Goal: Transaction & Acquisition: Purchase product/service

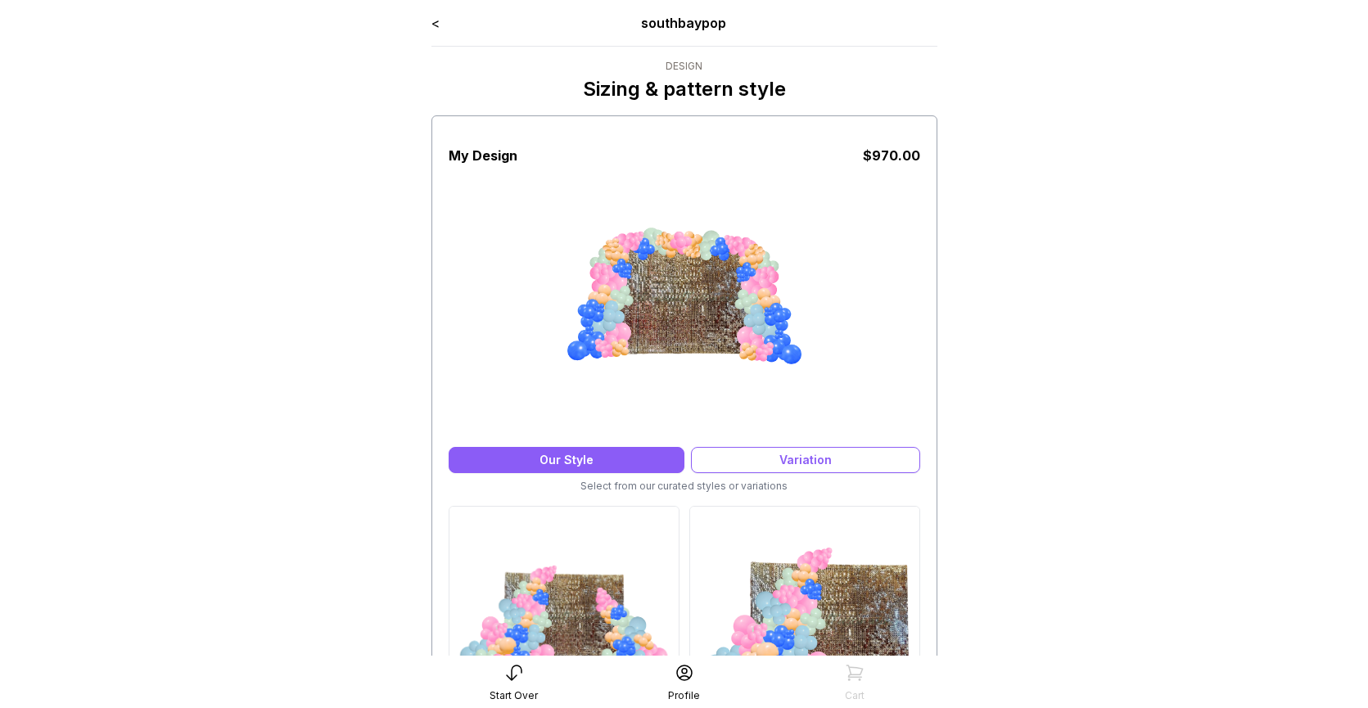
scroll to position [133, 0]
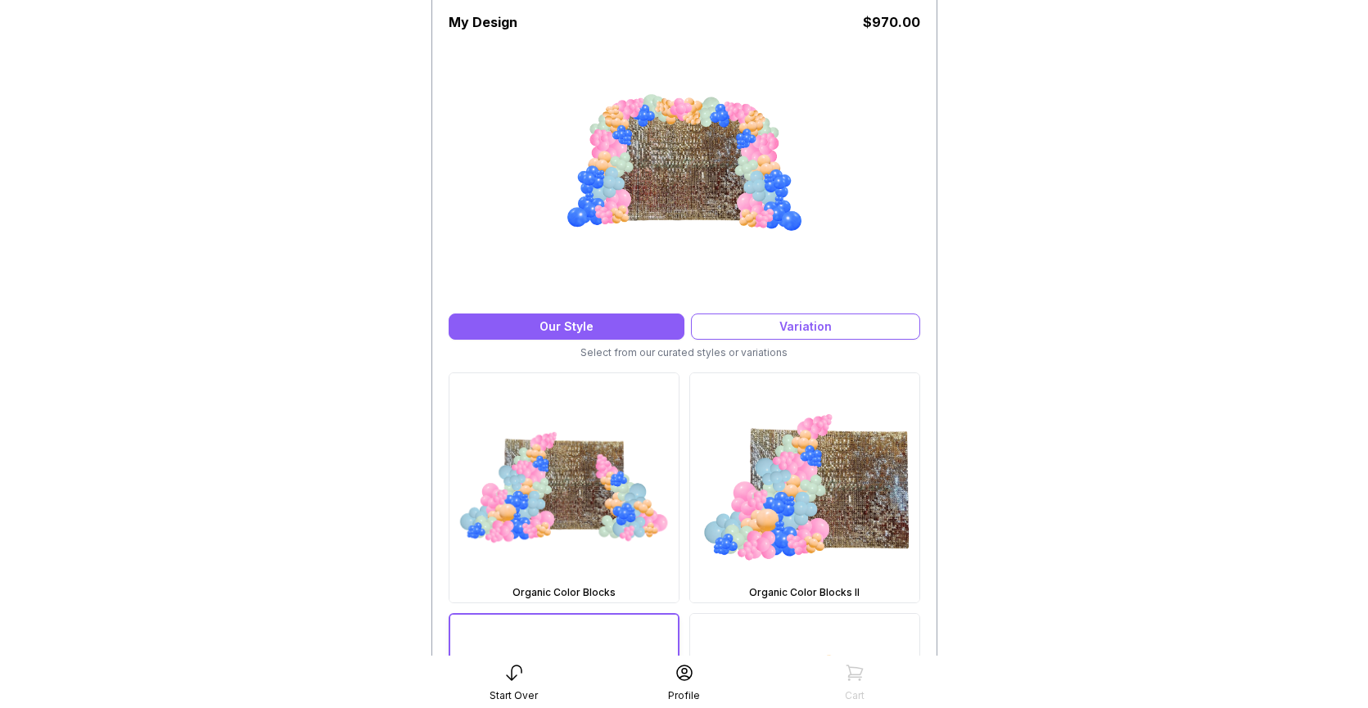
click at [510, 675] on icon at bounding box center [514, 673] width 20 height 20
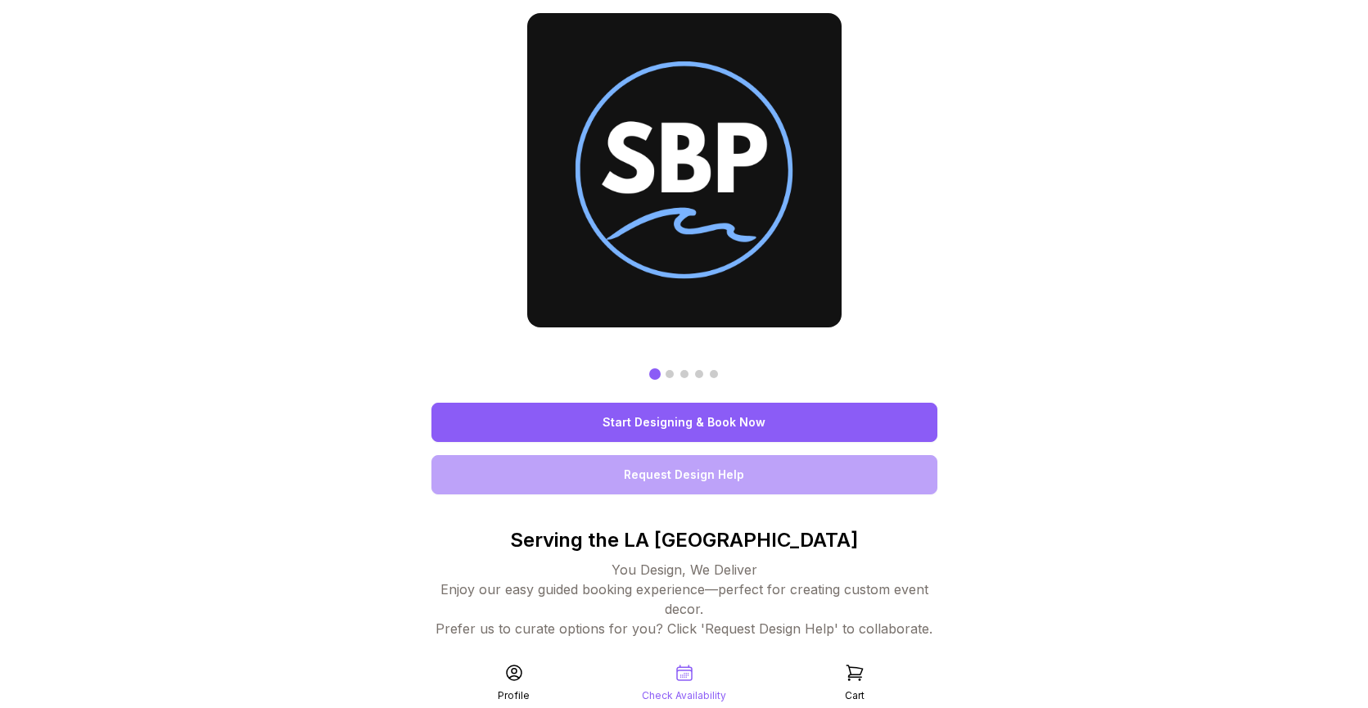
click at [664, 420] on link "Start Designing & Book Now" at bounding box center [684, 422] width 506 height 39
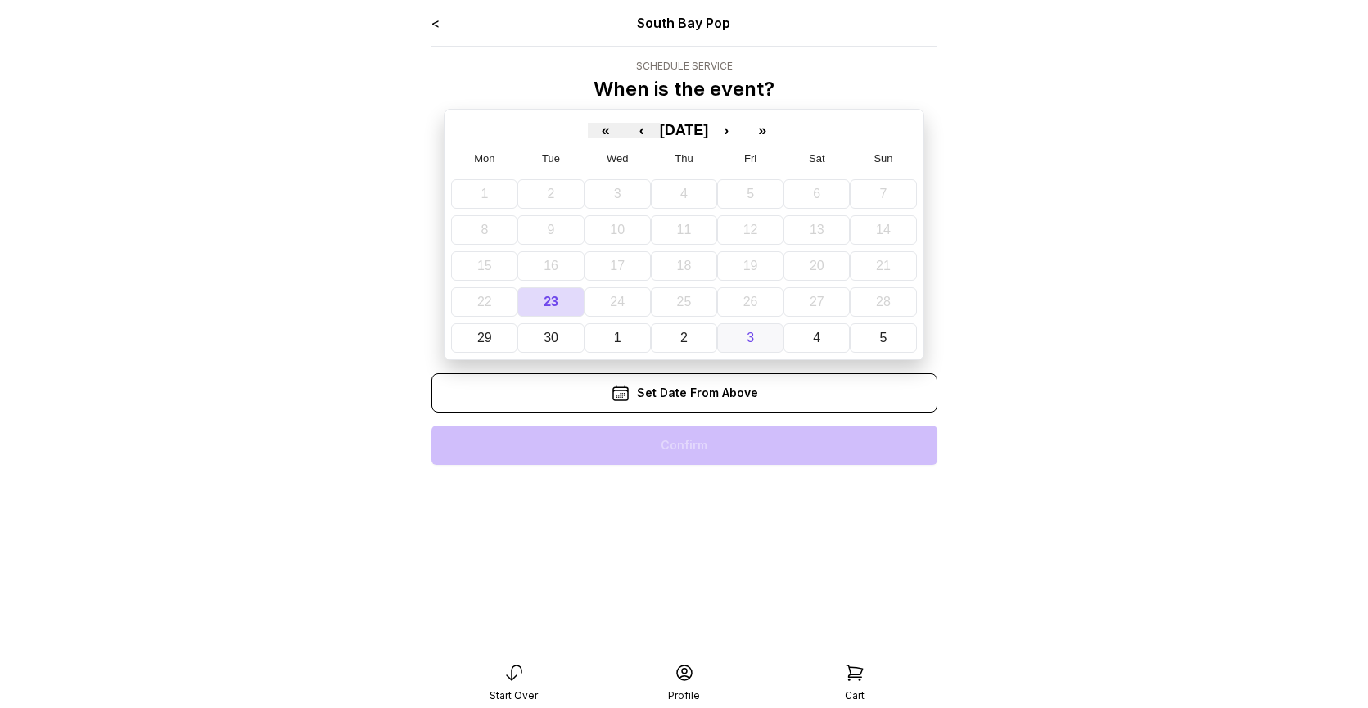
click at [759, 344] on button "3" at bounding box center [750, 337] width 66 height 29
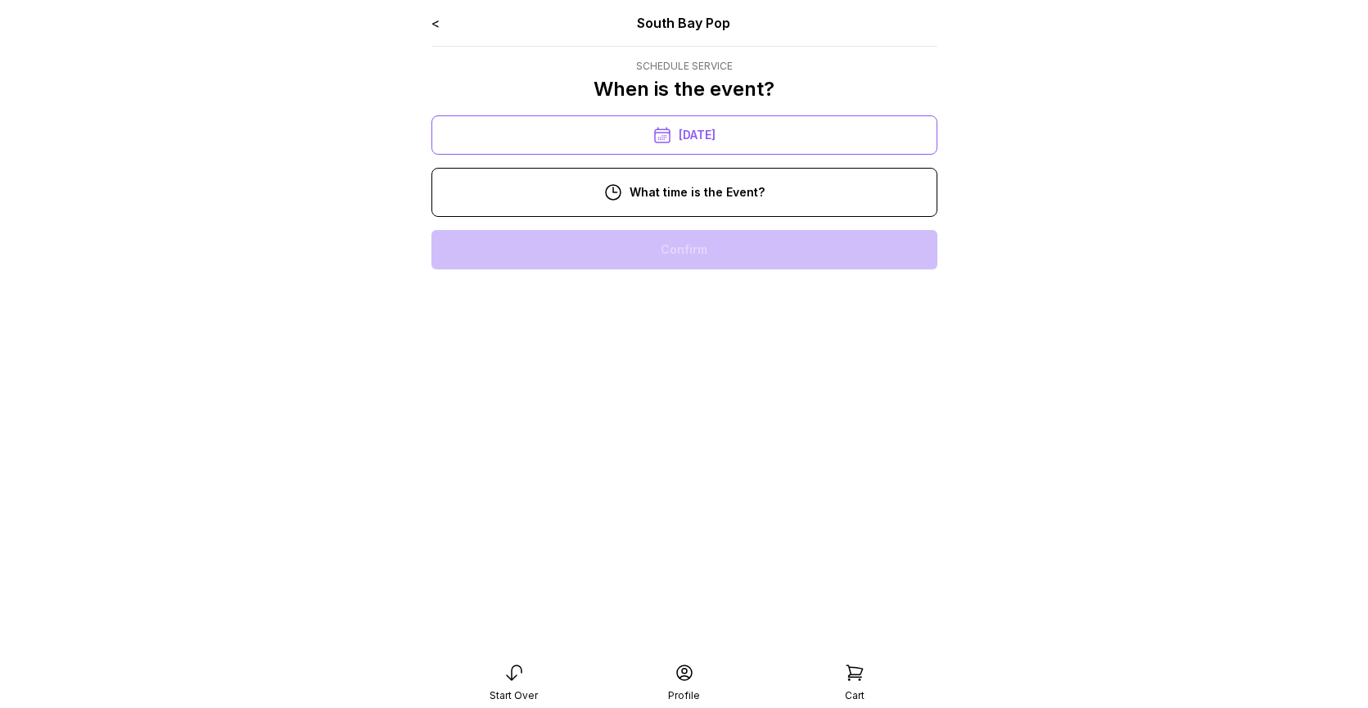
click at [716, 255] on div "10:00 am" at bounding box center [685, 249] width 480 height 39
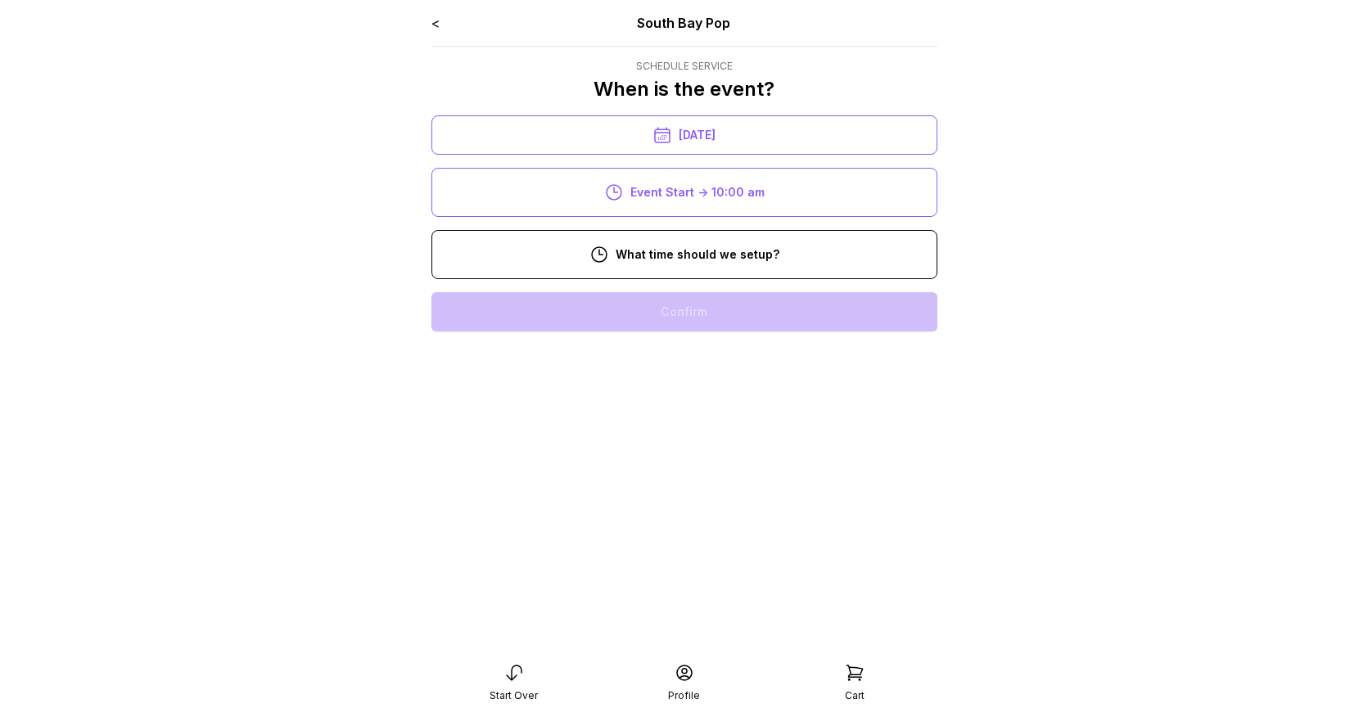
click at [711, 312] on div "8:00 am" at bounding box center [685, 311] width 480 height 39
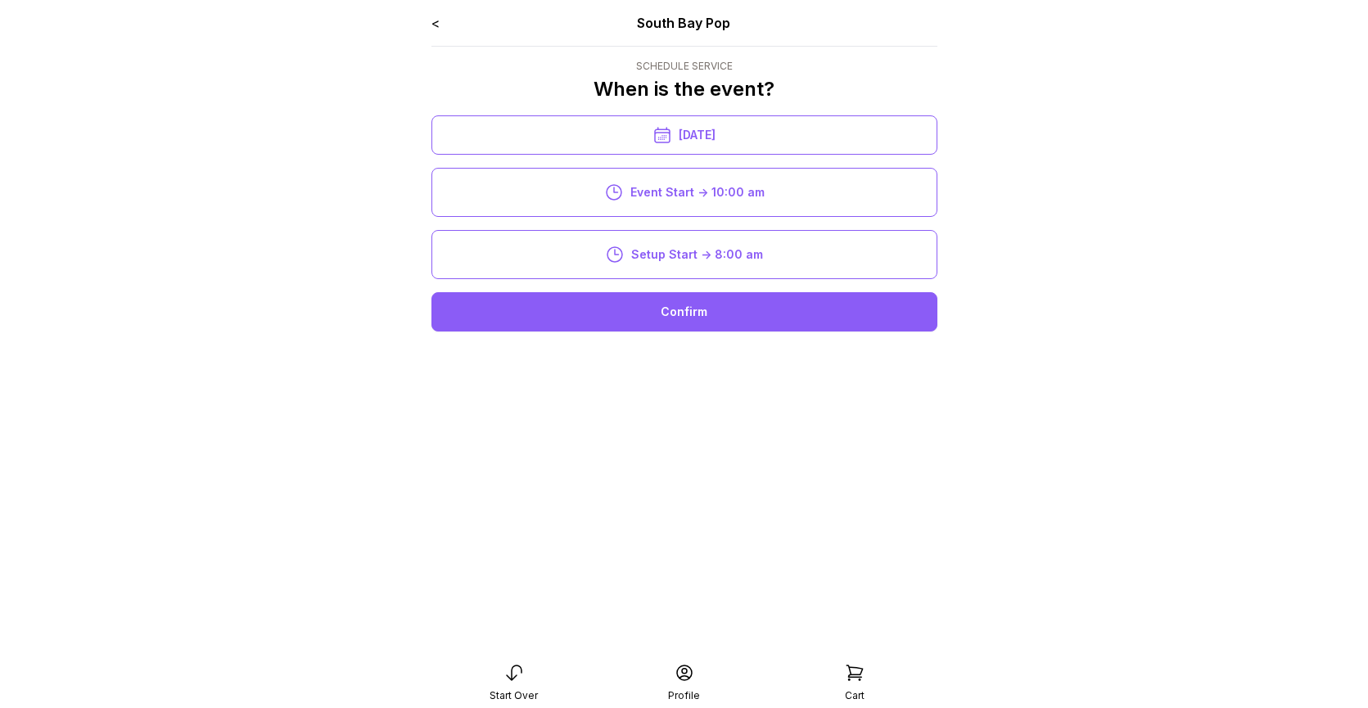
click at [706, 297] on div "Confirm" at bounding box center [684, 311] width 506 height 39
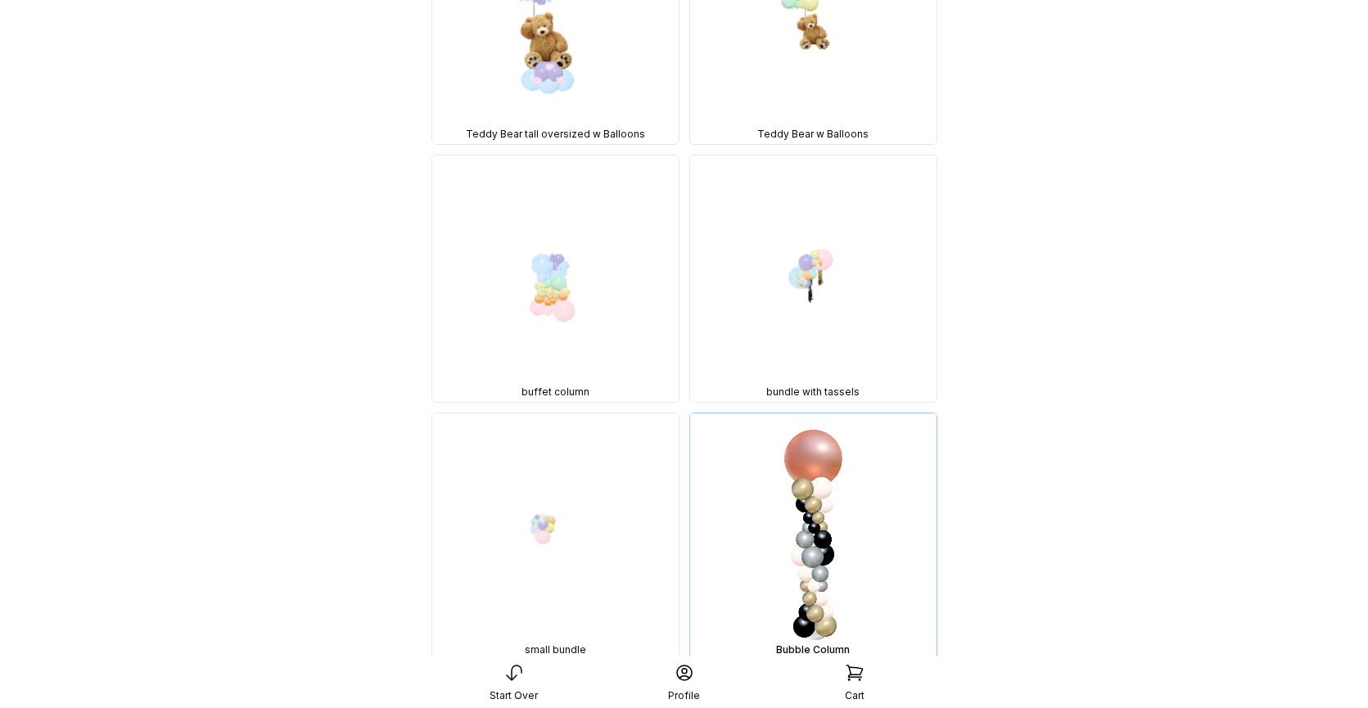
scroll to position [7922, 0]
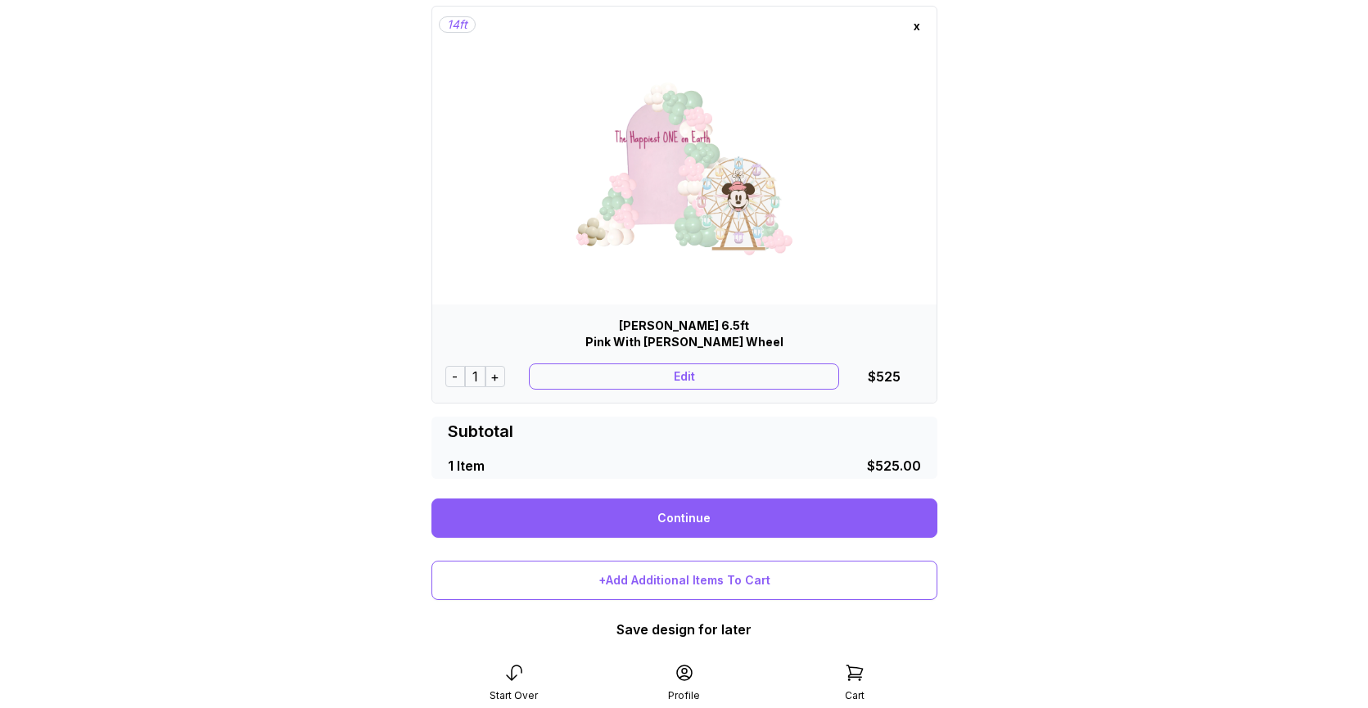
scroll to position [97, 0]
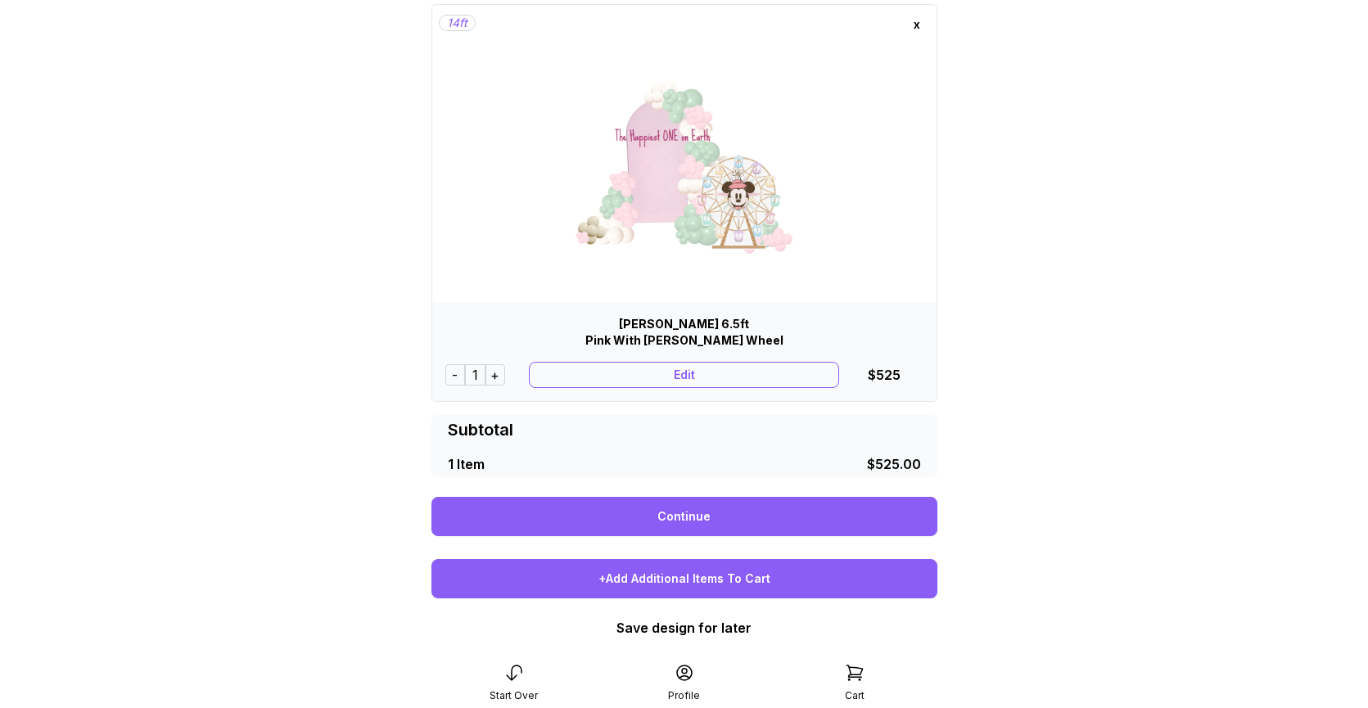
click at [668, 569] on div "+Add Additional Items To Cart" at bounding box center [684, 578] width 506 height 39
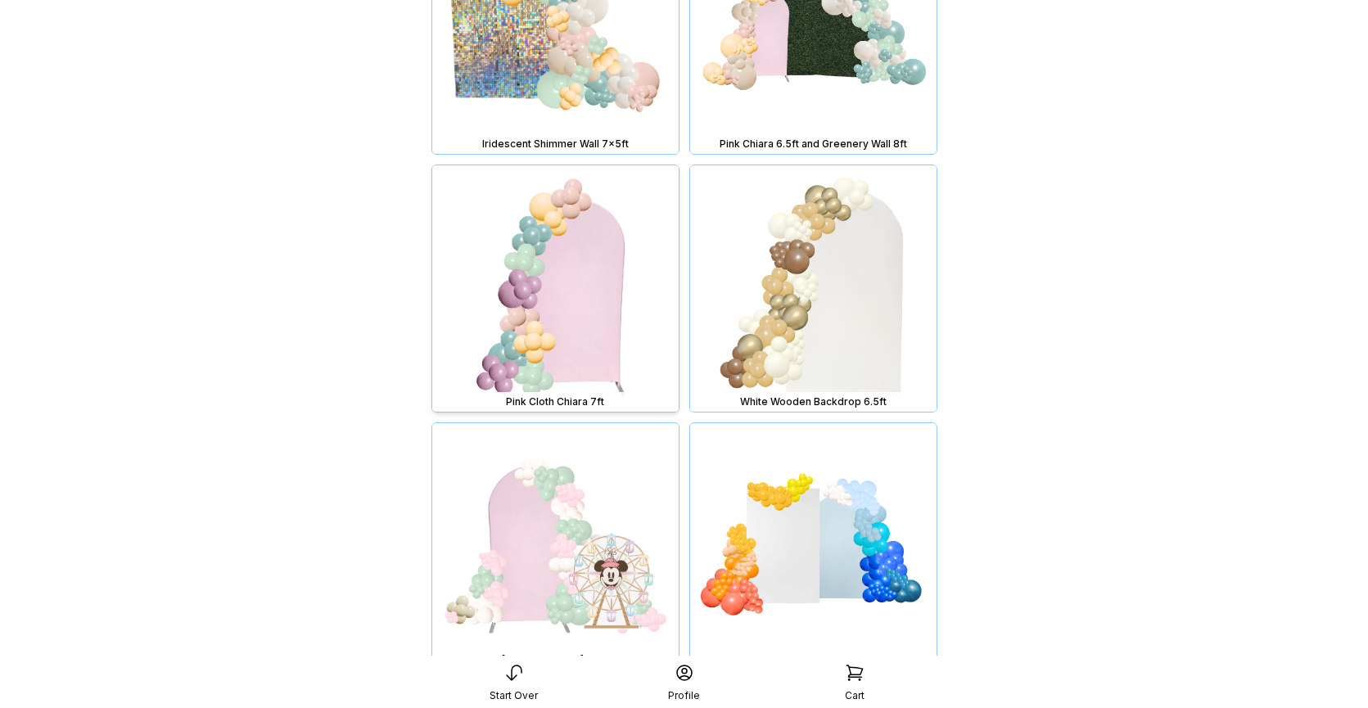
scroll to position [2586, 0]
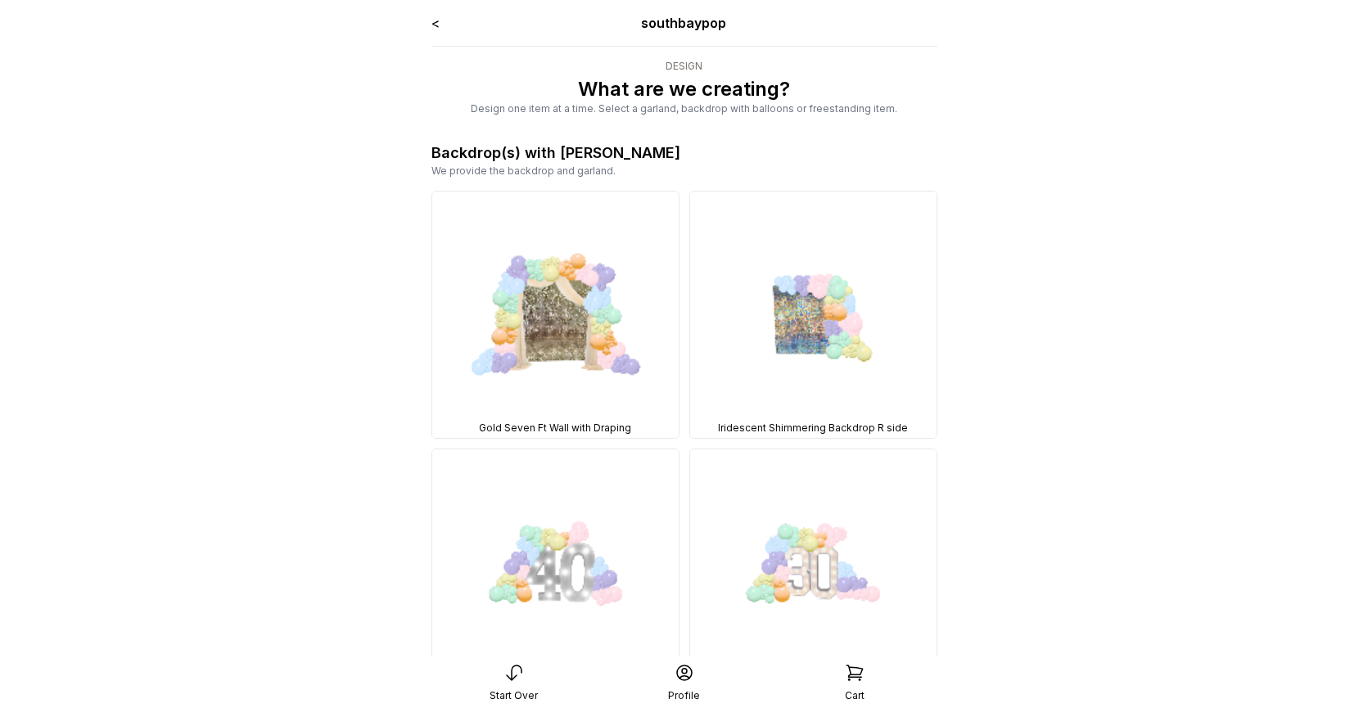
scroll to position [2586, 0]
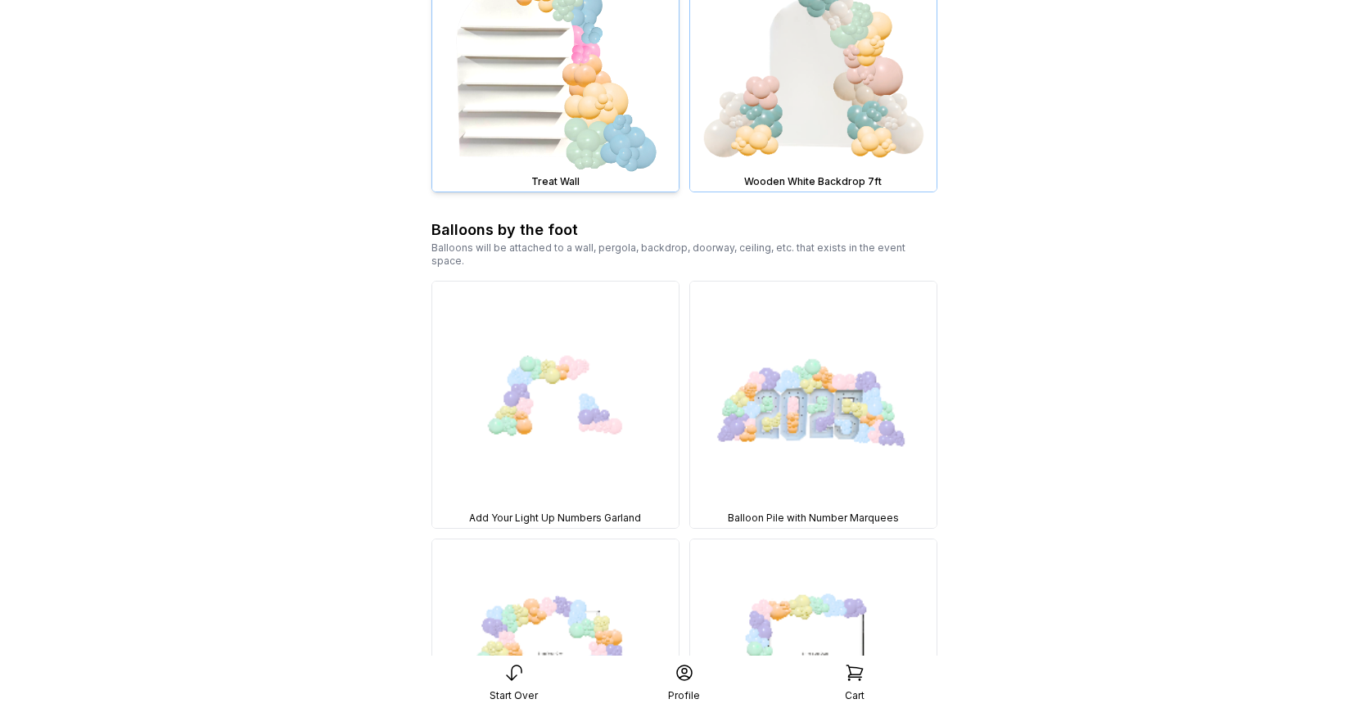
click at [553, 129] on img at bounding box center [555, 68] width 246 height 246
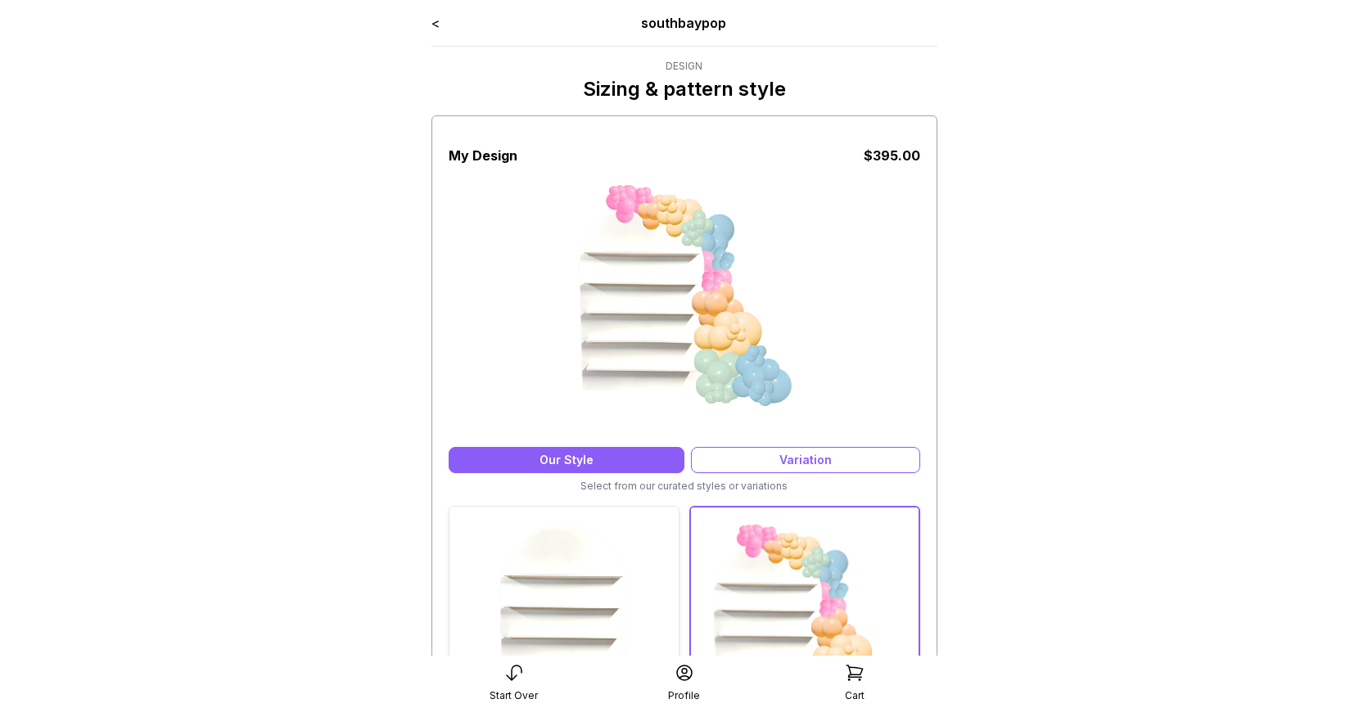
click at [573, 595] on img at bounding box center [564, 621] width 229 height 229
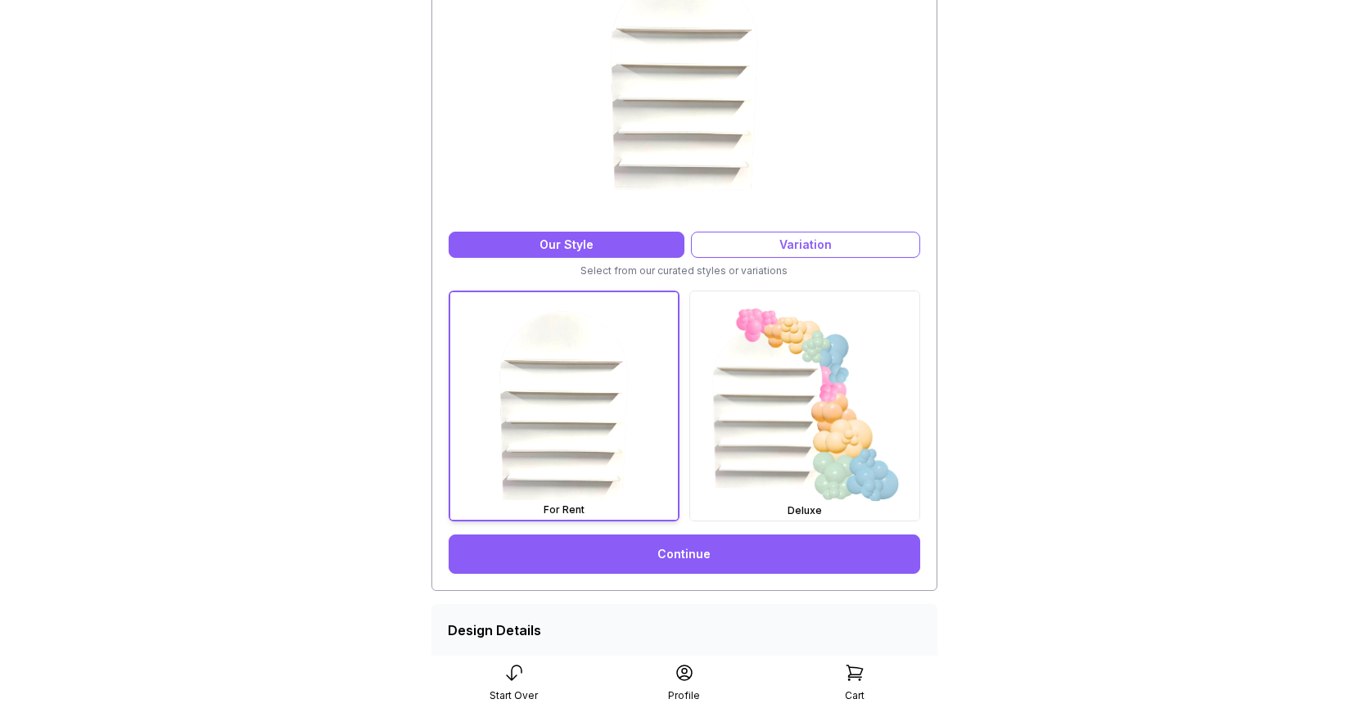
scroll to position [264, 0]
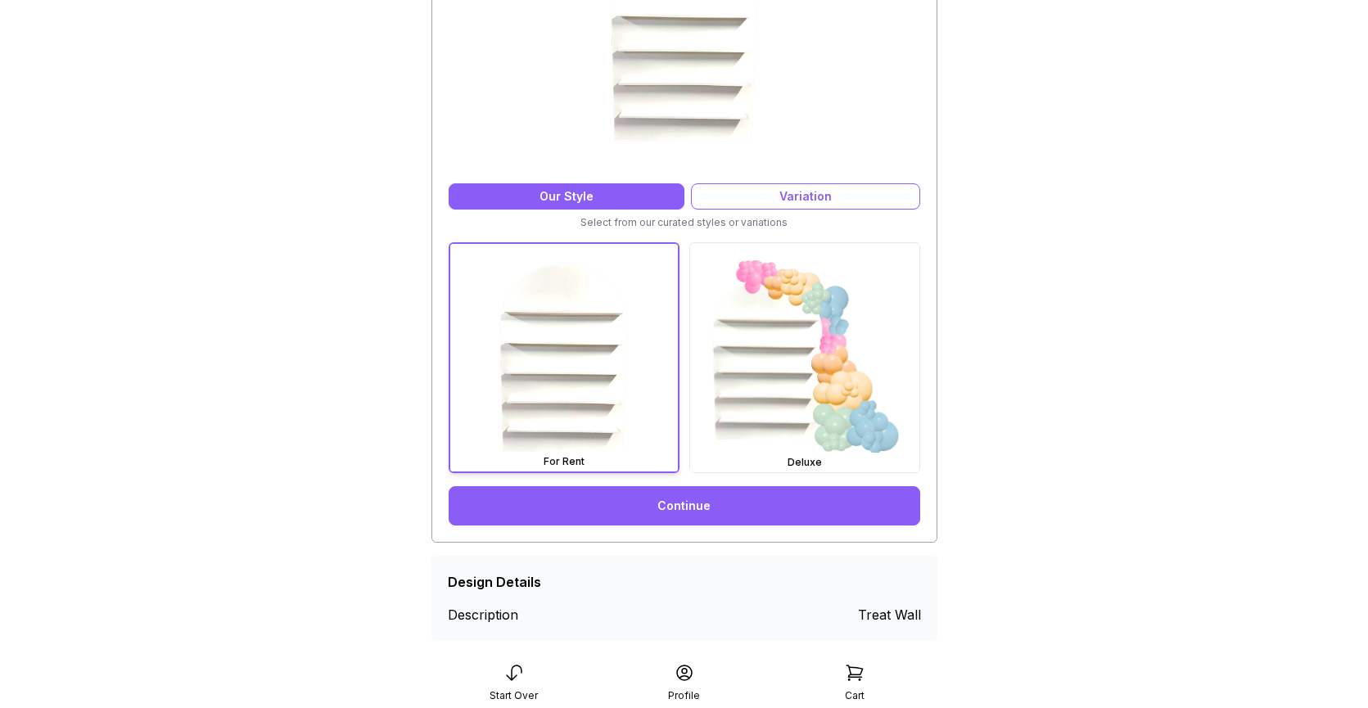
click at [671, 509] on link "Continue" at bounding box center [685, 505] width 472 height 39
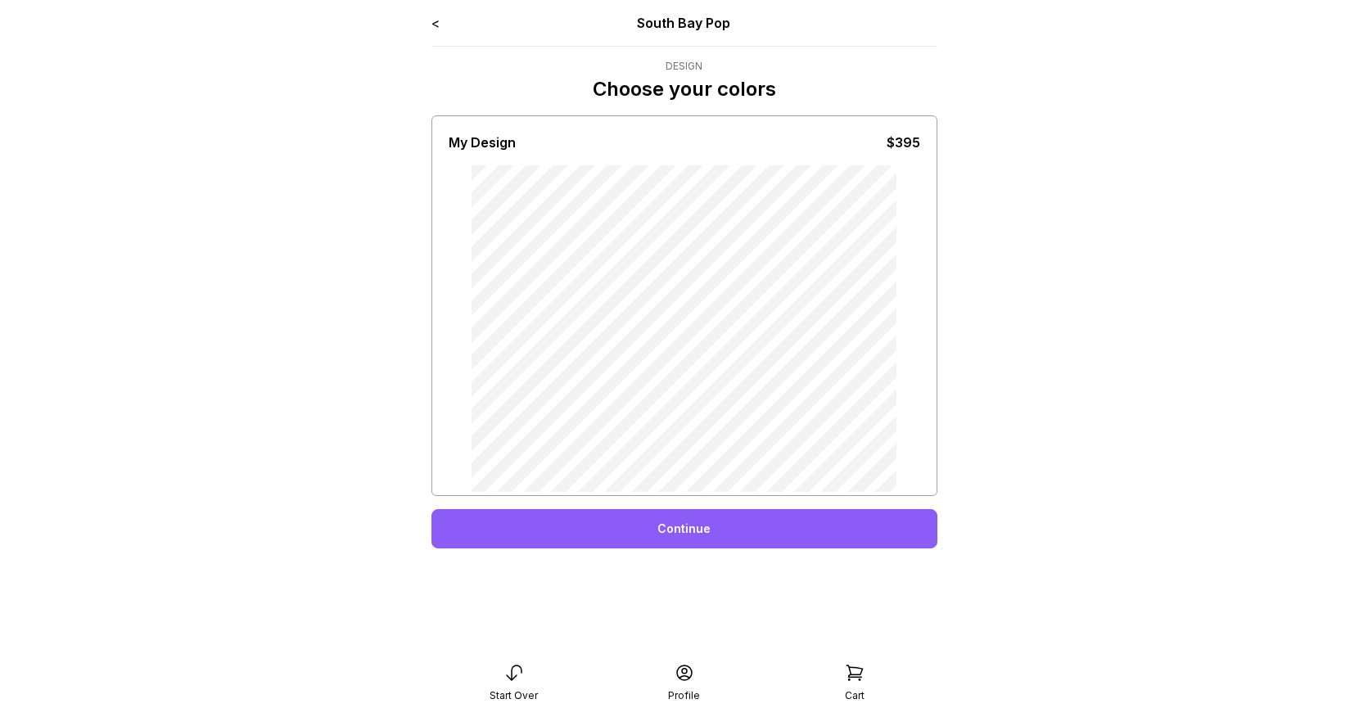
scroll to position [33, 0]
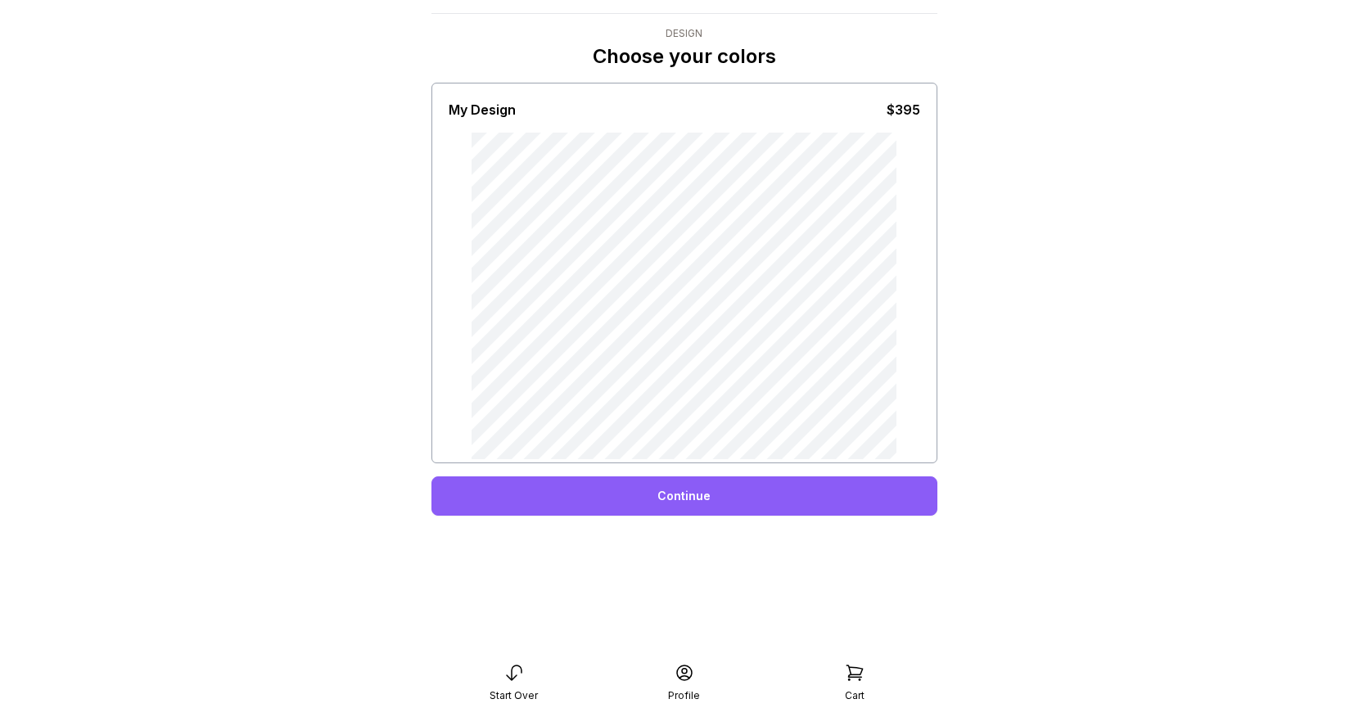
click at [680, 501] on div "Continue" at bounding box center [684, 496] width 506 height 39
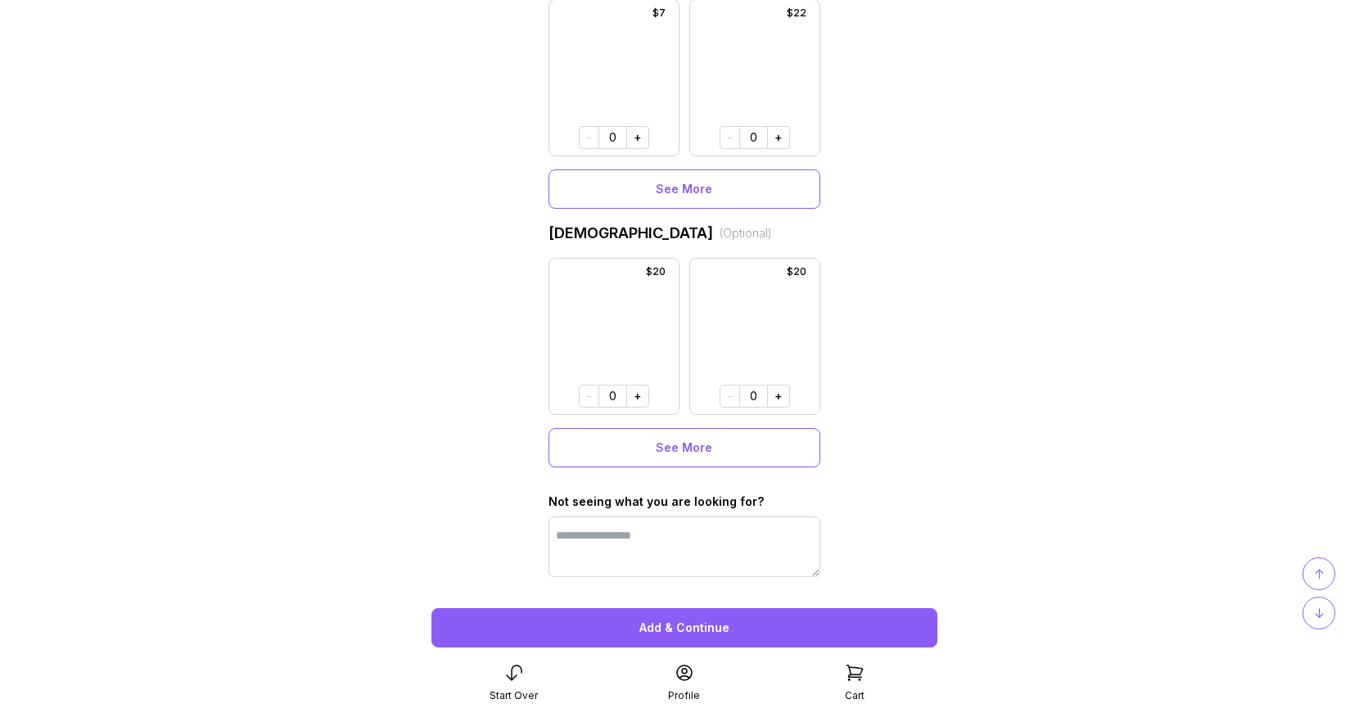
scroll to position [1190, 0]
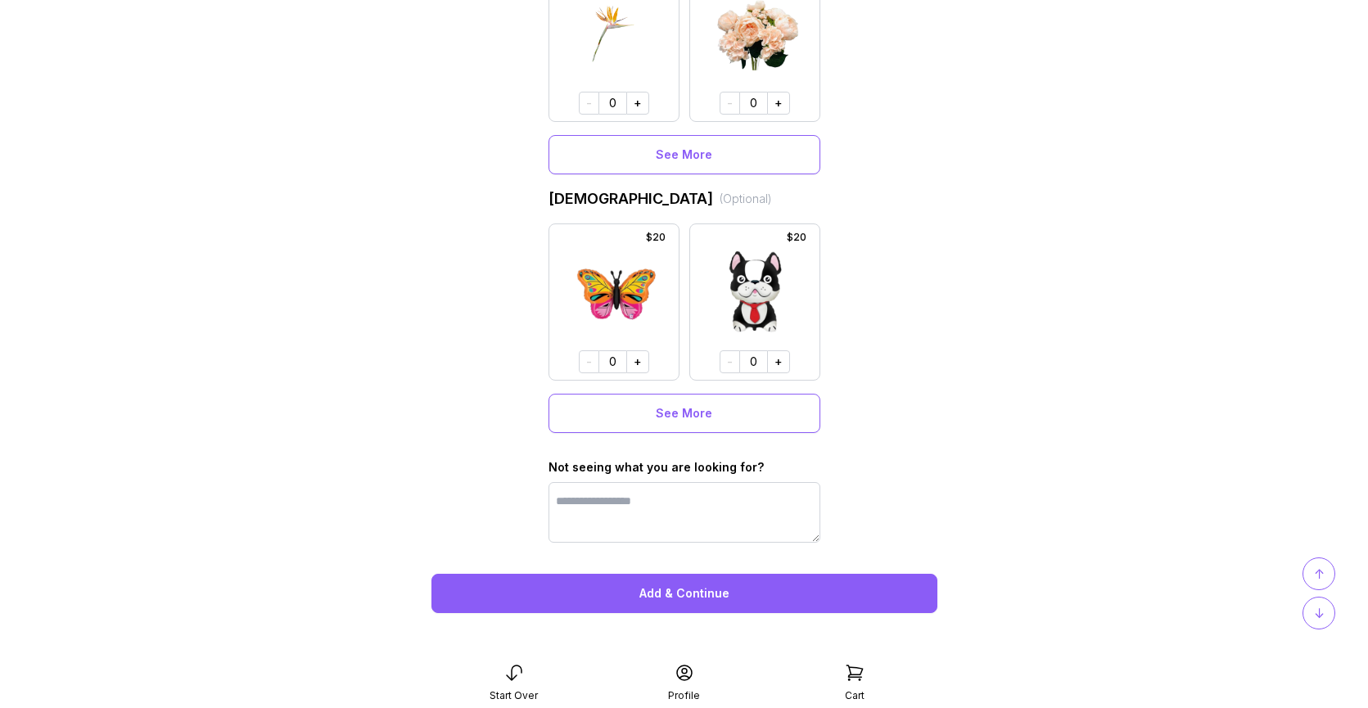
click at [671, 593] on button "Add & Continue" at bounding box center [684, 593] width 506 height 39
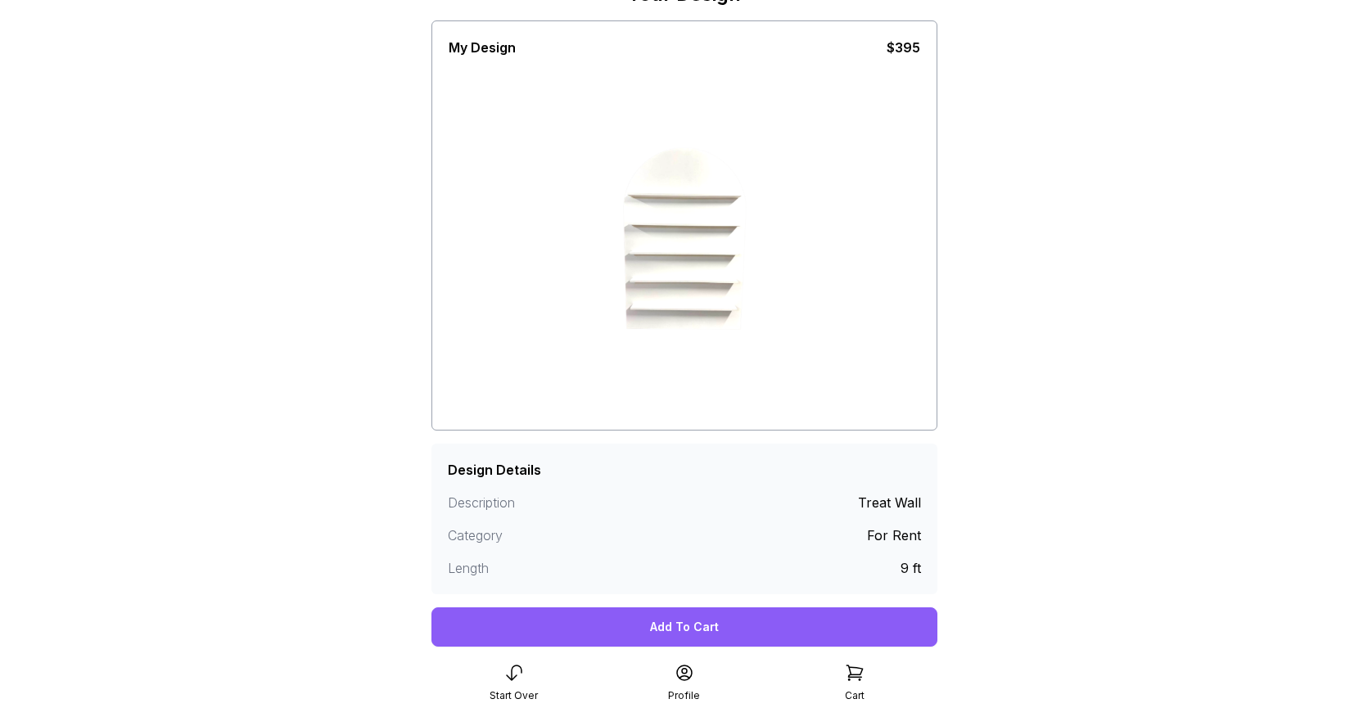
scroll to position [147, 0]
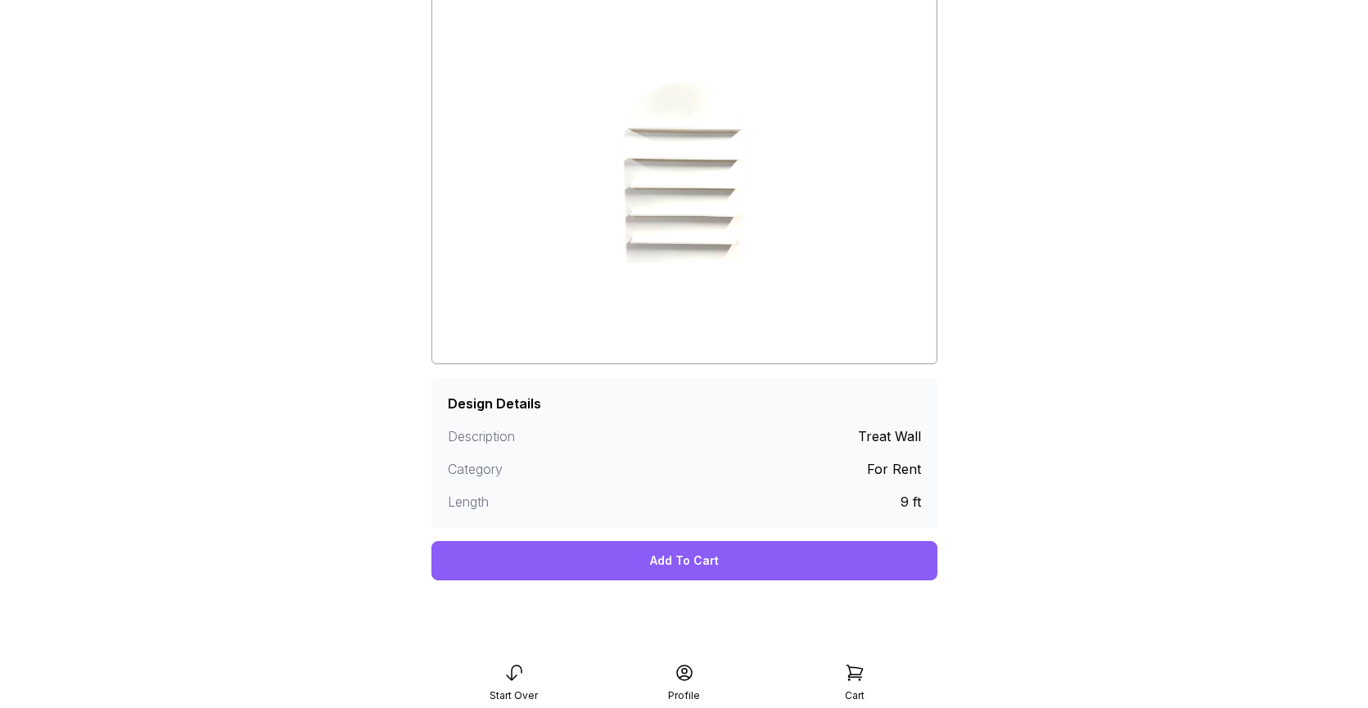
click at [674, 554] on div "Add To Cart" at bounding box center [684, 560] width 506 height 39
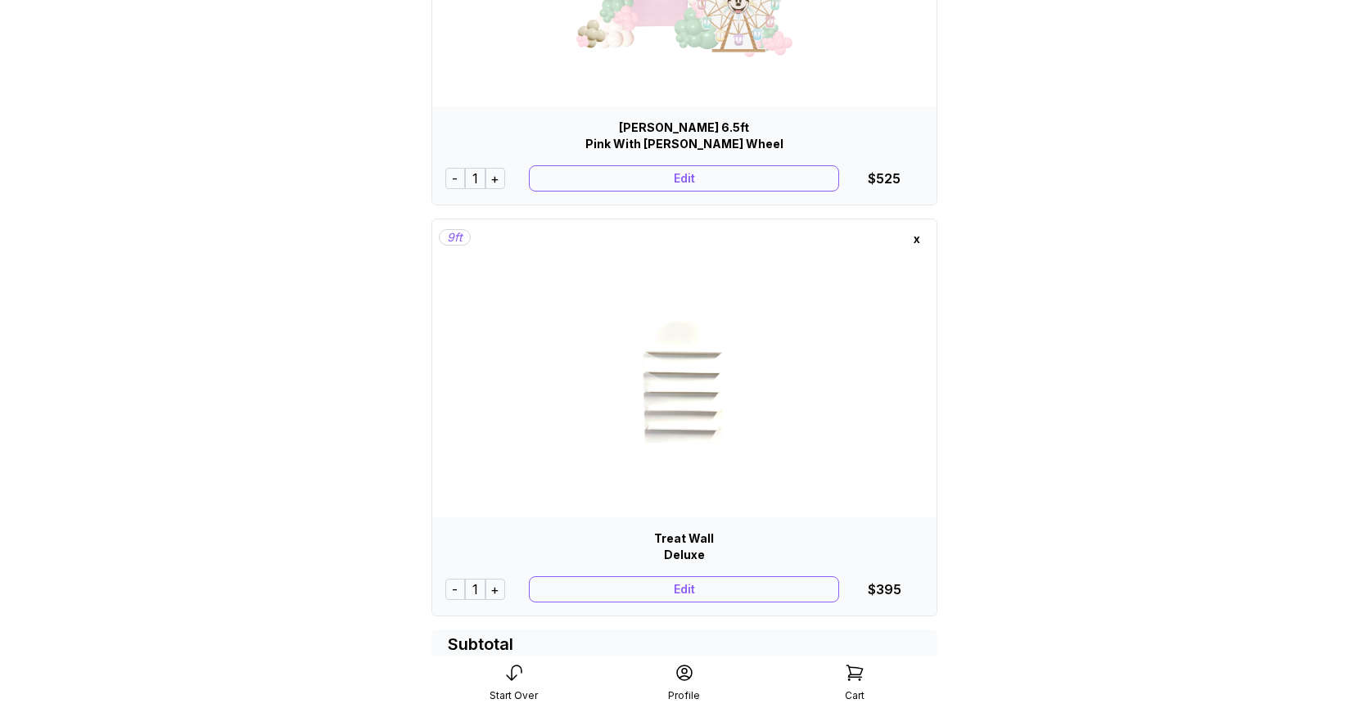
scroll to position [298, 0]
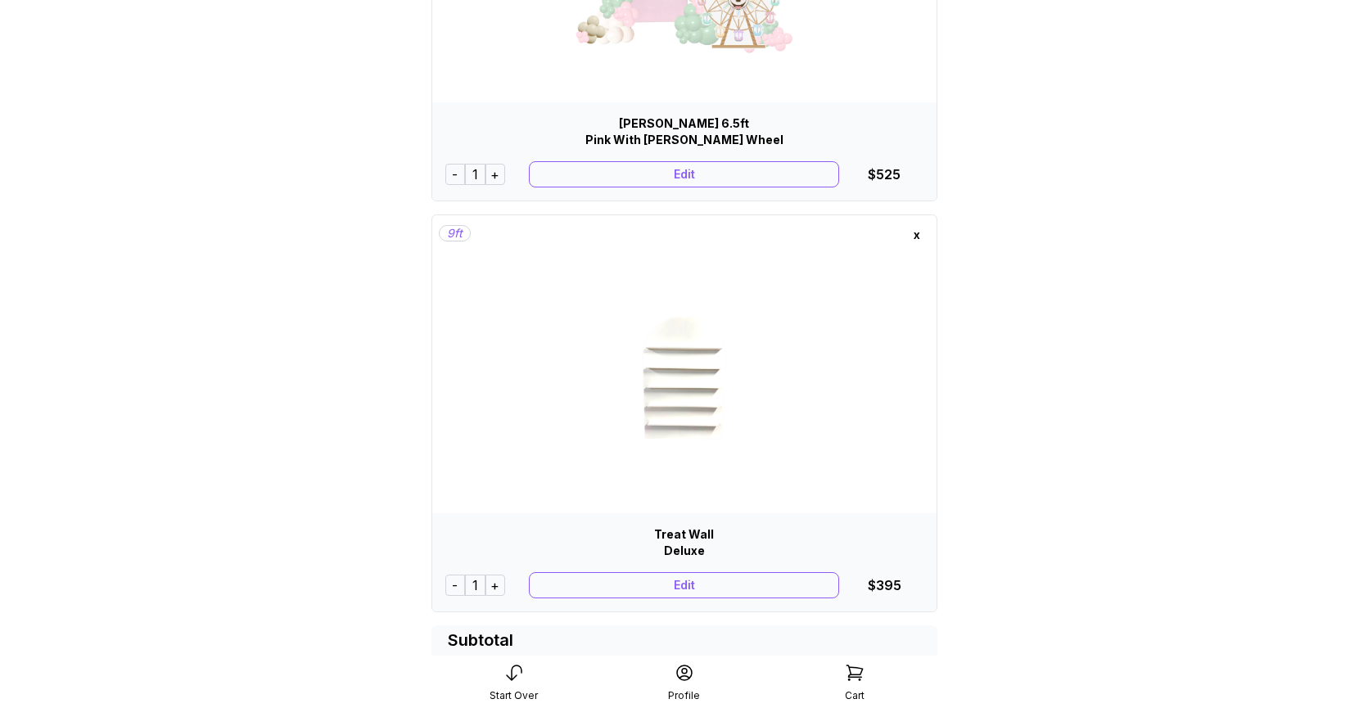
click at [671, 585] on div "Edit" at bounding box center [684, 585] width 310 height 26
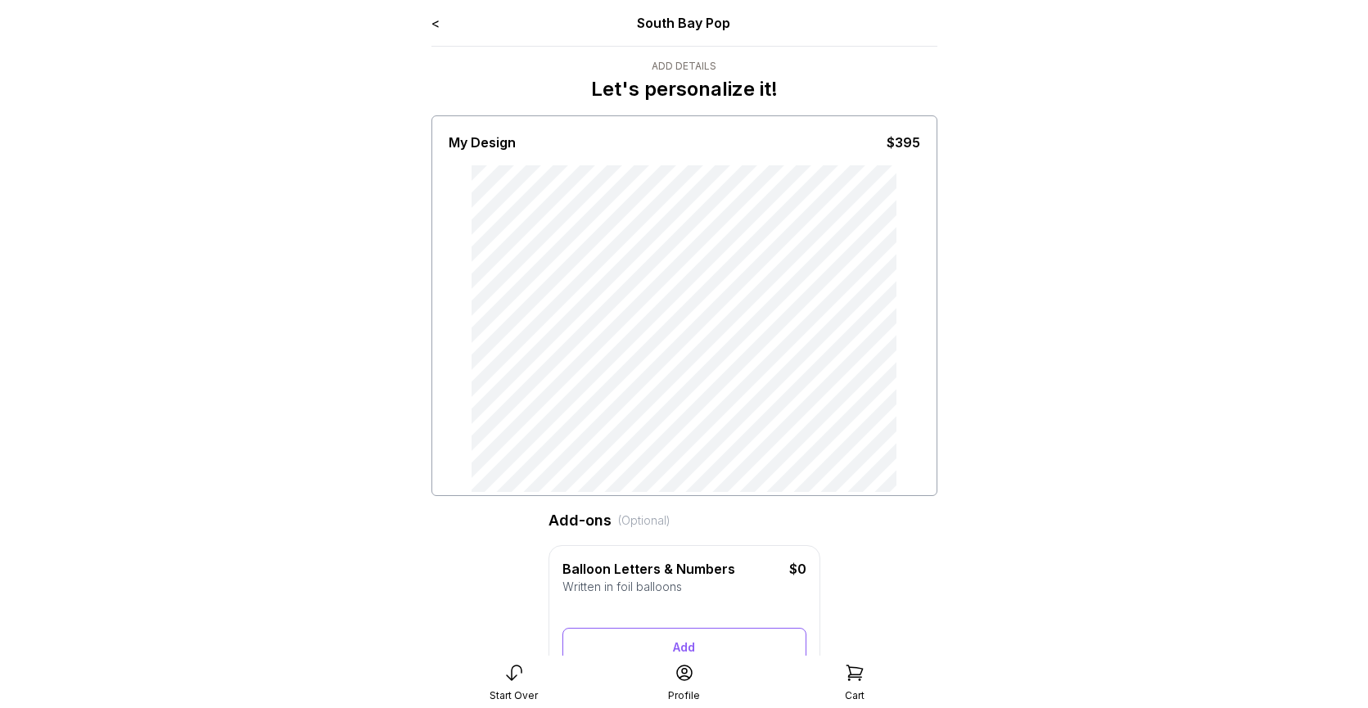
click at [436, 23] on link "<" at bounding box center [435, 23] width 8 height 16
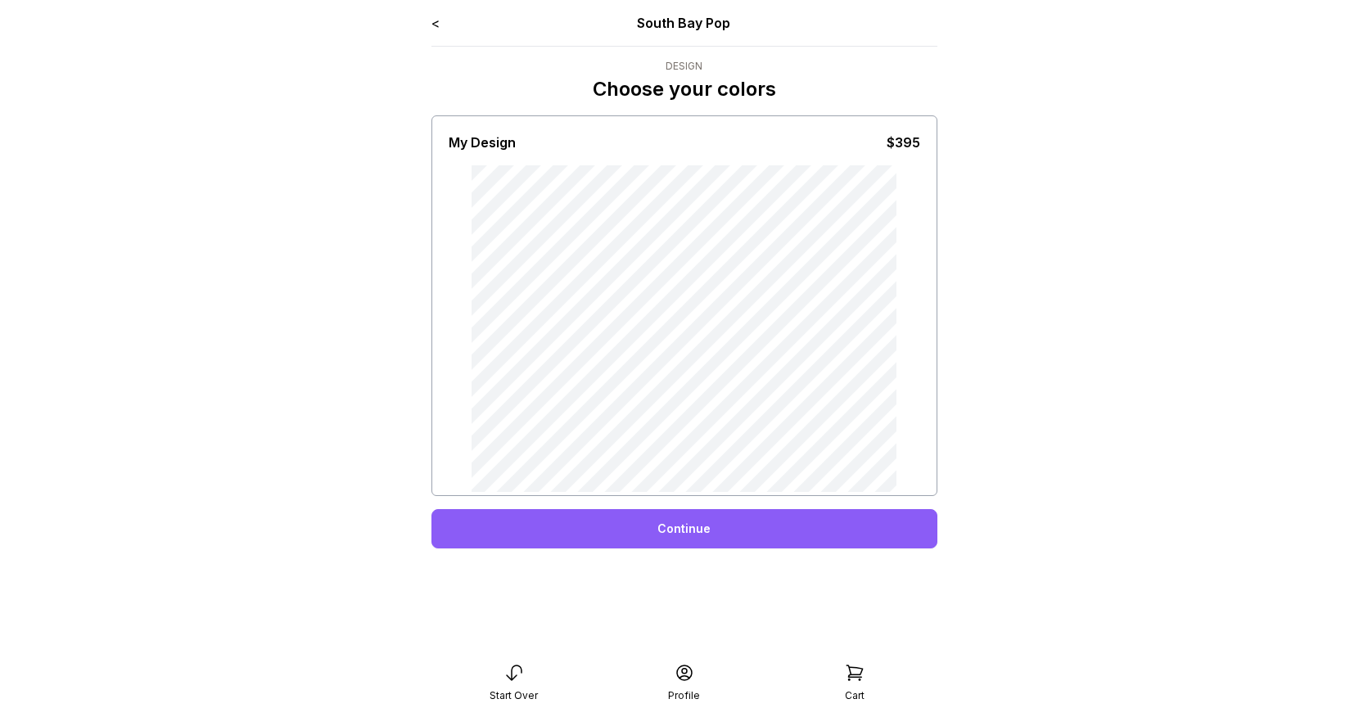
click at [436, 22] on link "<" at bounding box center [435, 23] width 8 height 16
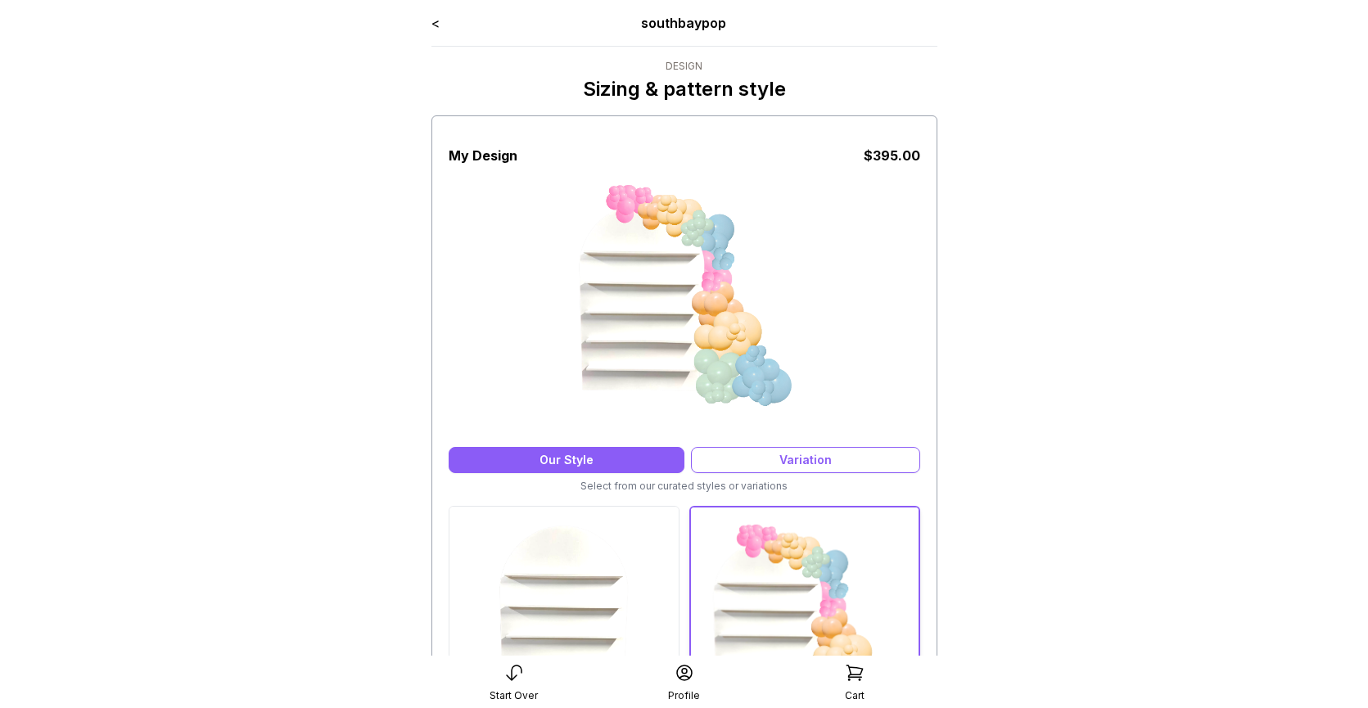
click at [599, 465] on div "Our Style" at bounding box center [567, 460] width 236 height 26
click at [610, 569] on img at bounding box center [564, 621] width 229 height 229
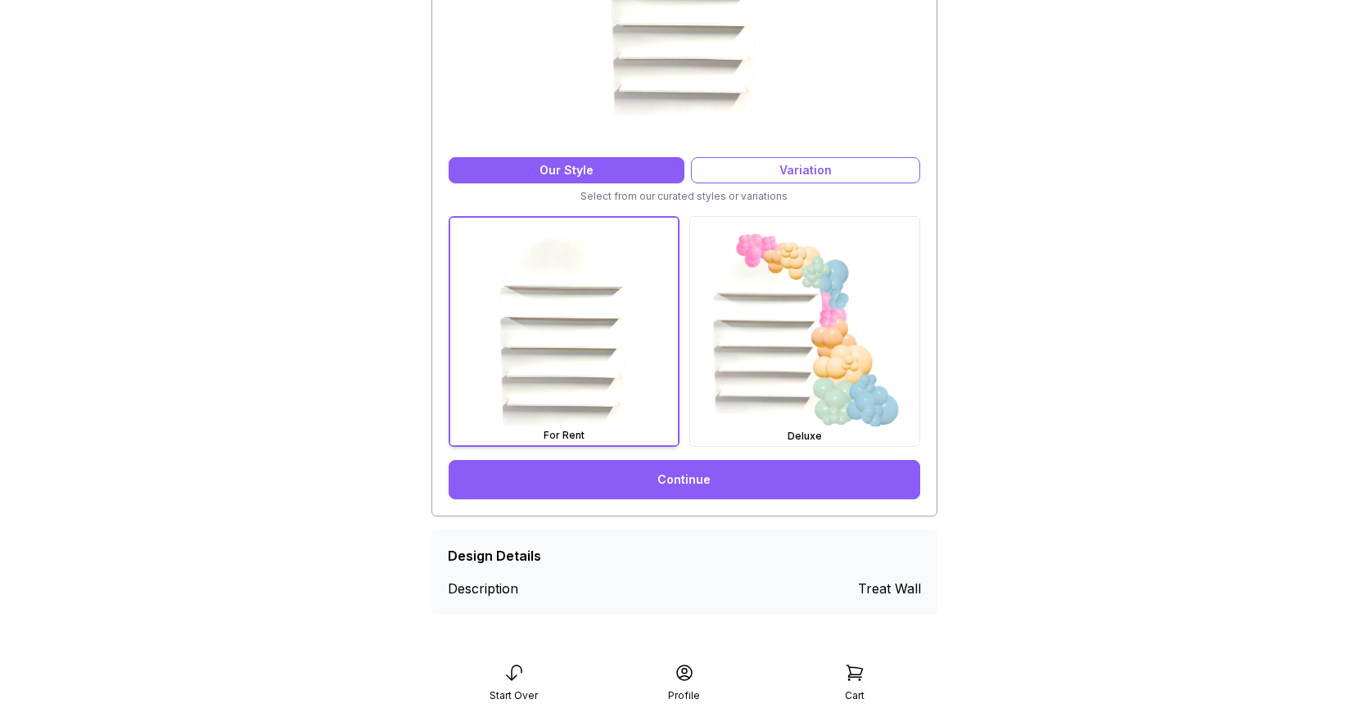
scroll to position [291, 0]
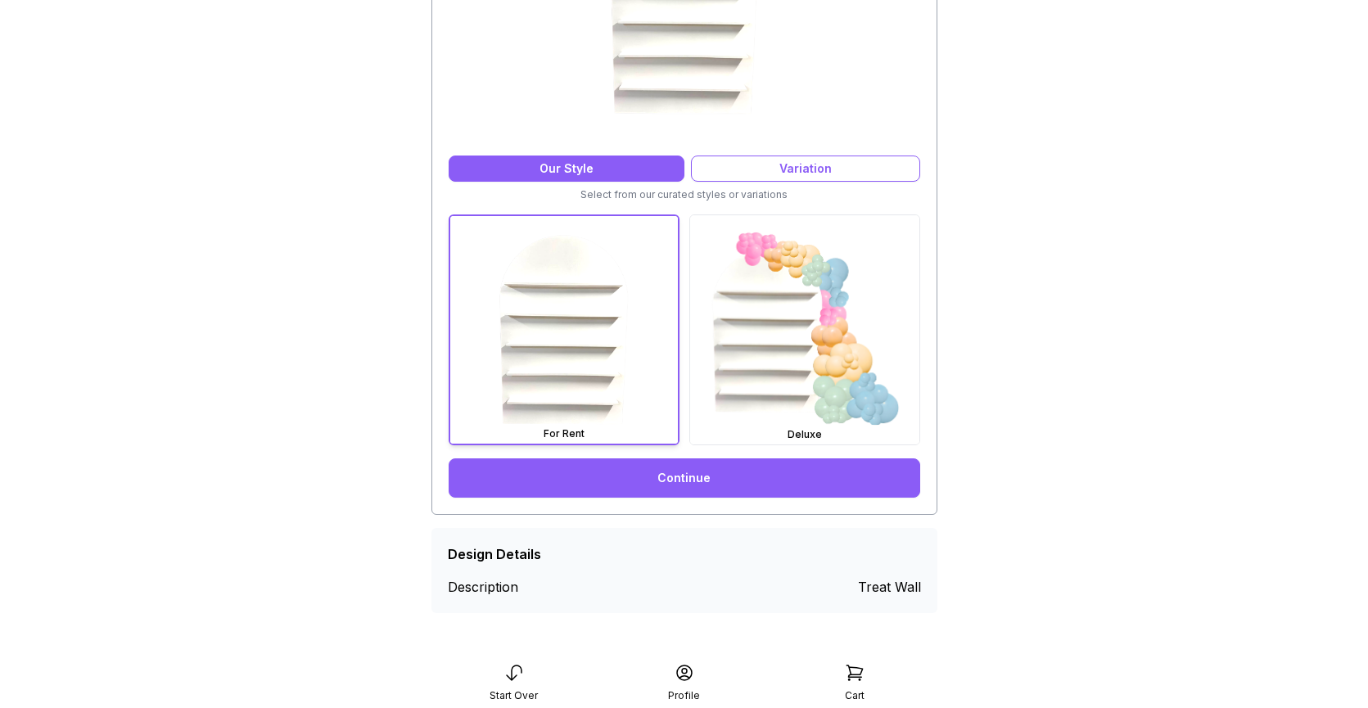
click at [669, 477] on link "Continue" at bounding box center [685, 478] width 472 height 39
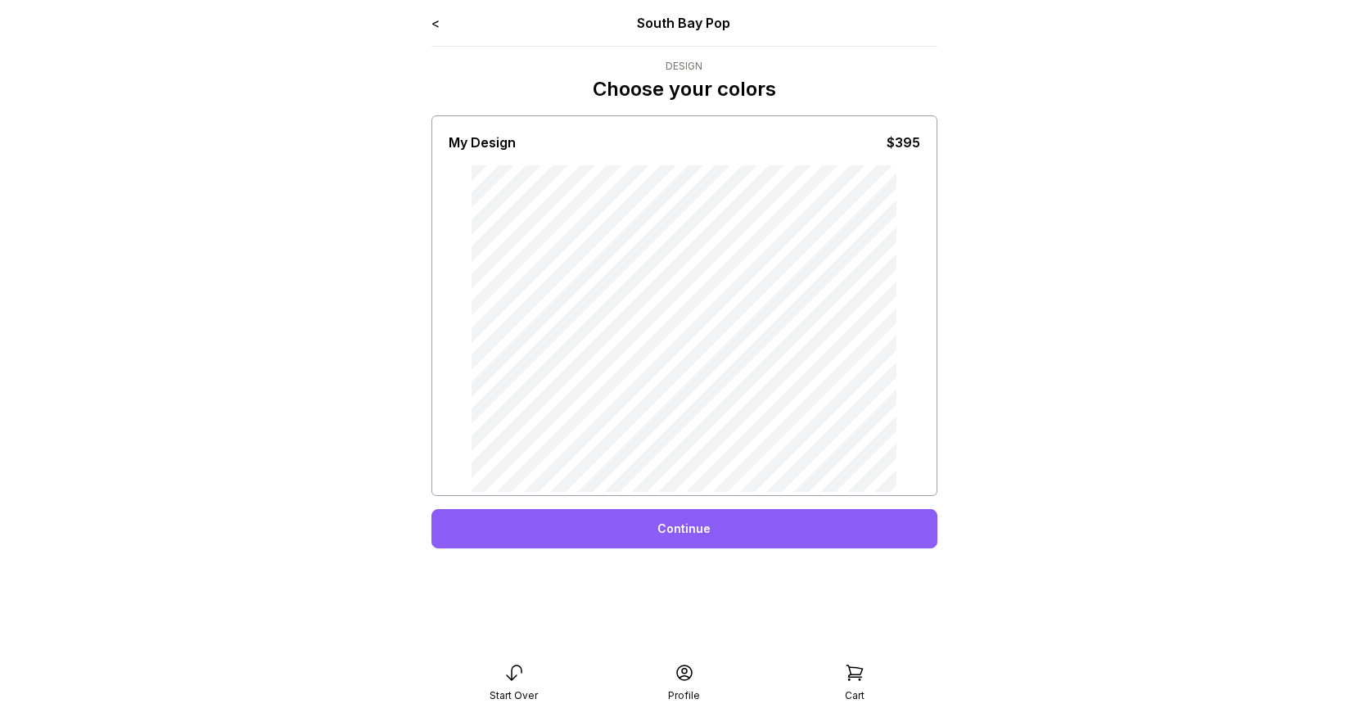
click at [434, 25] on link "<" at bounding box center [435, 23] width 8 height 16
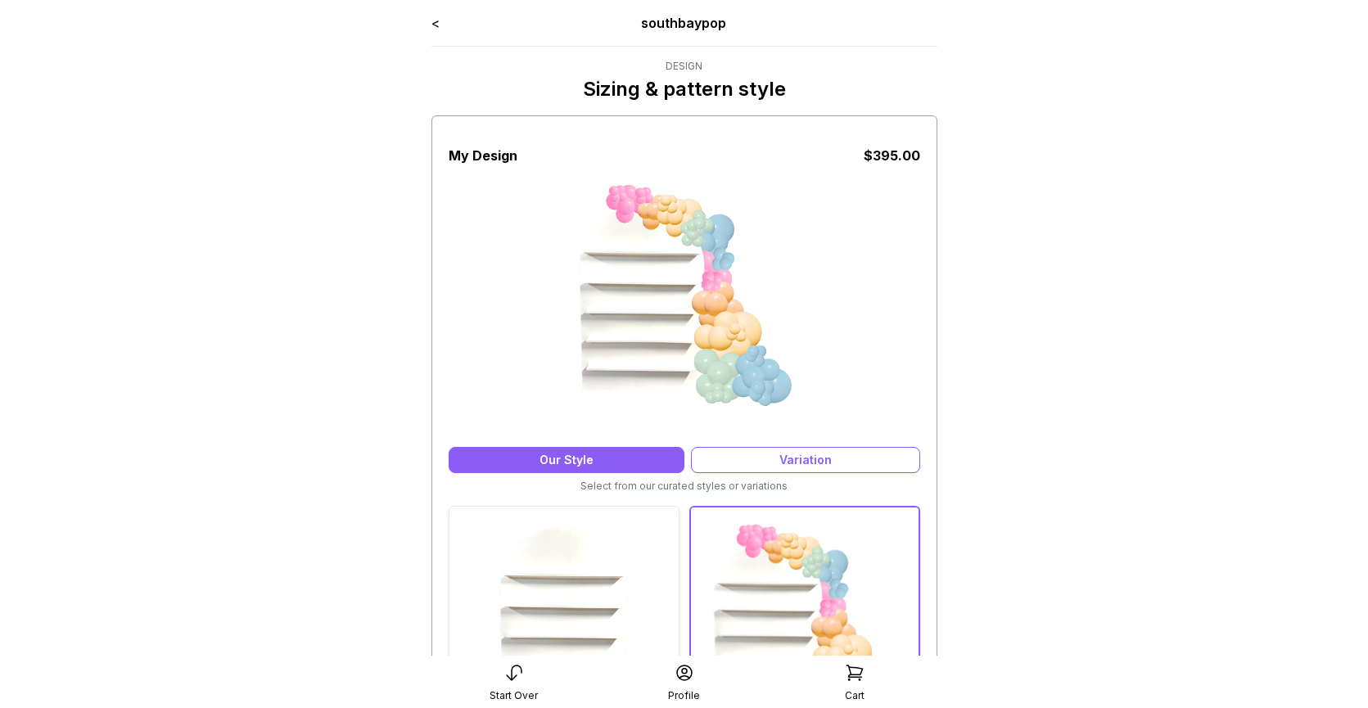
click at [596, 563] on img at bounding box center [564, 621] width 229 height 229
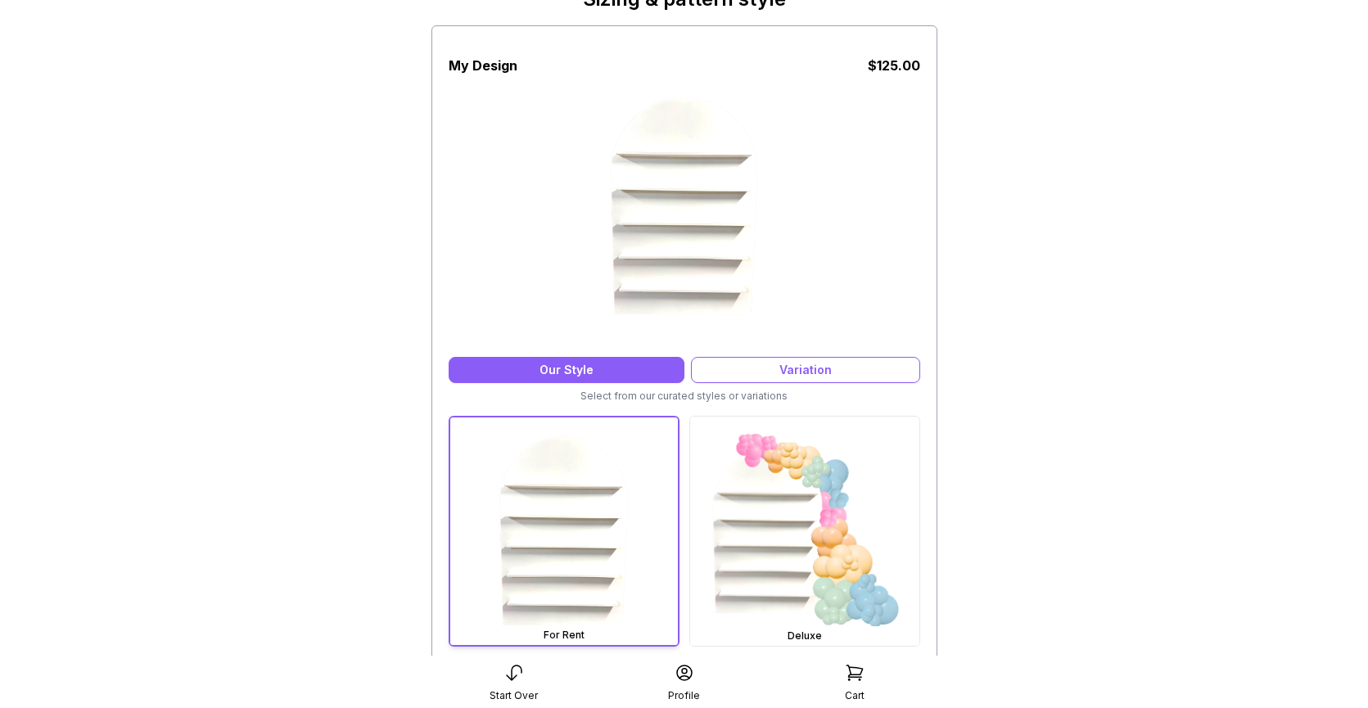
scroll to position [146, 0]
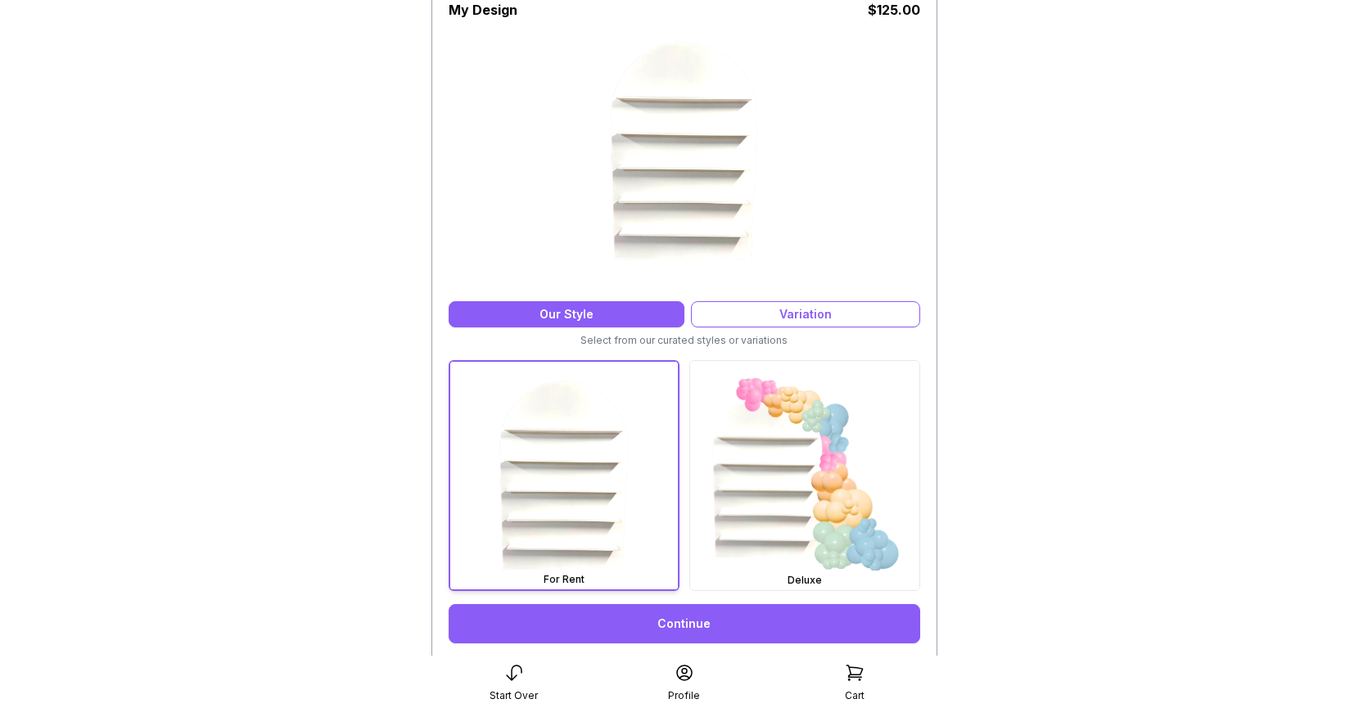
click at [644, 628] on link "Continue" at bounding box center [685, 623] width 472 height 39
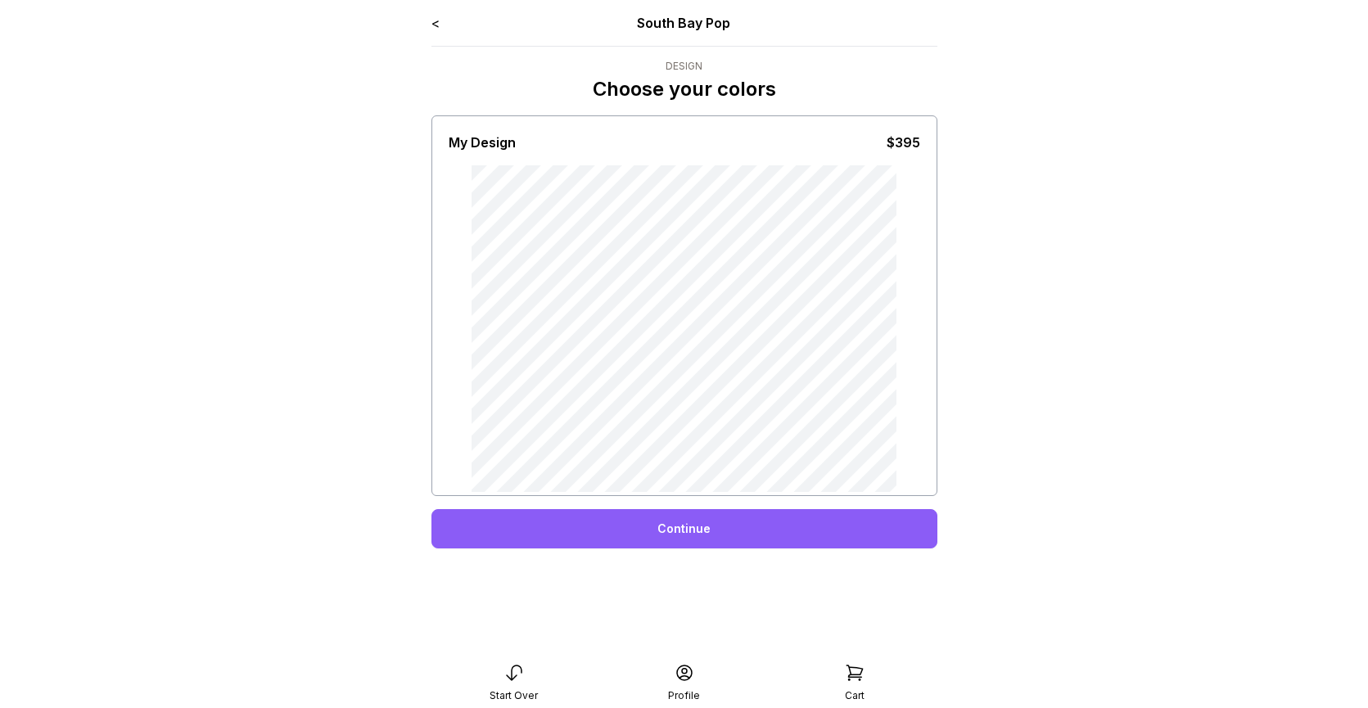
click at [438, 26] on link "<" at bounding box center [435, 23] width 8 height 16
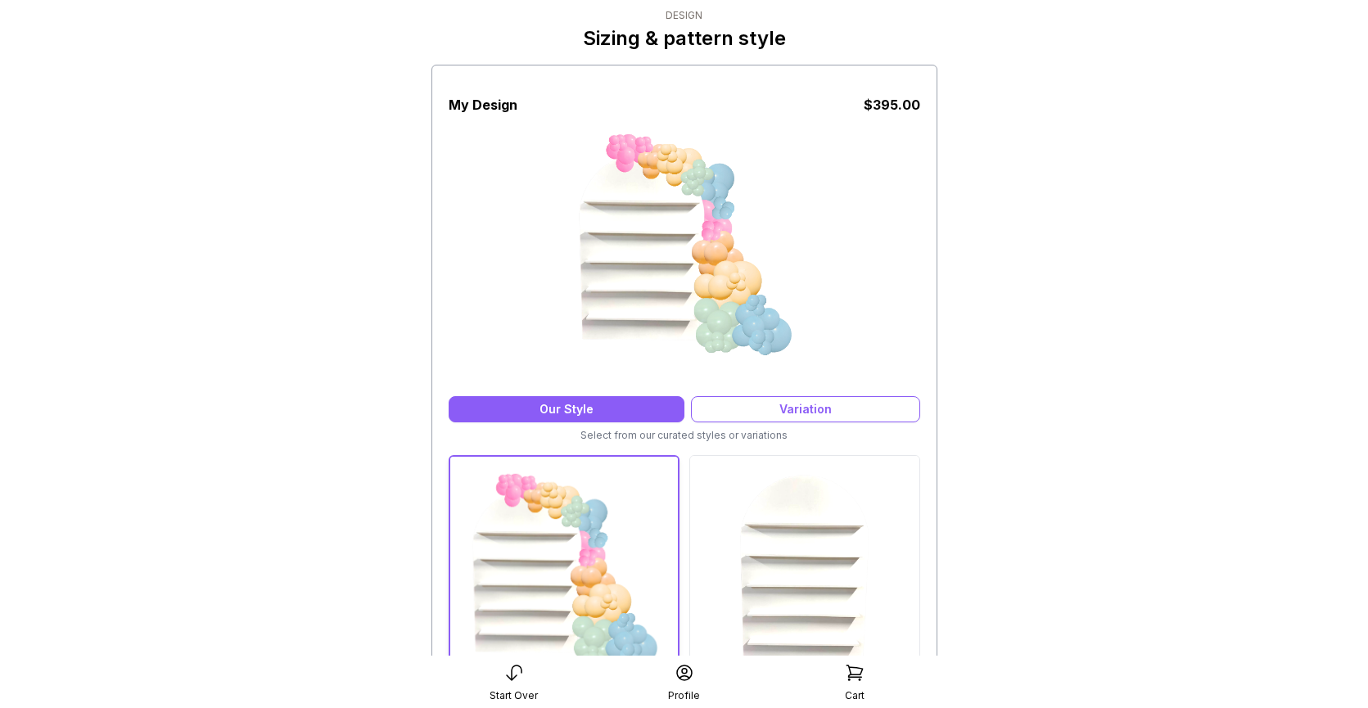
scroll to position [291, 0]
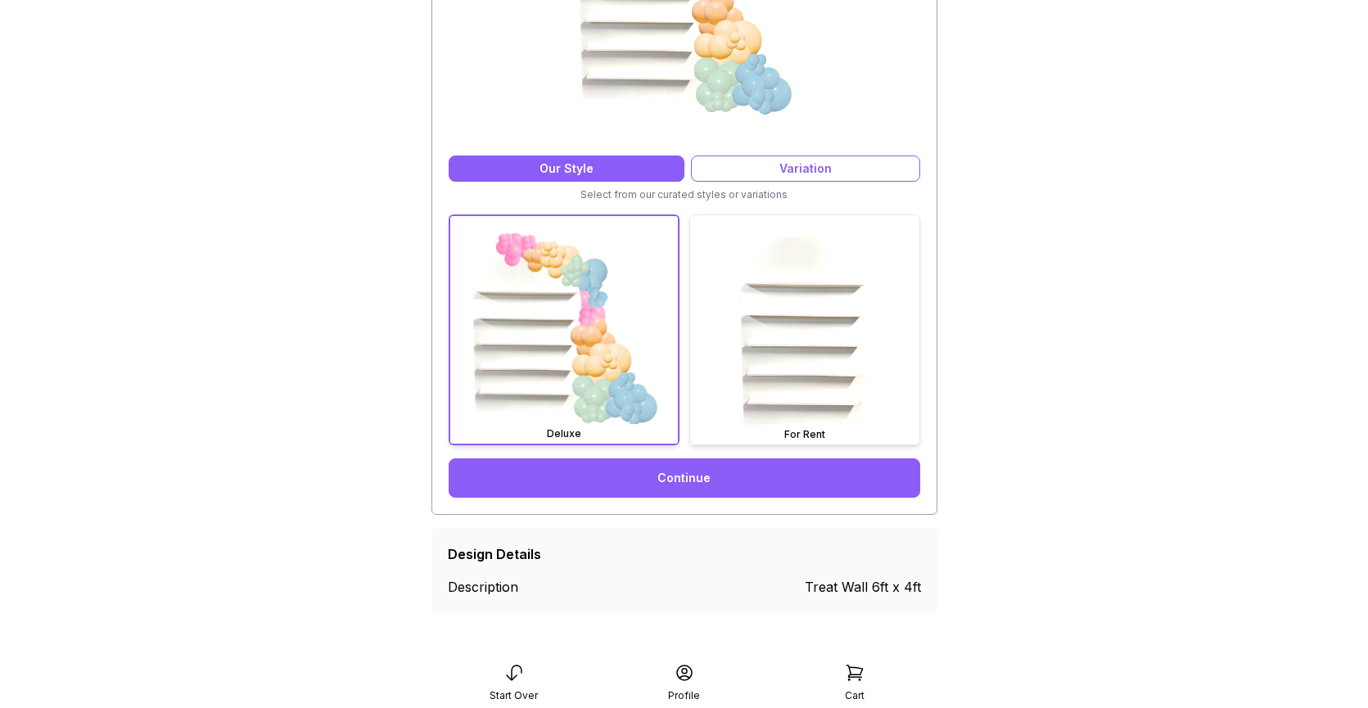
click at [809, 359] on img at bounding box center [804, 329] width 229 height 229
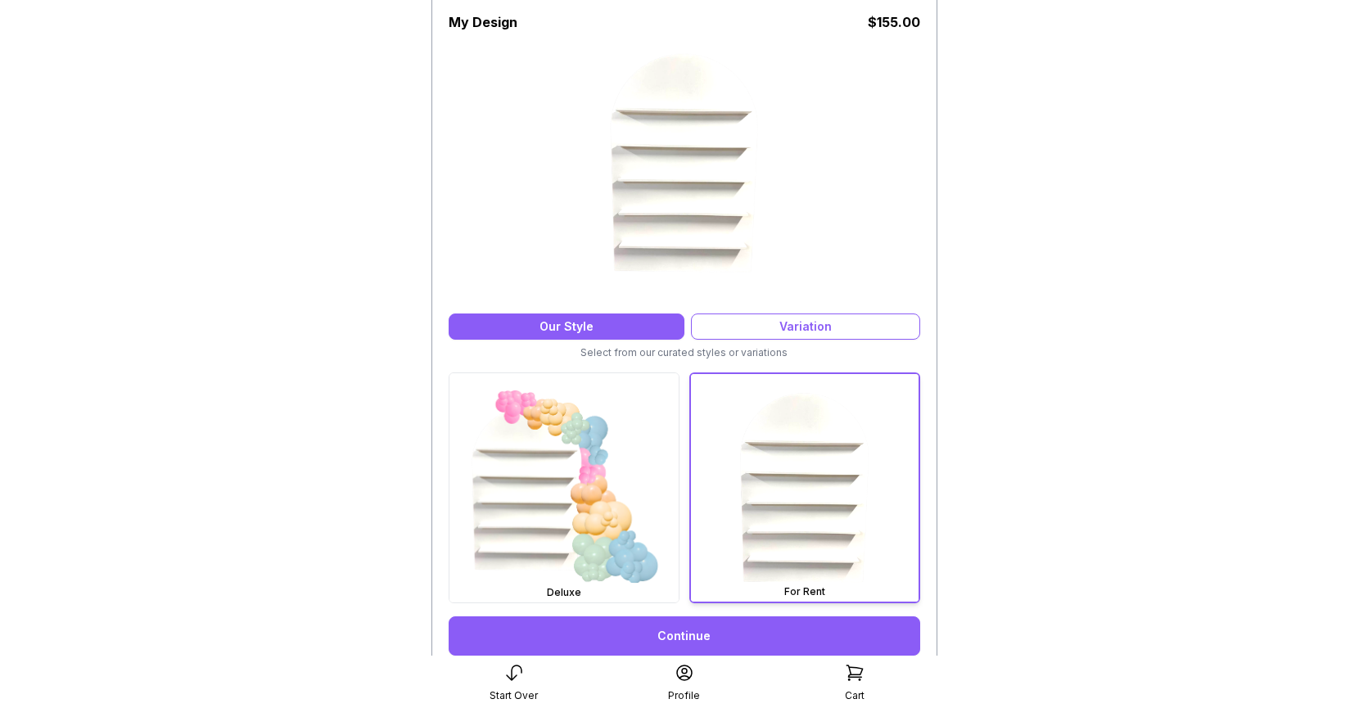
scroll to position [0, 0]
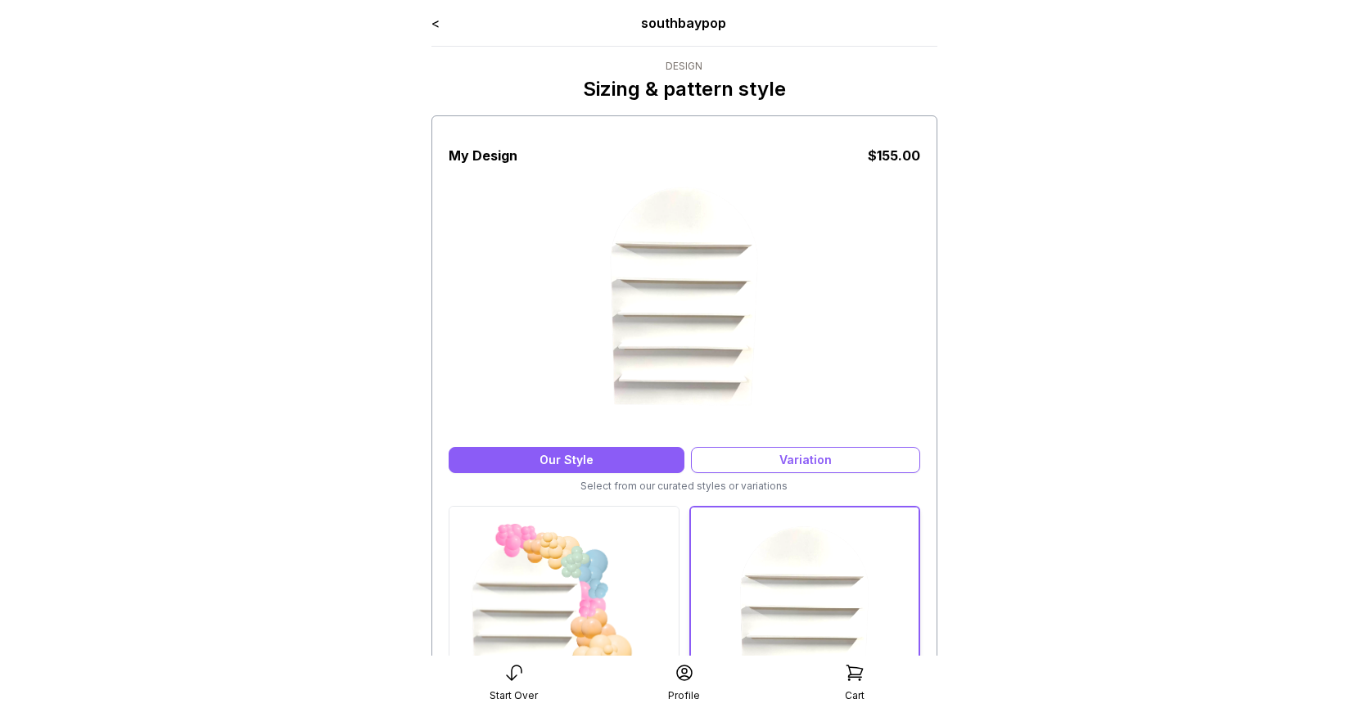
click at [435, 24] on link "<" at bounding box center [435, 23] width 8 height 16
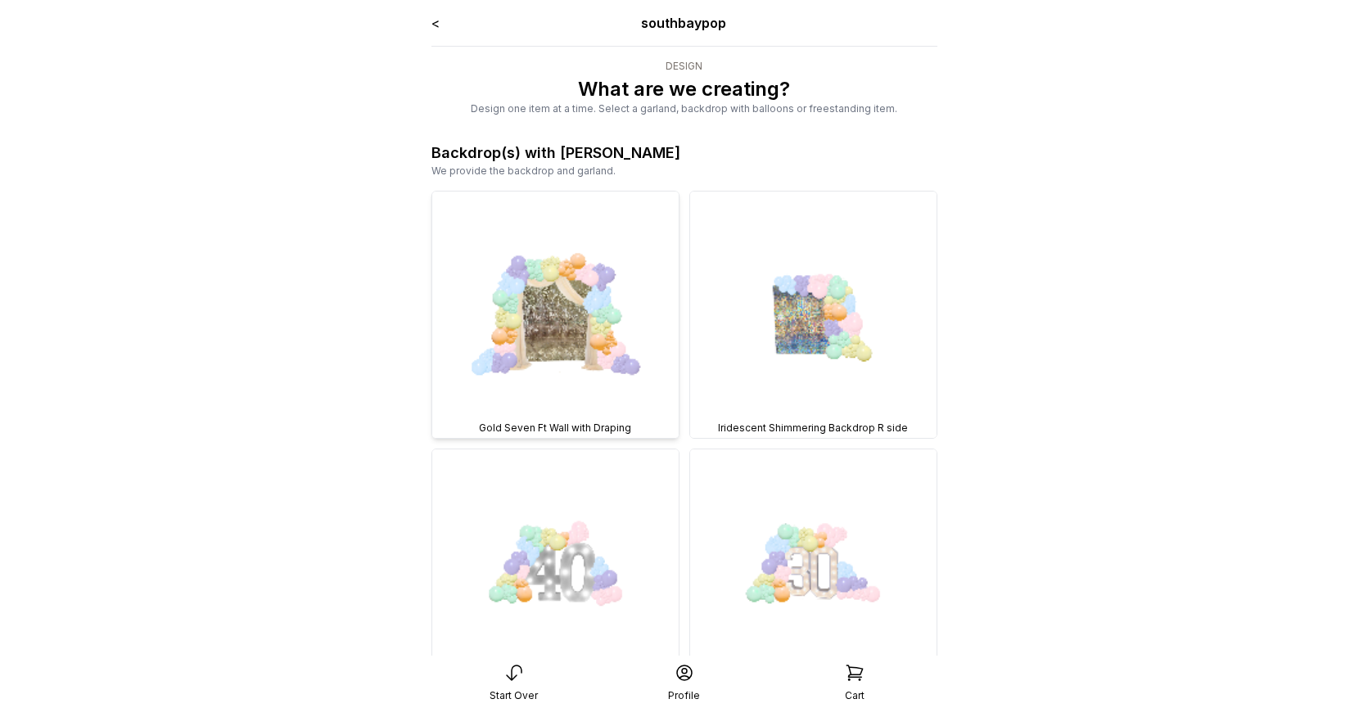
click at [646, 387] on img at bounding box center [555, 315] width 246 height 246
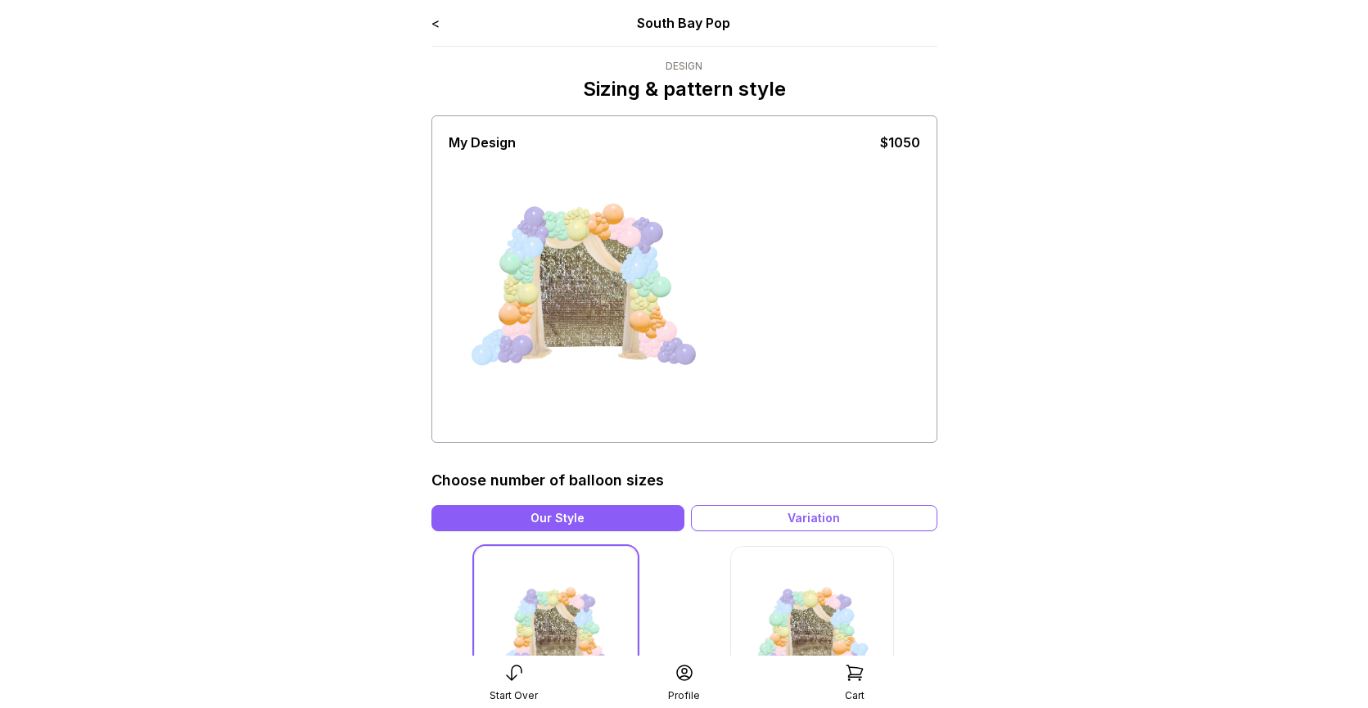
click at [436, 25] on link "<" at bounding box center [435, 23] width 8 height 16
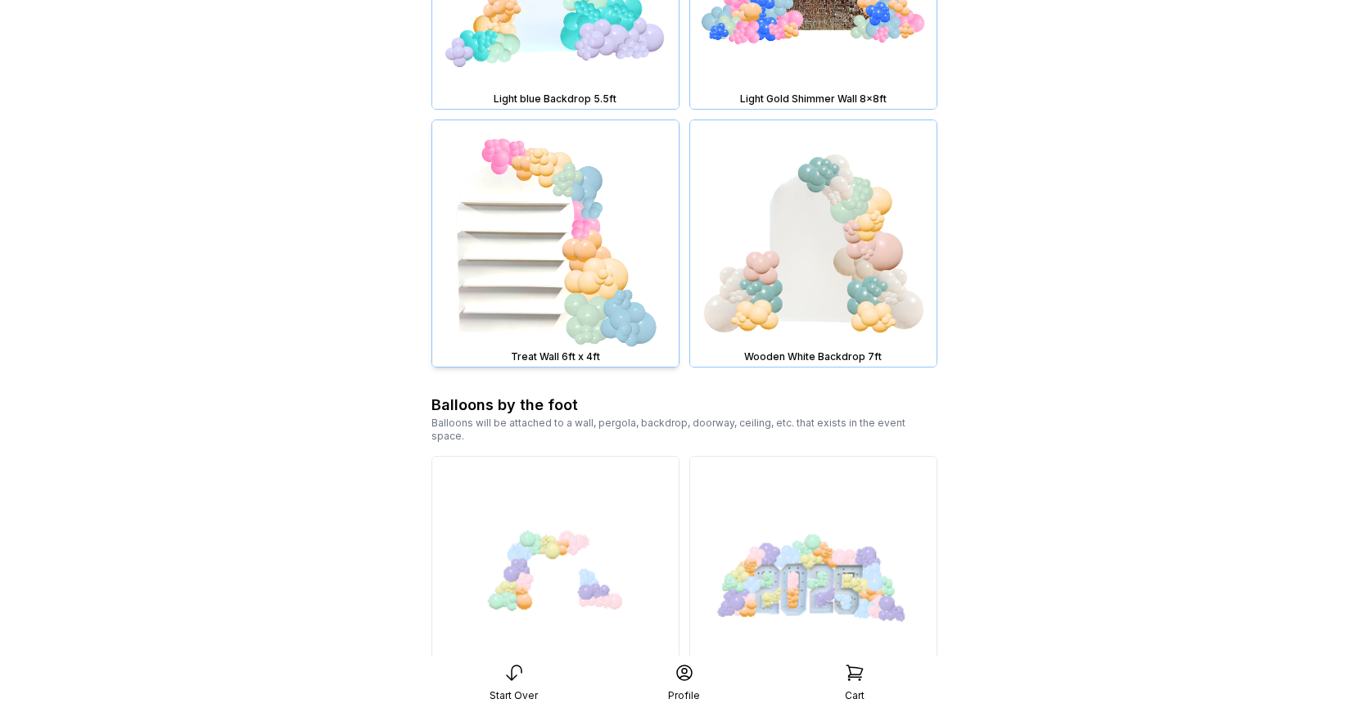
click at [551, 198] on img at bounding box center [555, 243] width 246 height 246
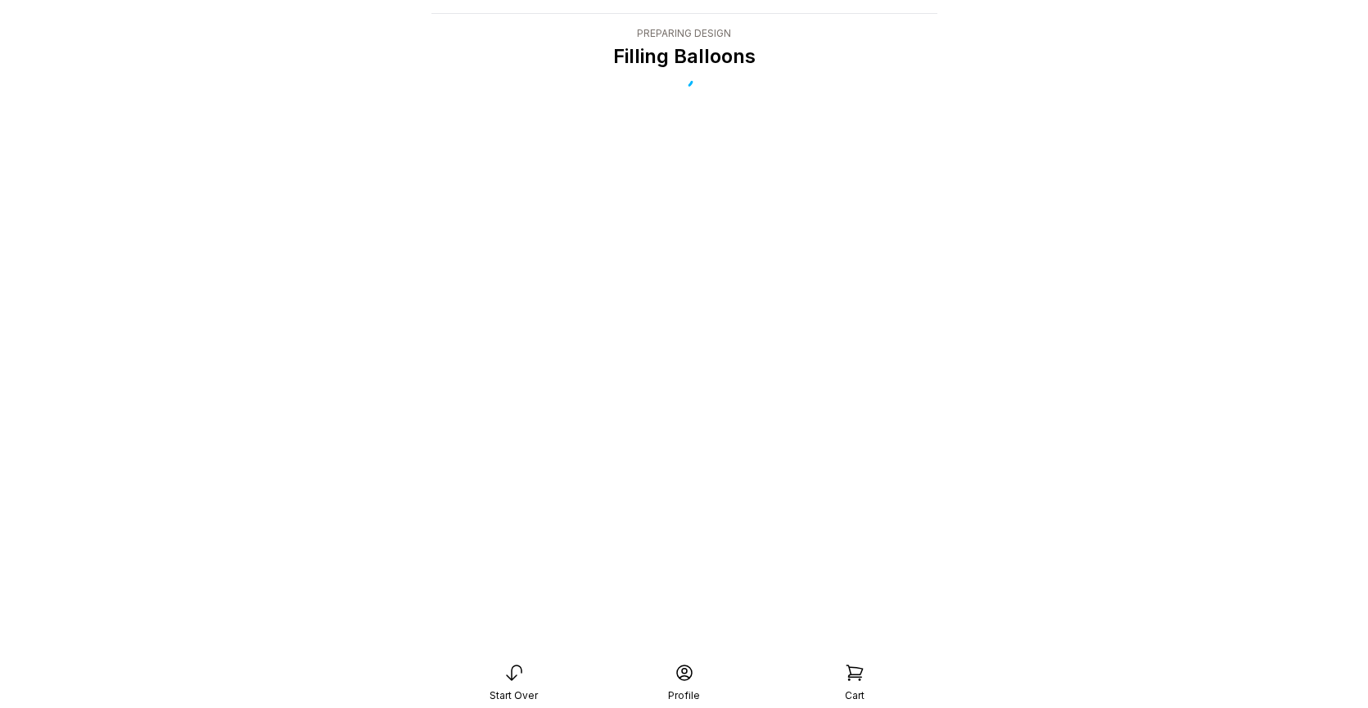
scroll to position [33, 0]
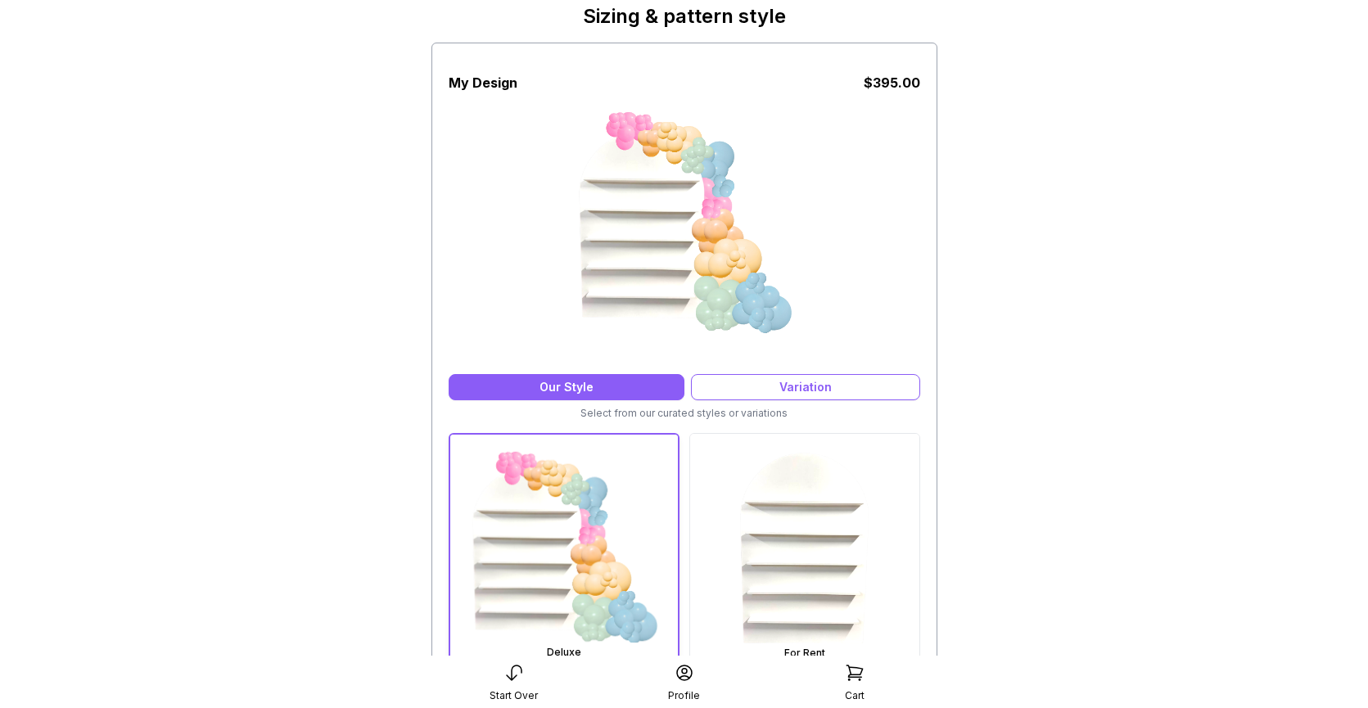
scroll to position [169, 0]
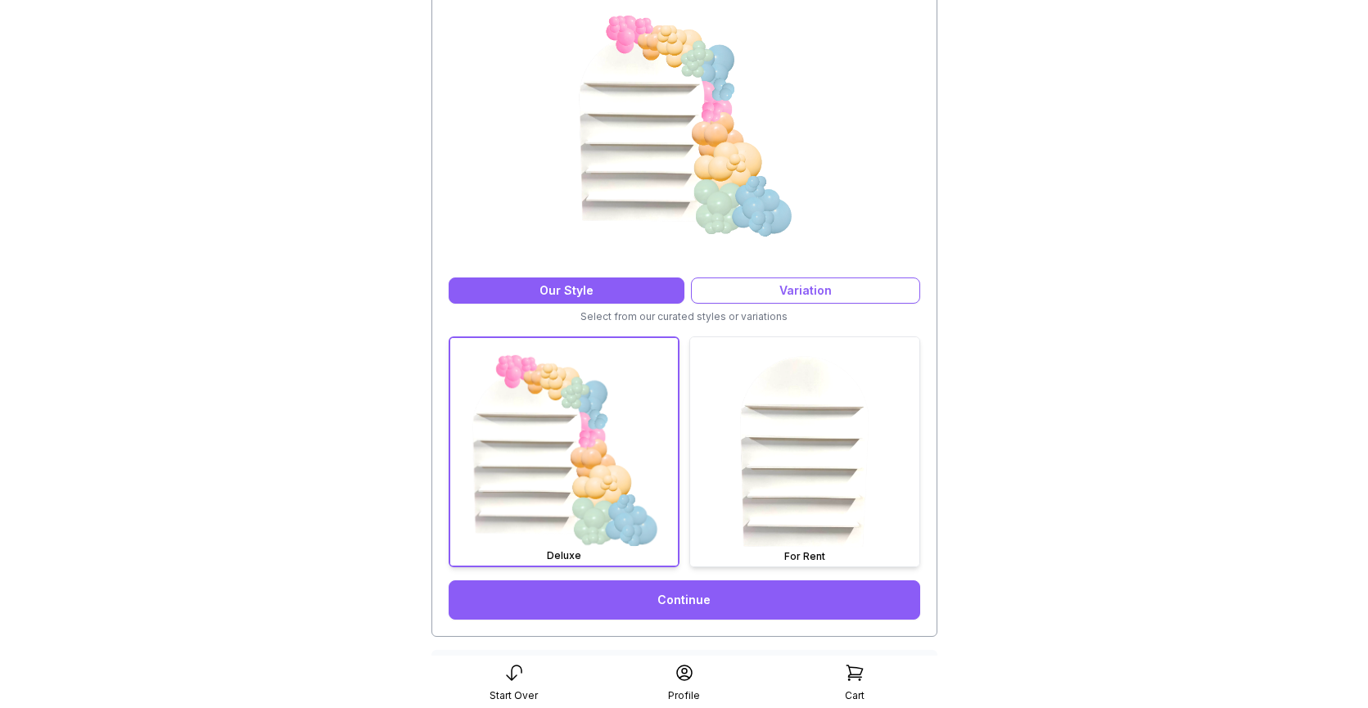
click at [777, 404] on img at bounding box center [804, 451] width 229 height 229
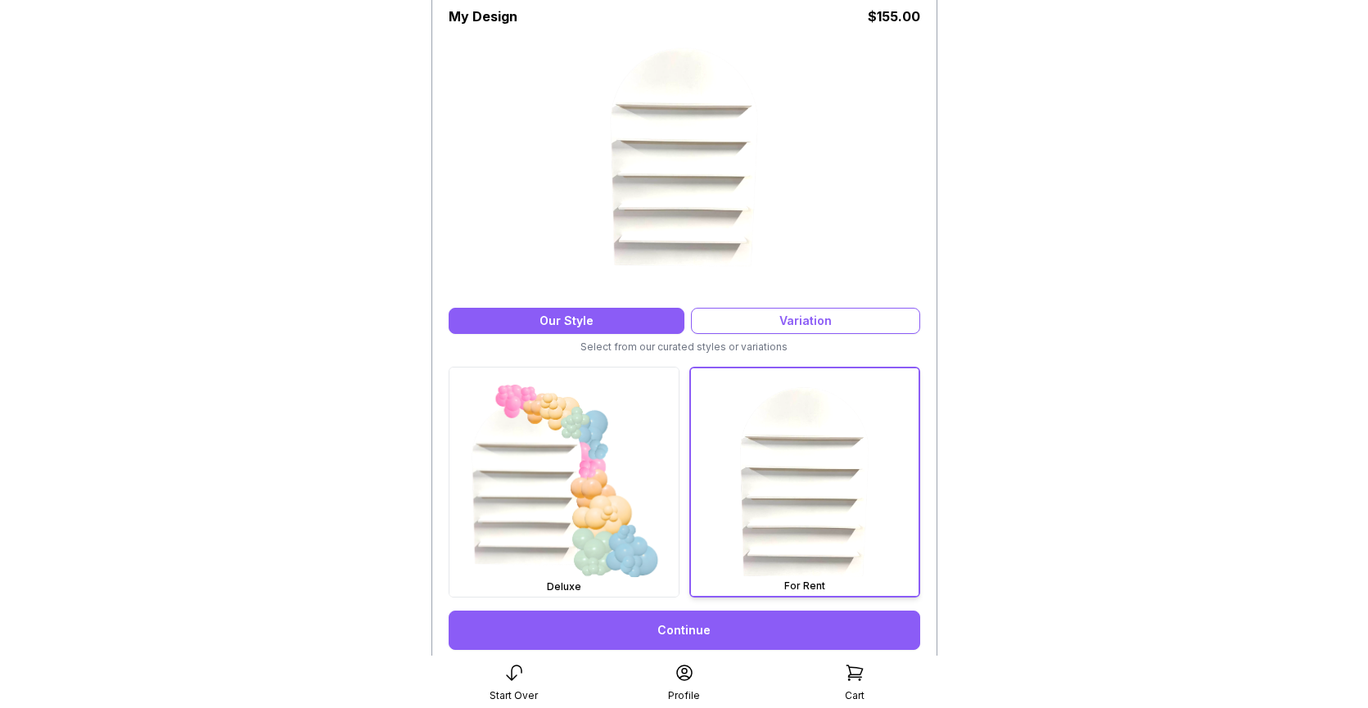
scroll to position [158, 0]
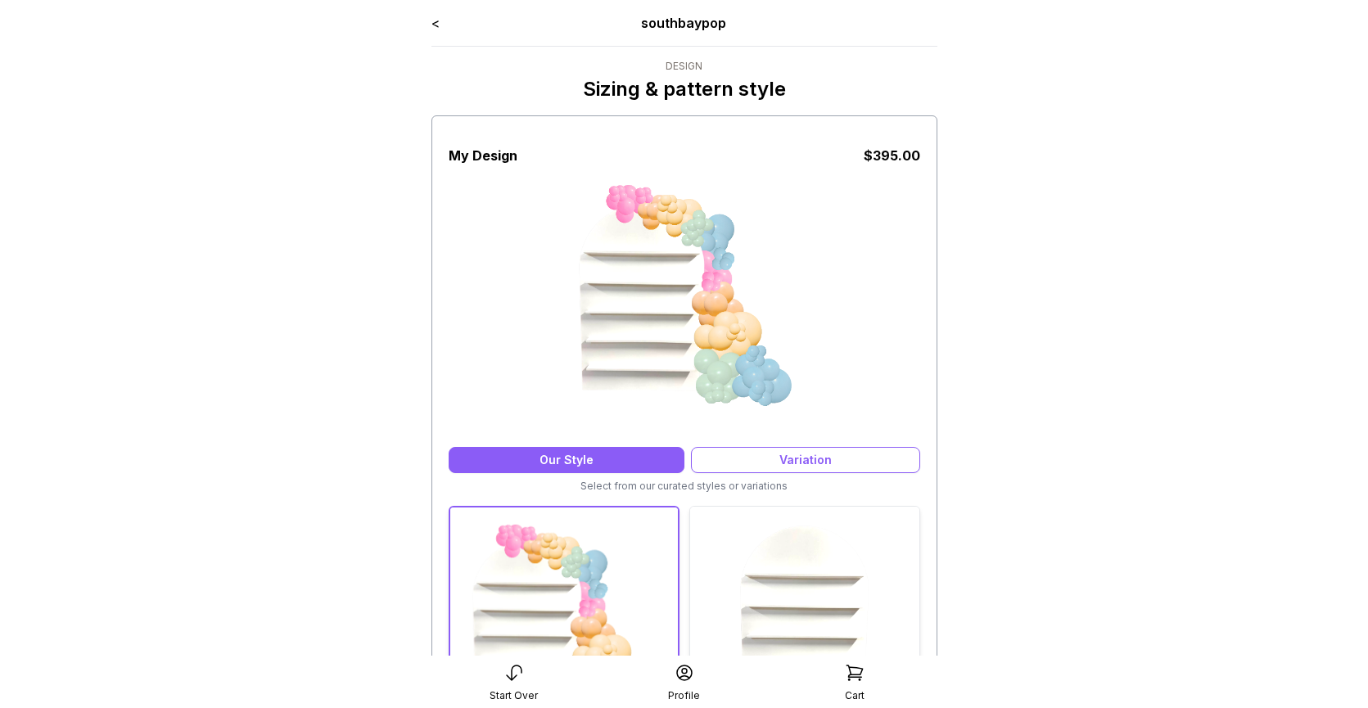
click at [730, 549] on img at bounding box center [804, 621] width 229 height 229
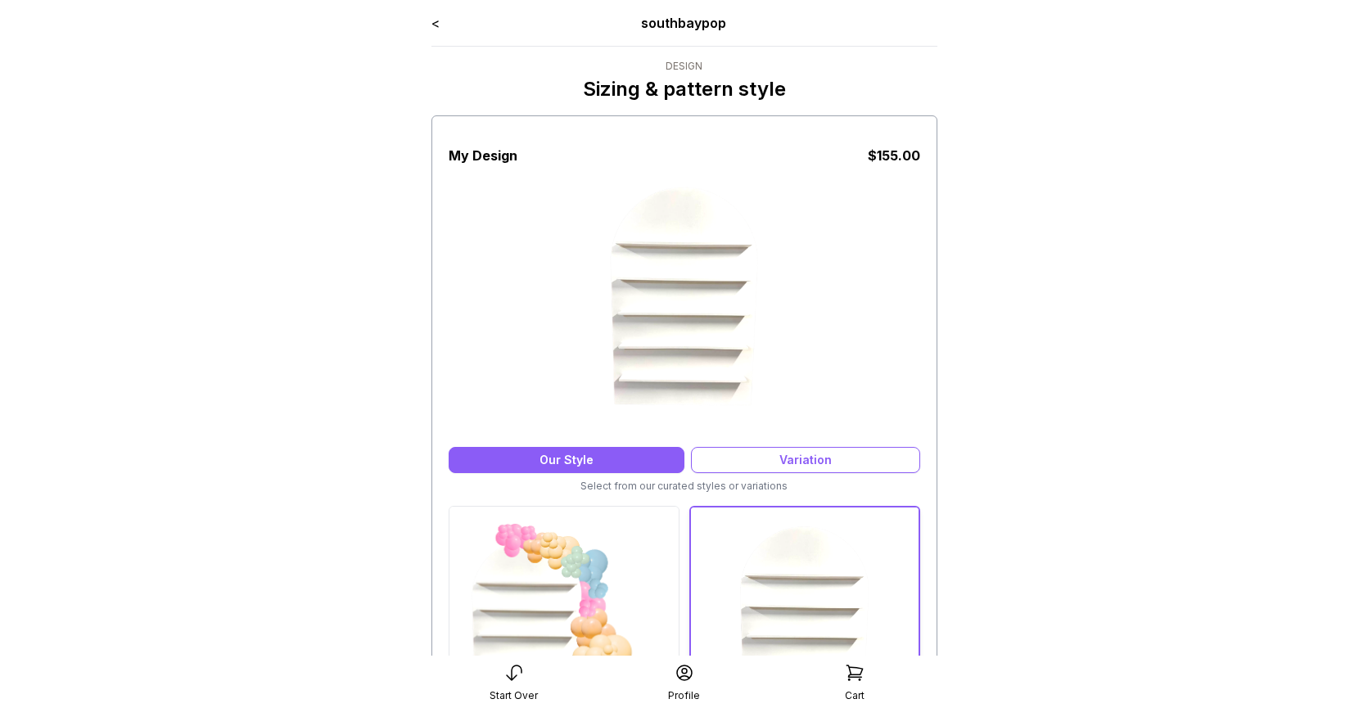
click at [433, 20] on link "<" at bounding box center [435, 23] width 8 height 16
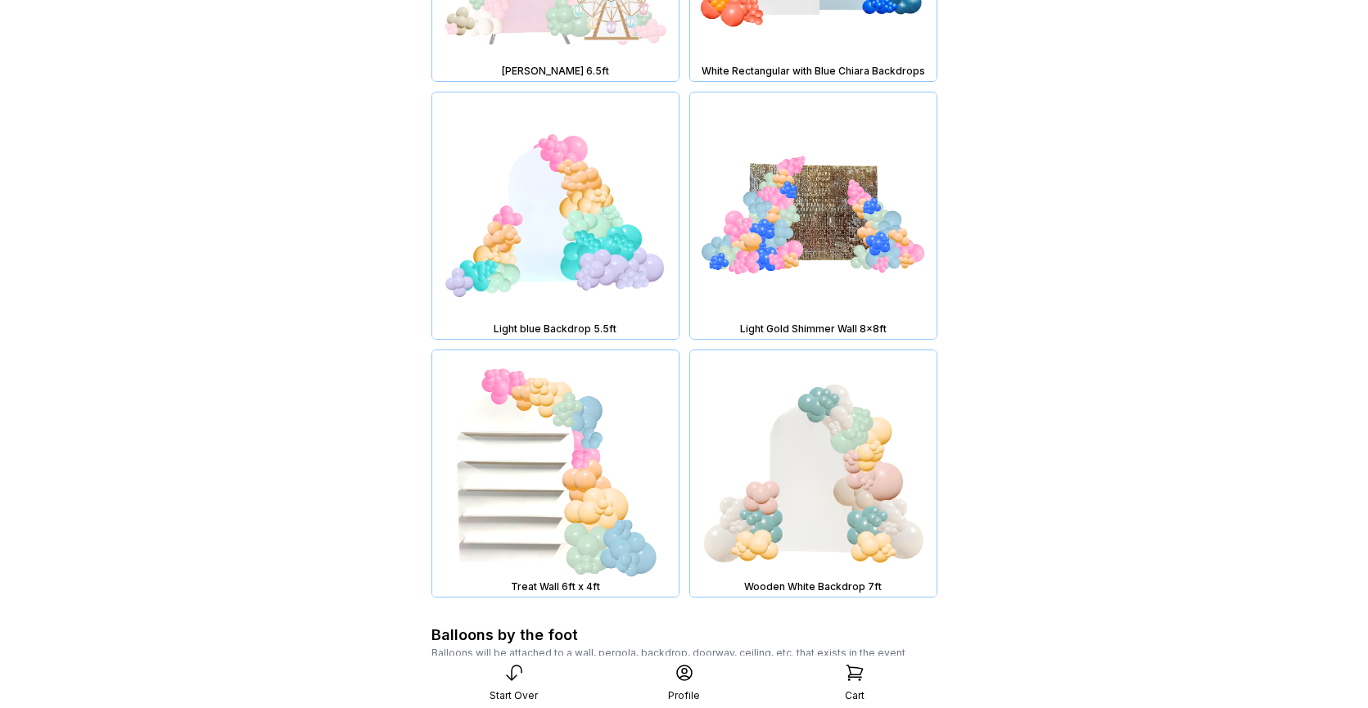
scroll to position [3196, 0]
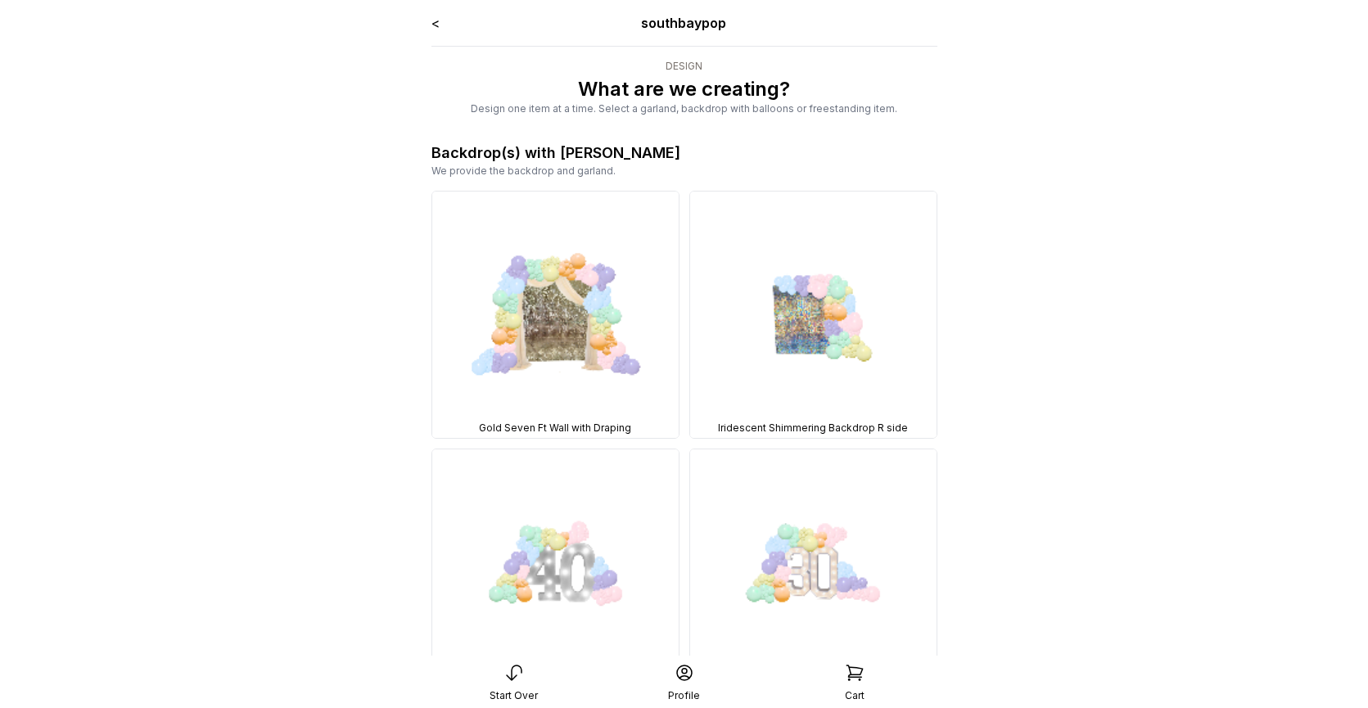
scroll to position [3196, 0]
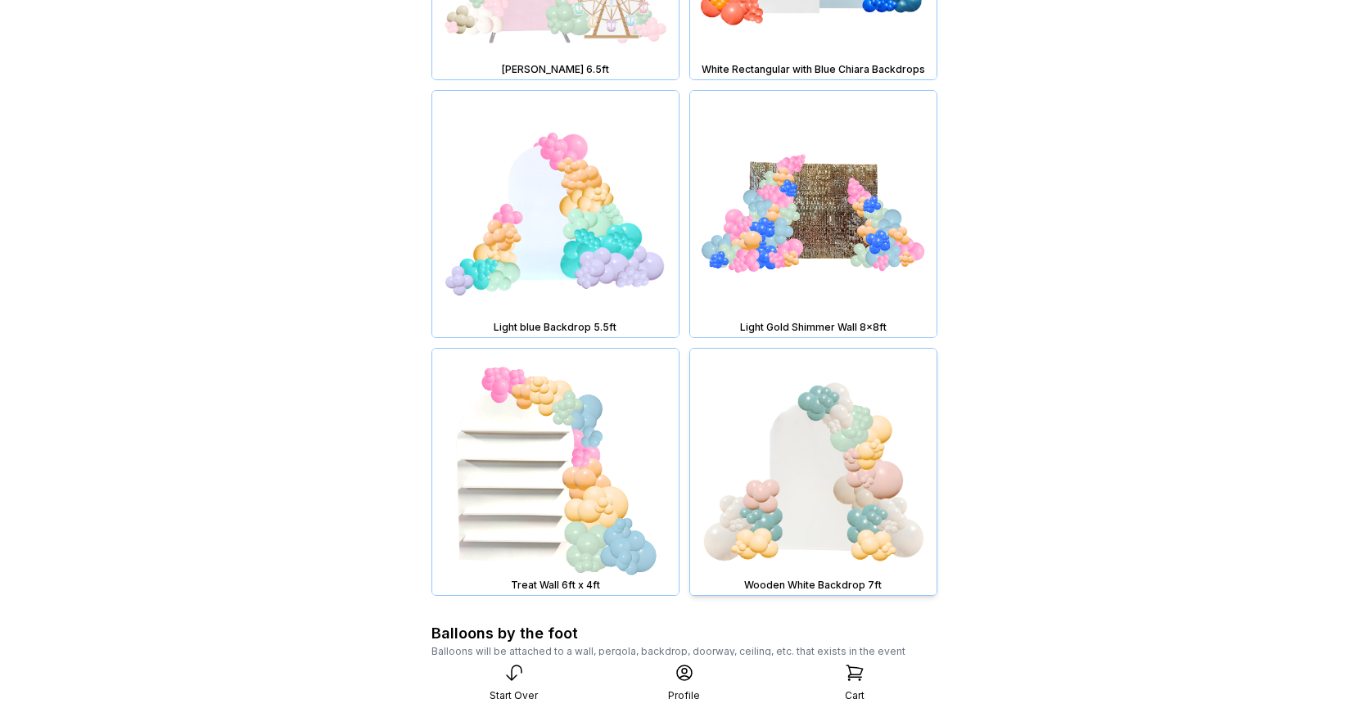
click at [807, 461] on img at bounding box center [813, 472] width 246 height 246
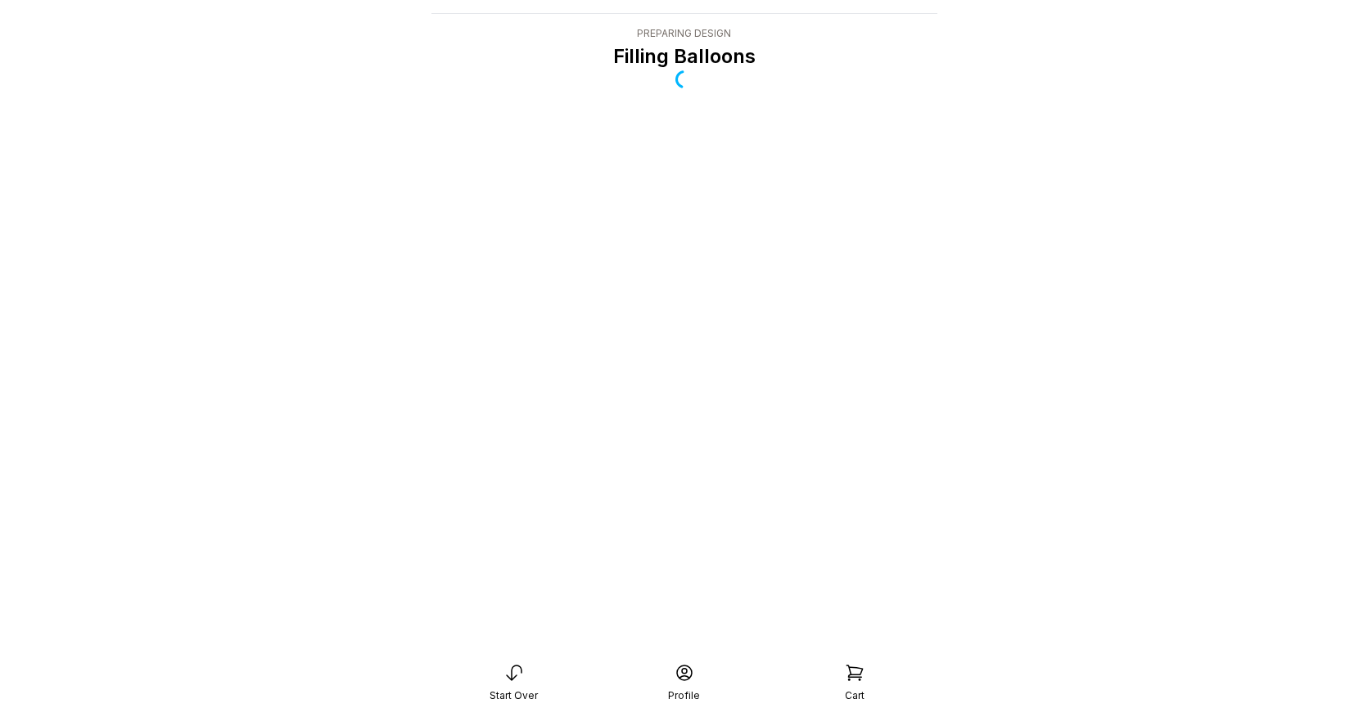
scroll to position [33, 0]
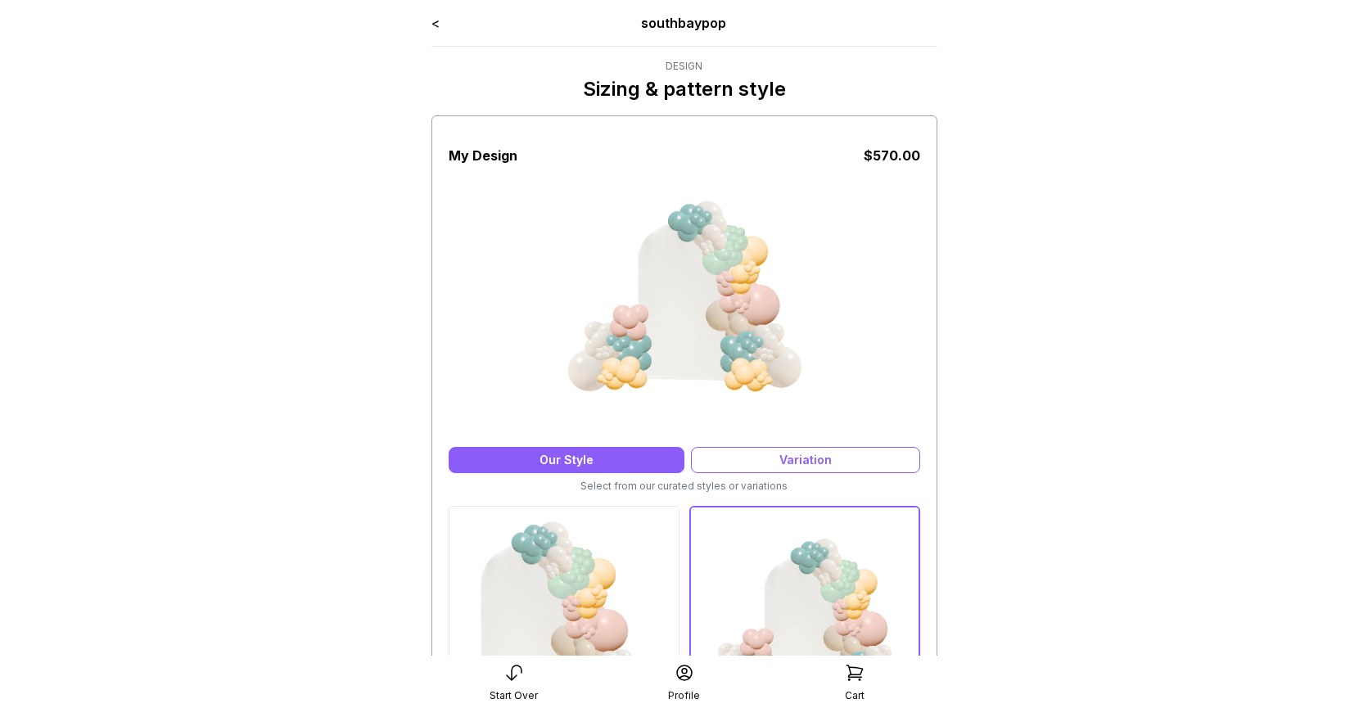
click at [436, 24] on link "<" at bounding box center [435, 23] width 8 height 16
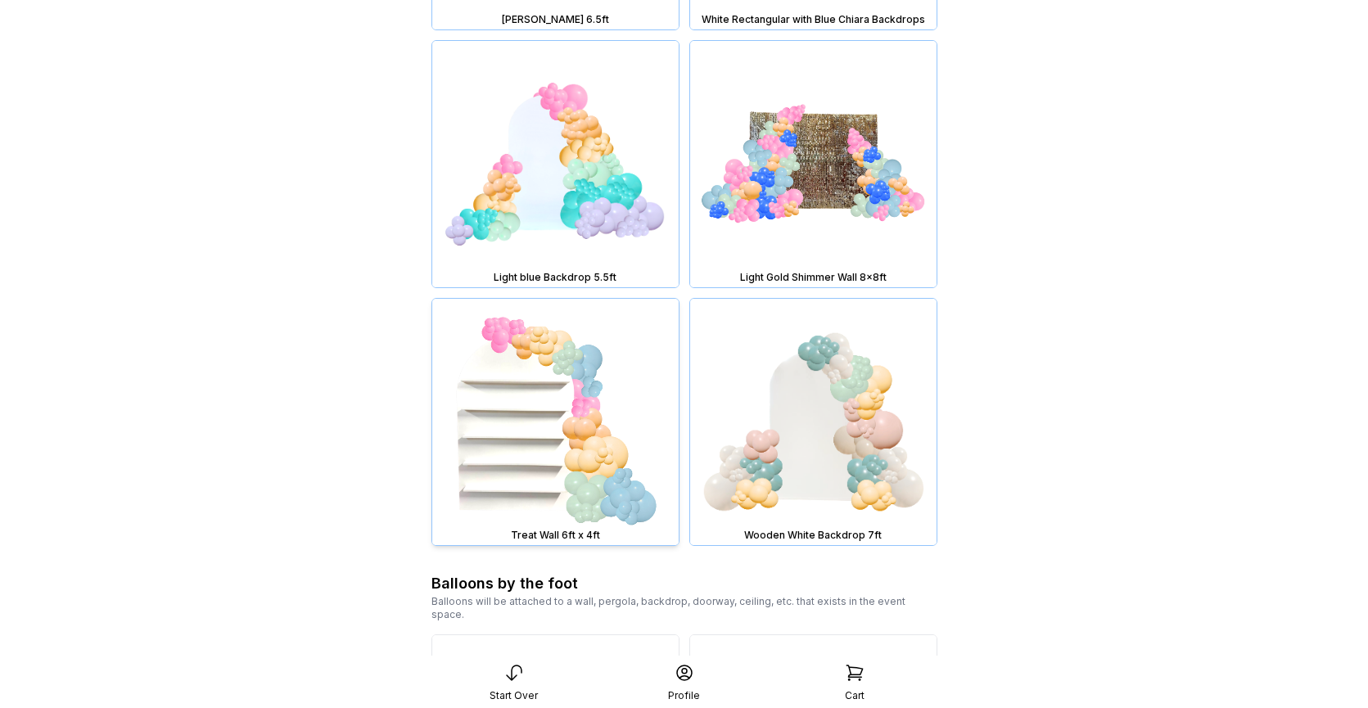
click at [602, 441] on img at bounding box center [555, 422] width 246 height 246
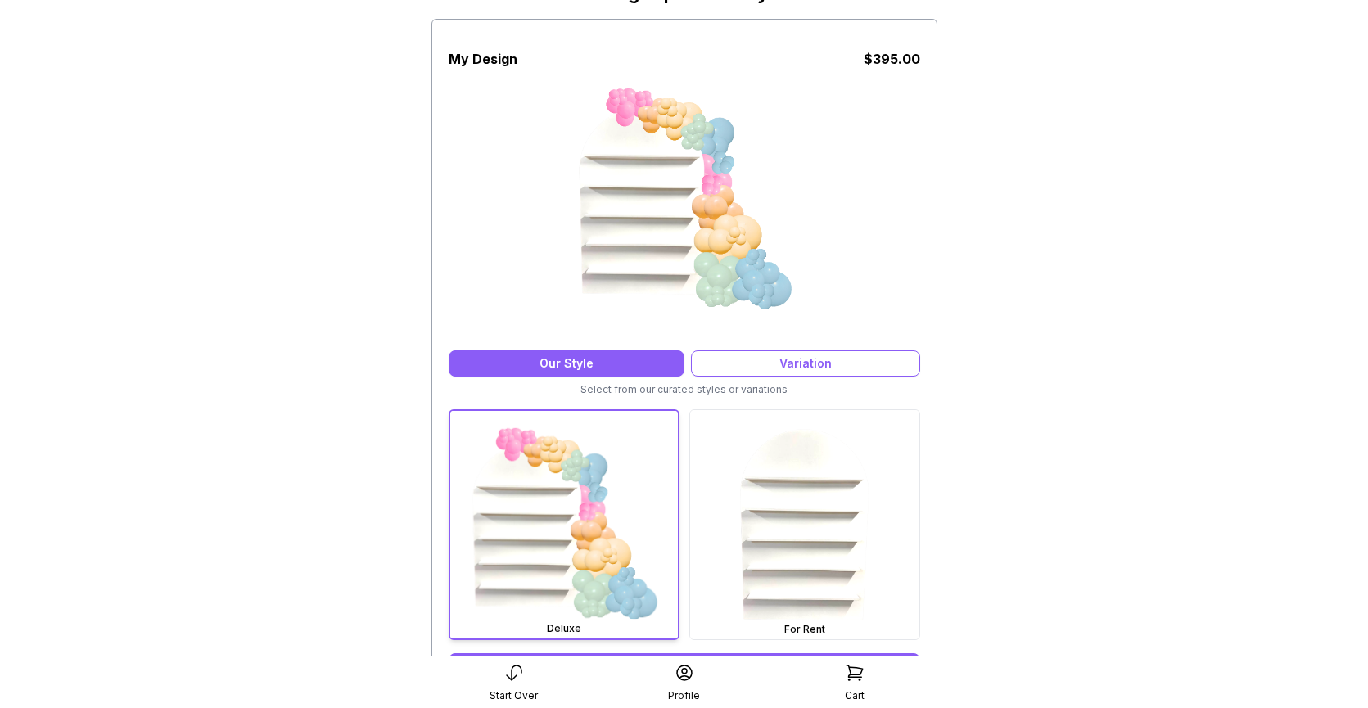
scroll to position [147, 0]
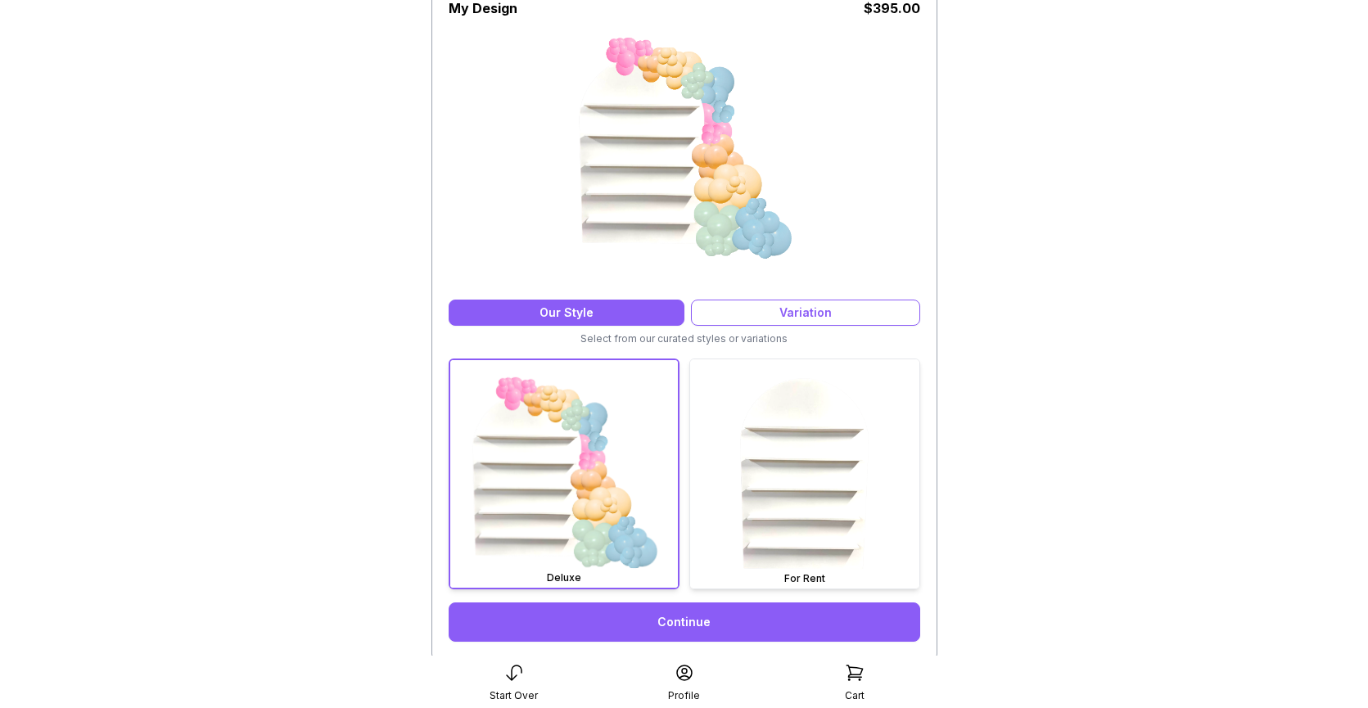
click at [787, 472] on img at bounding box center [804, 473] width 229 height 229
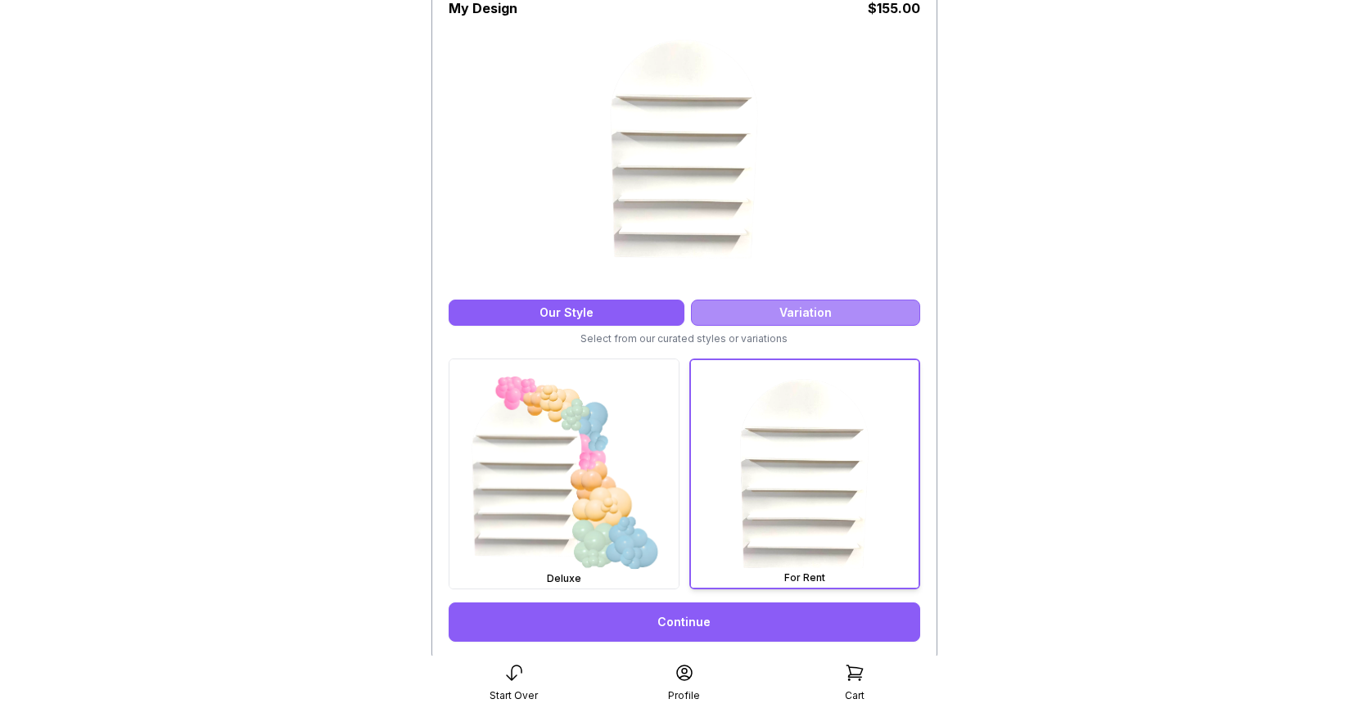
click at [749, 314] on div "Variation" at bounding box center [805, 313] width 229 height 26
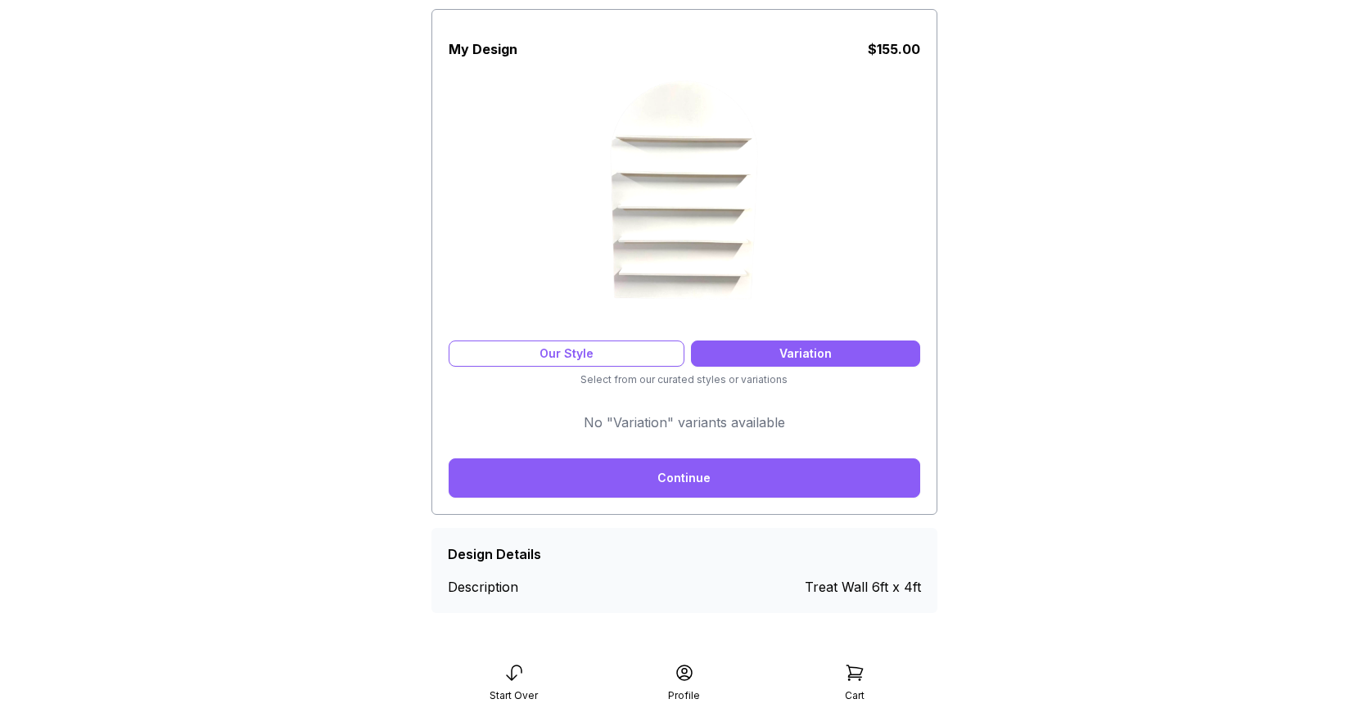
scroll to position [106, 0]
click at [659, 354] on div "Our Style" at bounding box center [567, 354] width 236 height 26
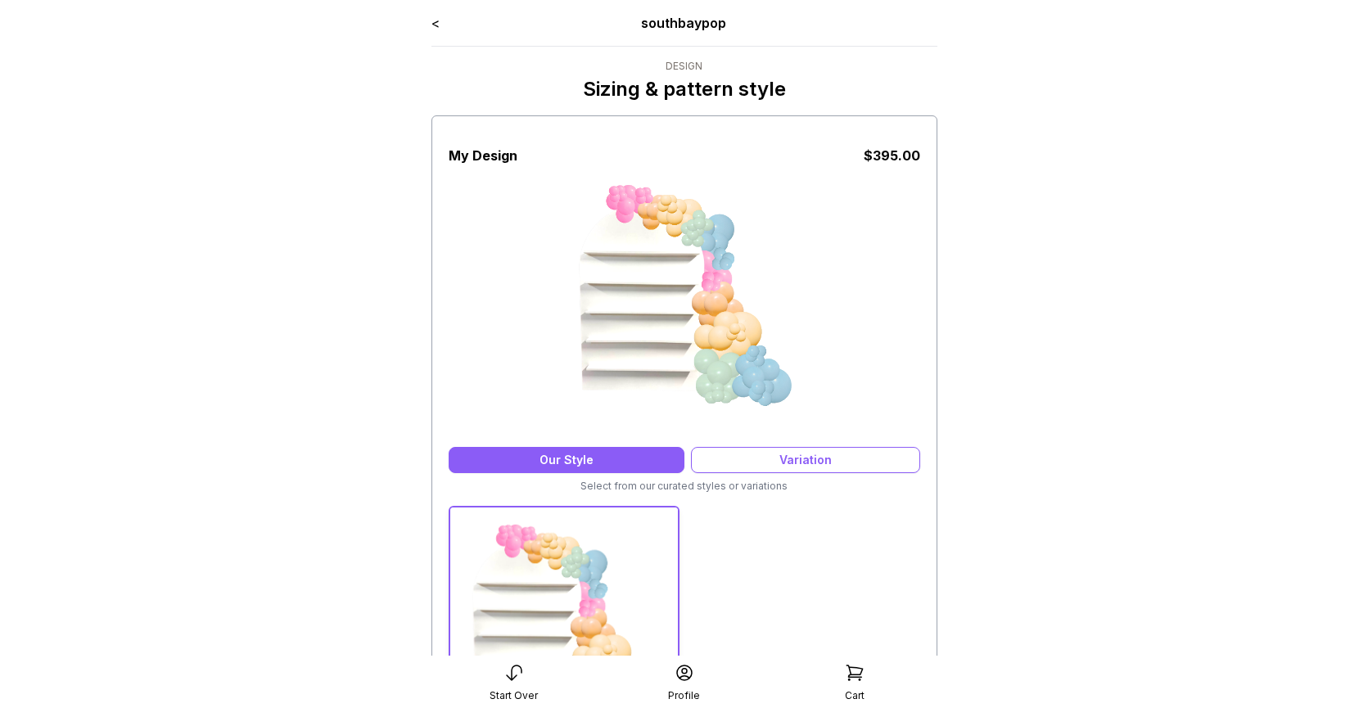
scroll to position [33, 0]
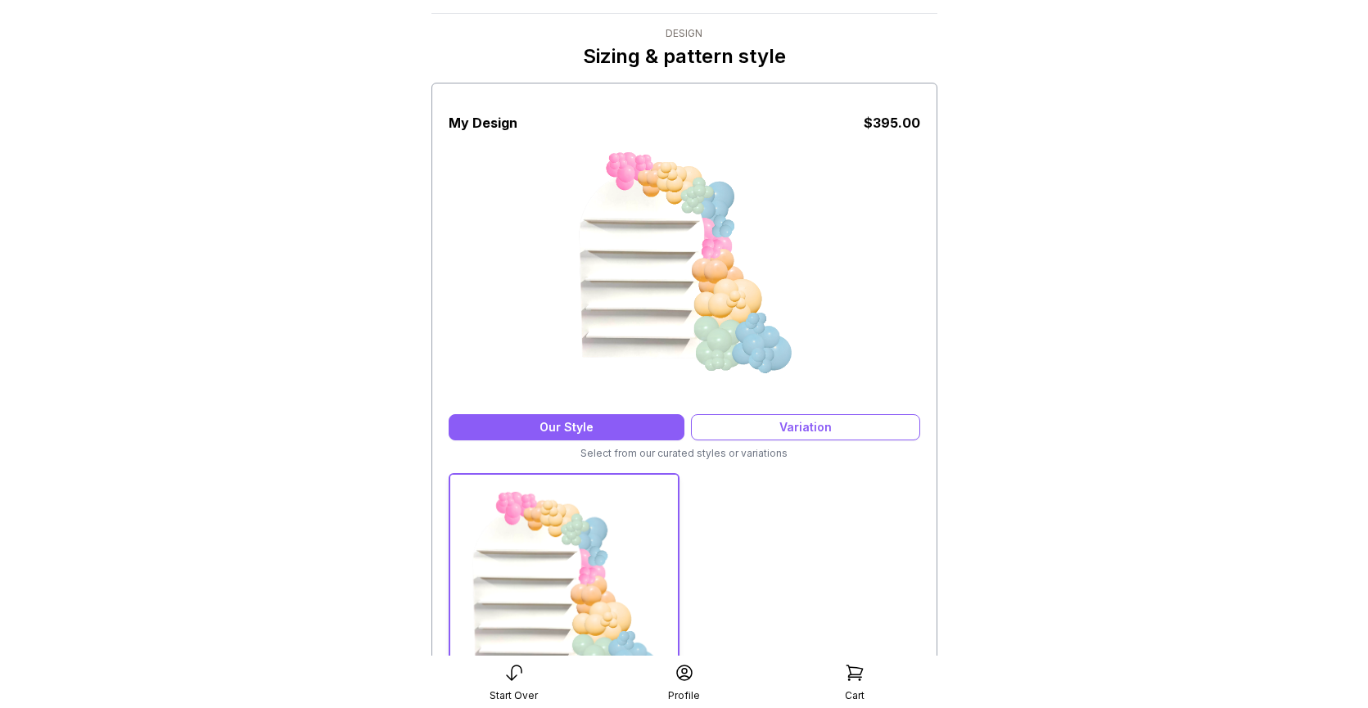
click at [743, 441] on div "My Design $ 395.00 Our Style Variation Select from our curated styles or variat…" at bounding box center [685, 395] width 472 height 617
click at [740, 430] on div "Variation" at bounding box center [805, 427] width 229 height 26
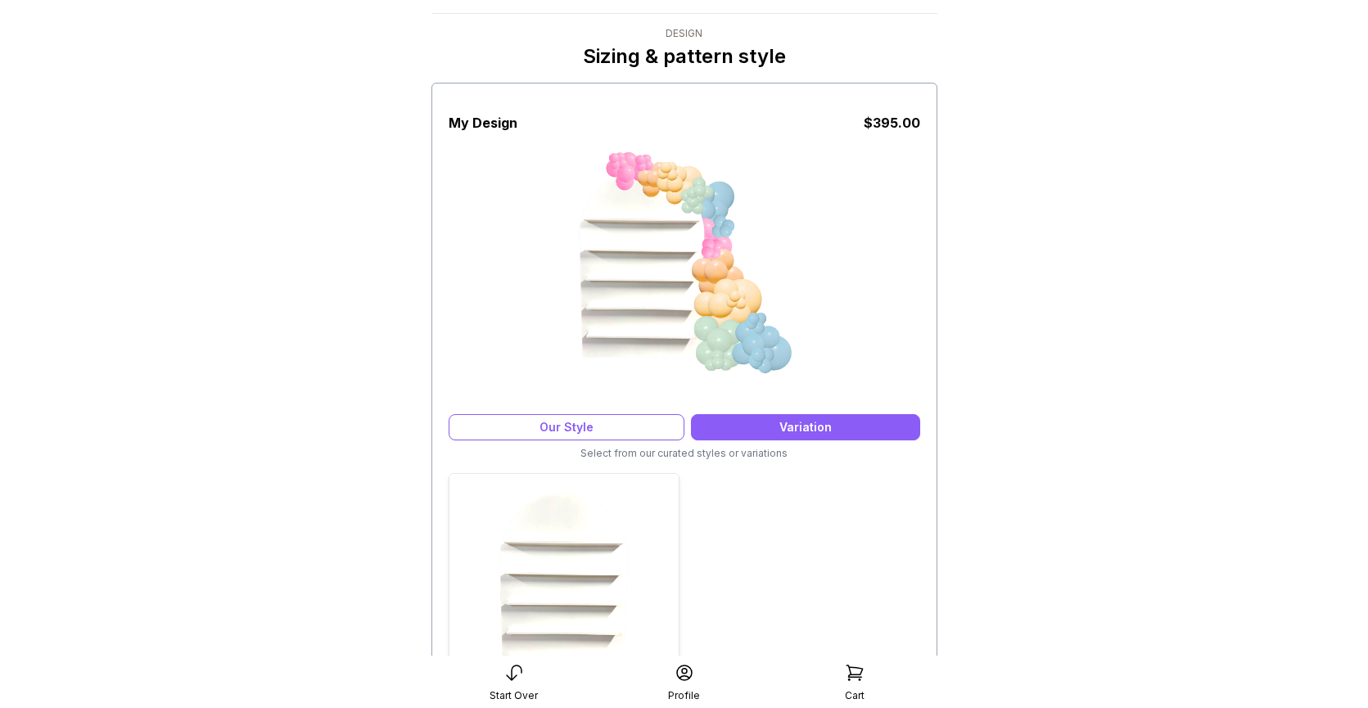
click at [626, 561] on img at bounding box center [564, 588] width 229 height 229
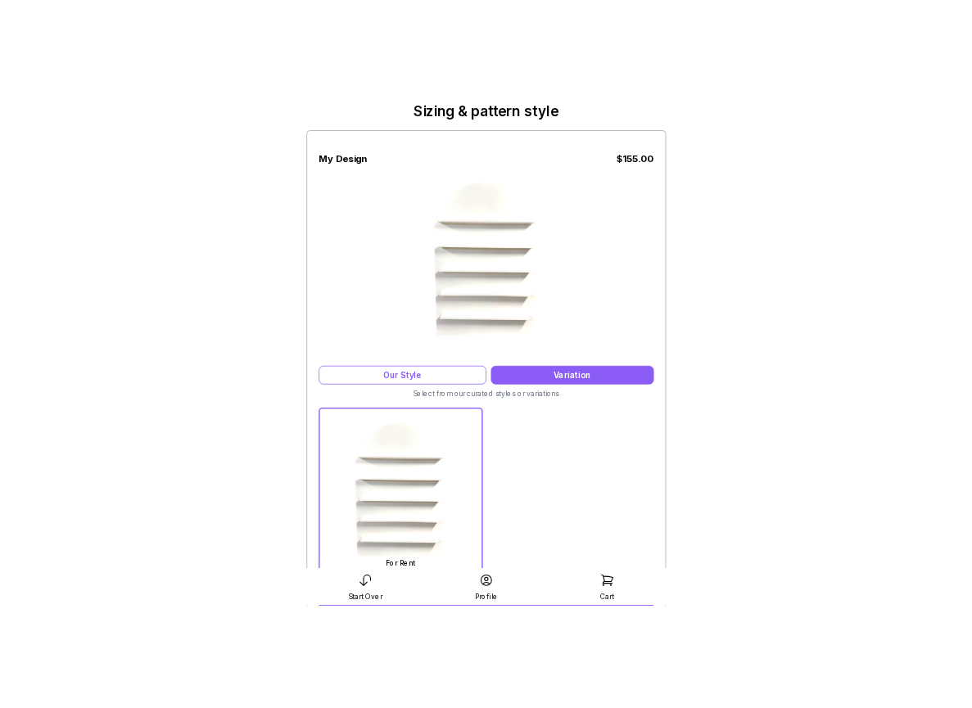
scroll to position [77, 0]
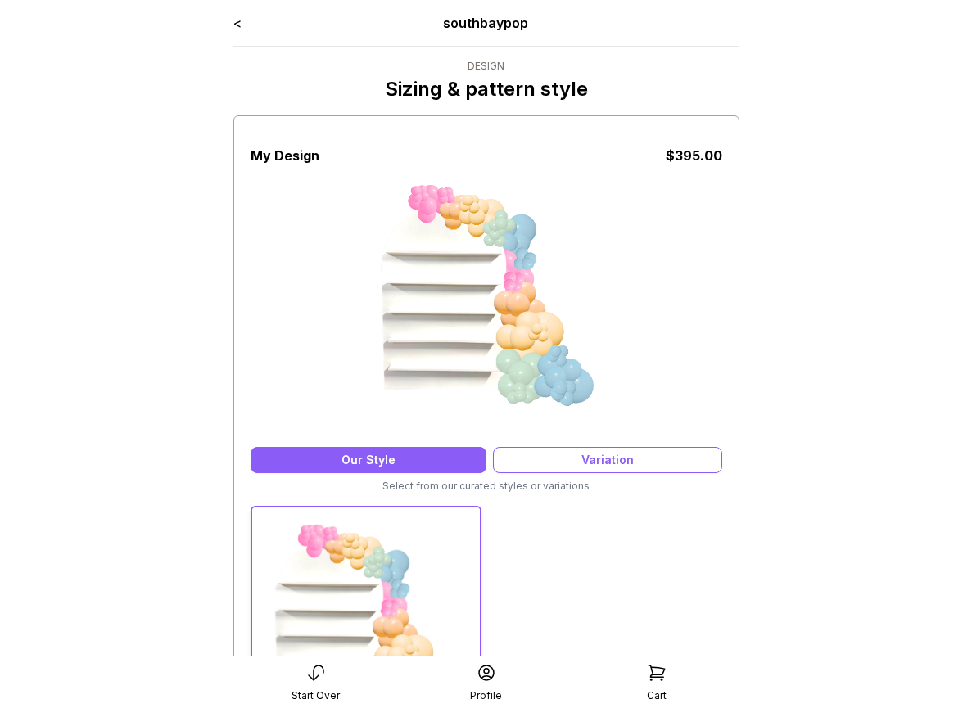
scroll to position [77, 0]
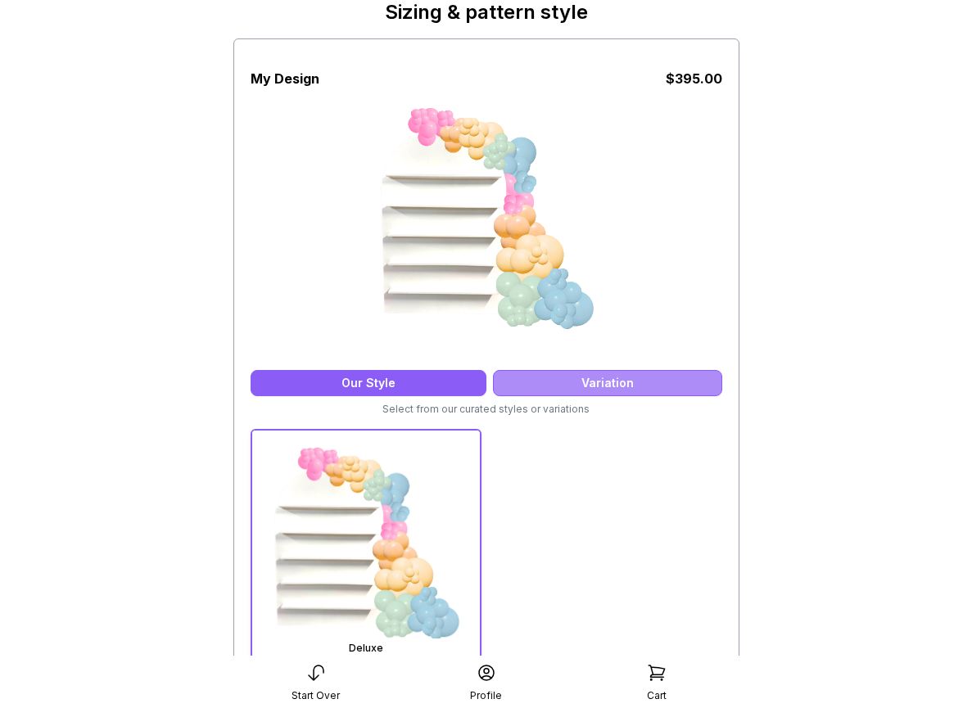
click at [564, 376] on div "Variation" at bounding box center [607, 383] width 229 height 26
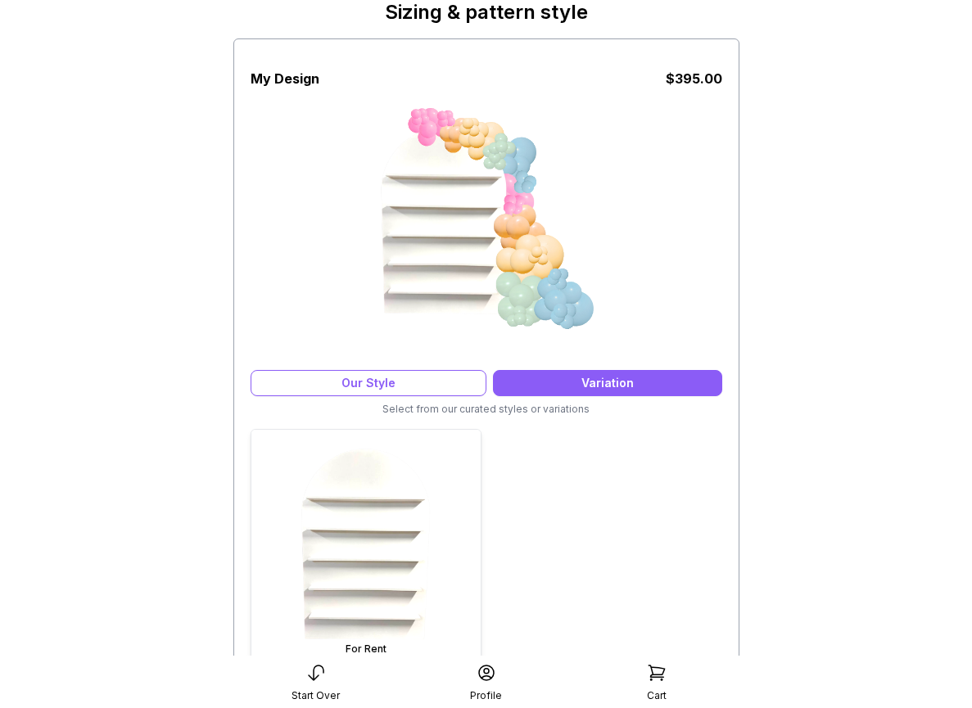
click at [390, 499] on img at bounding box center [365, 544] width 229 height 229
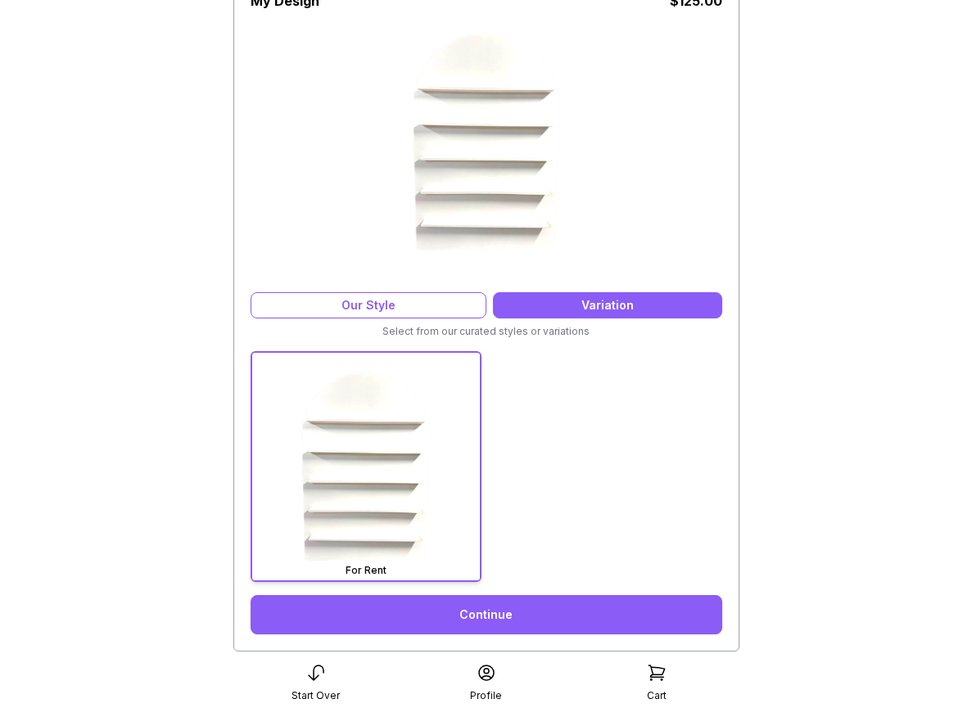
scroll to position [291, 0]
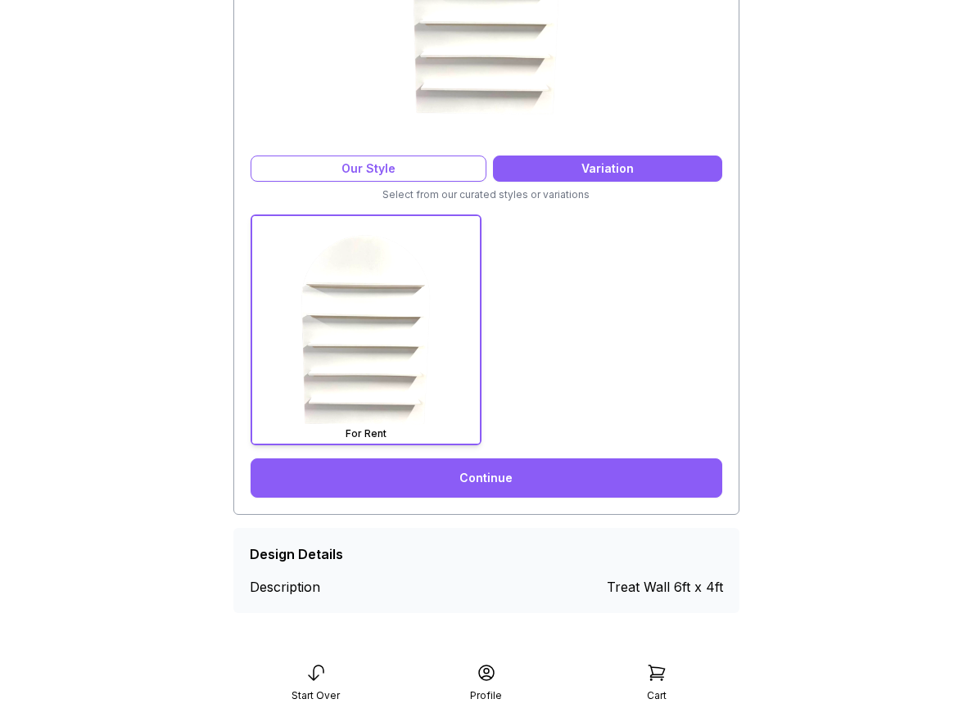
click at [490, 480] on link "Continue" at bounding box center [487, 478] width 472 height 39
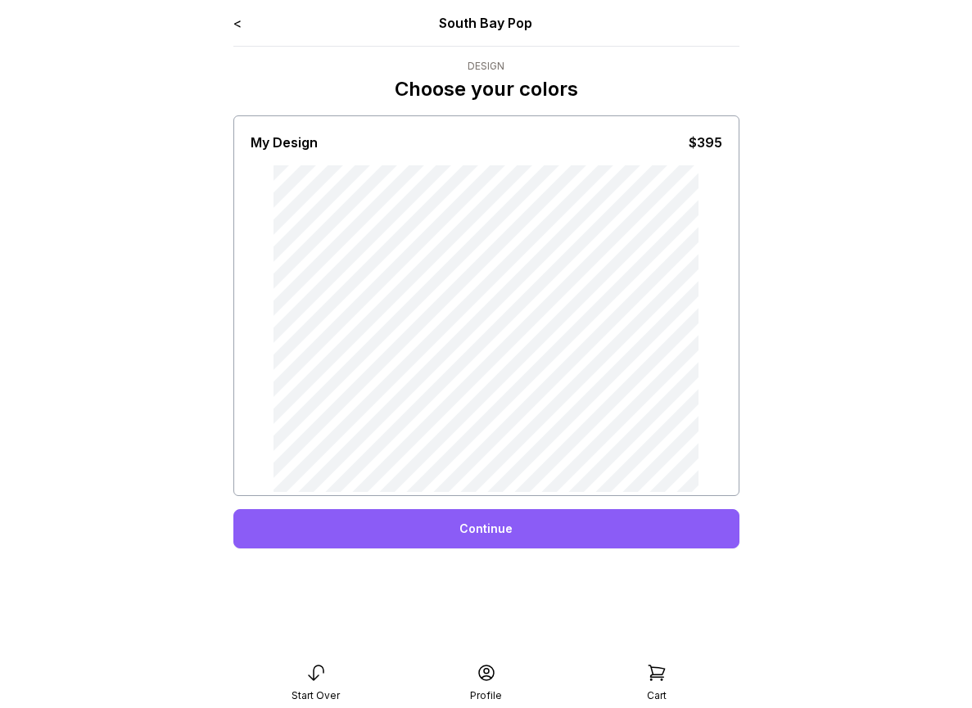
click at [237, 22] on link "<" at bounding box center [237, 23] width 8 height 16
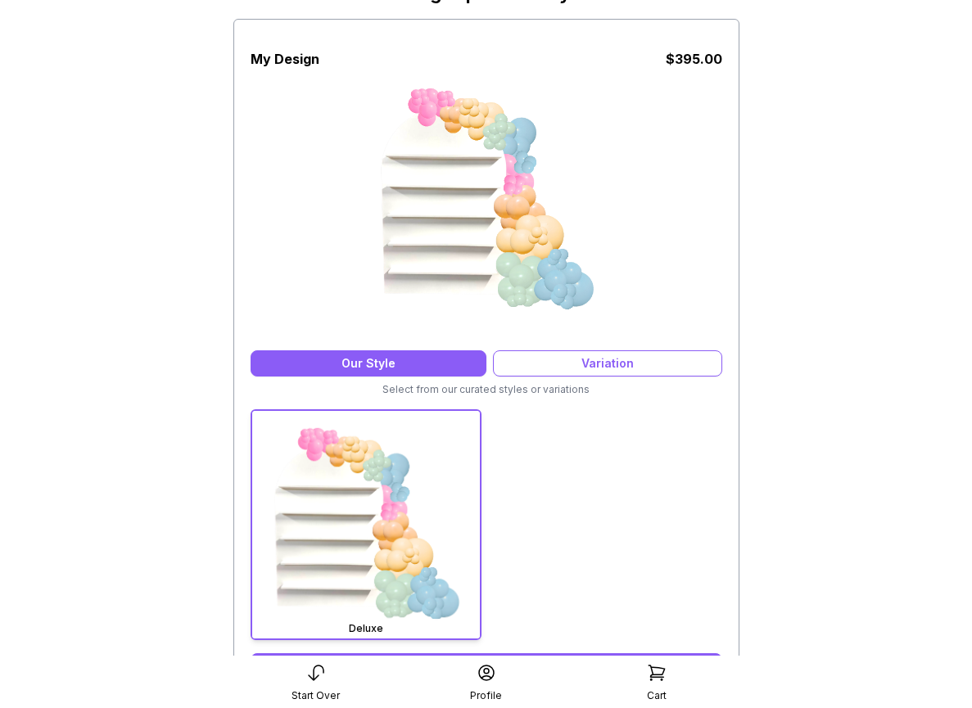
scroll to position [138, 0]
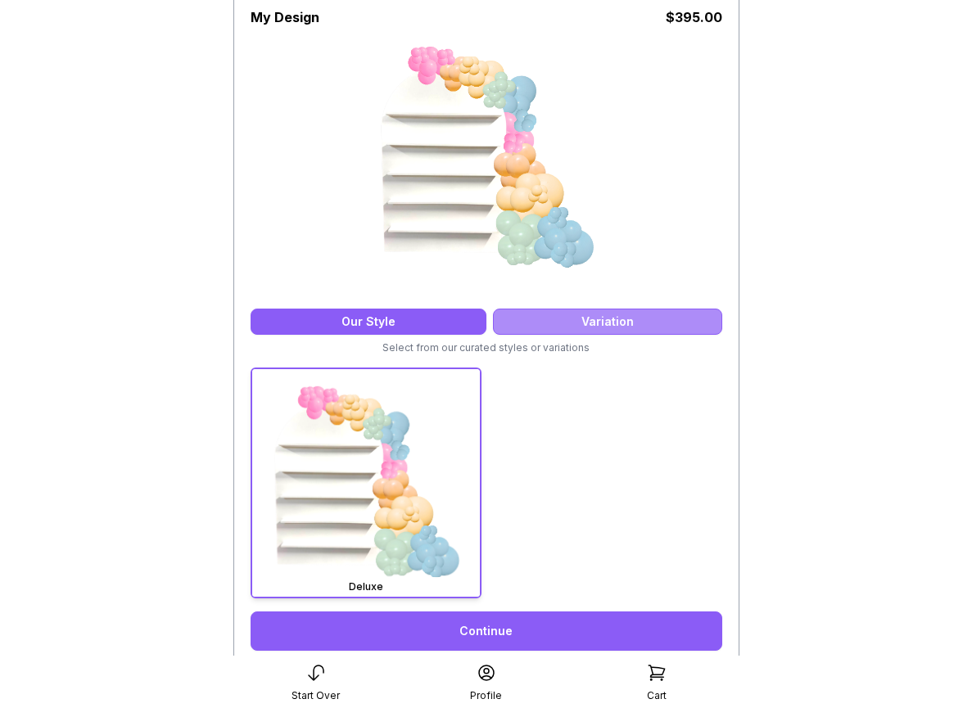
click at [554, 318] on div "Variation" at bounding box center [607, 322] width 229 height 26
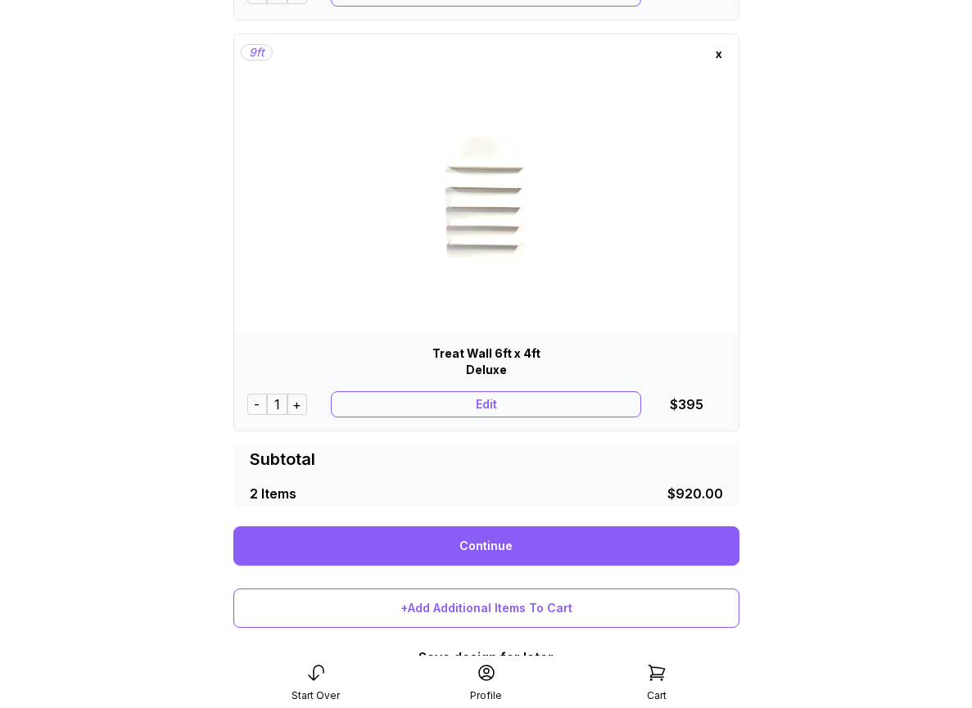
scroll to position [484, 0]
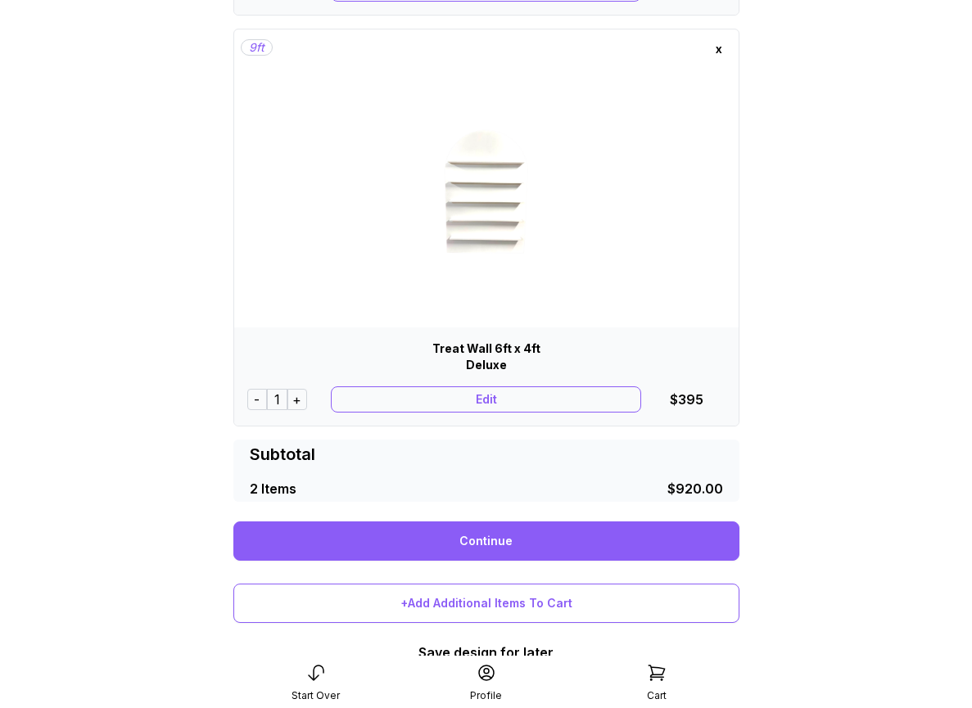
click at [461, 404] on div "Edit" at bounding box center [486, 399] width 310 height 26
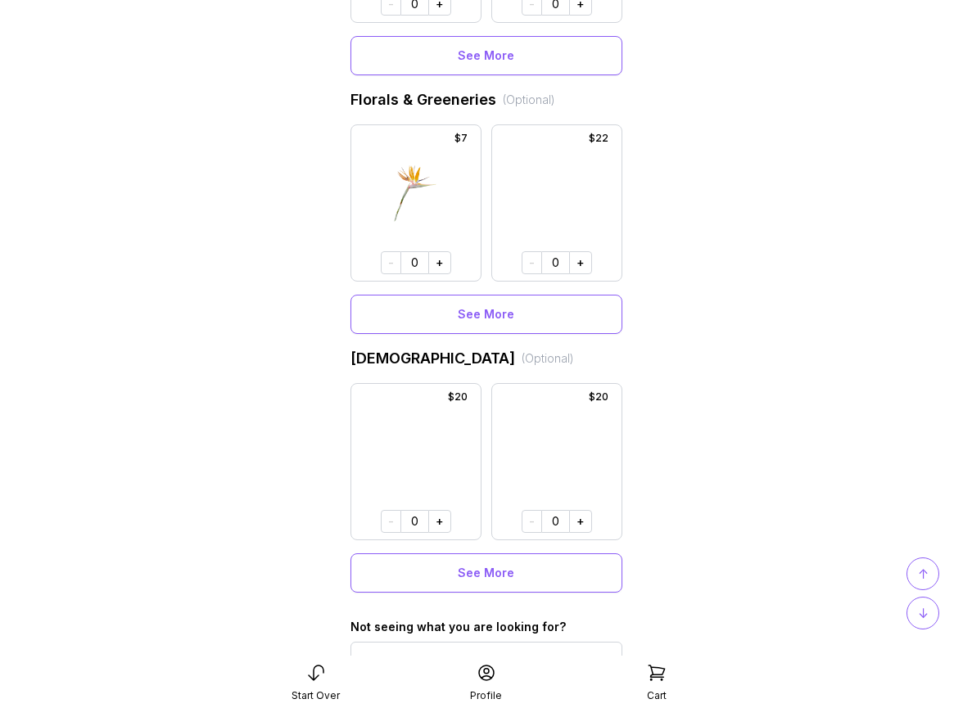
scroll to position [896, 0]
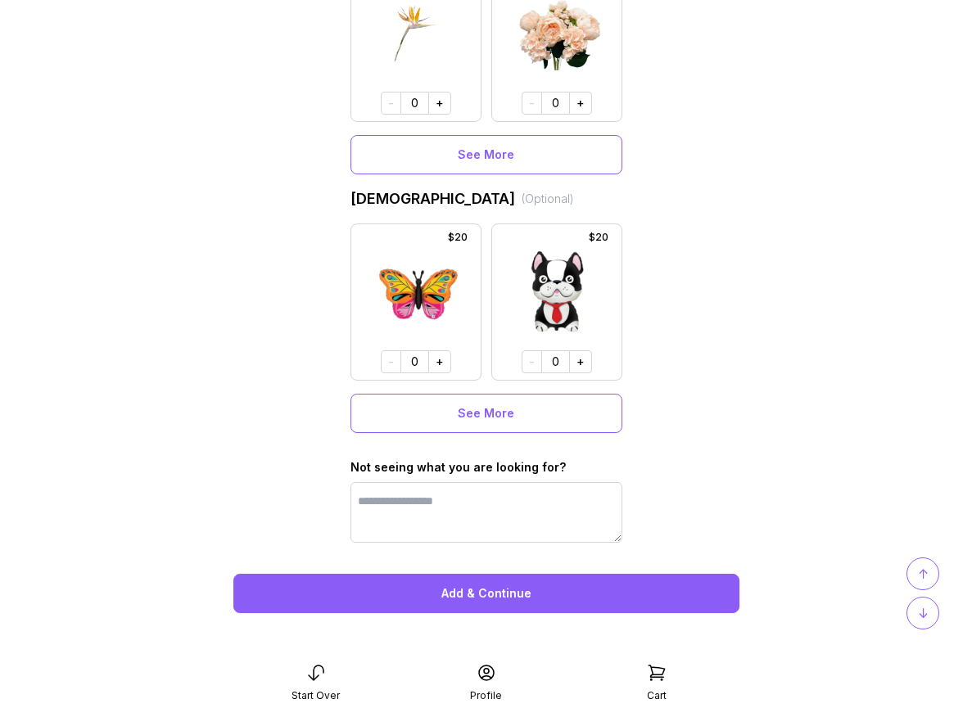
click at [499, 590] on button "Add & Continue" at bounding box center [486, 593] width 506 height 39
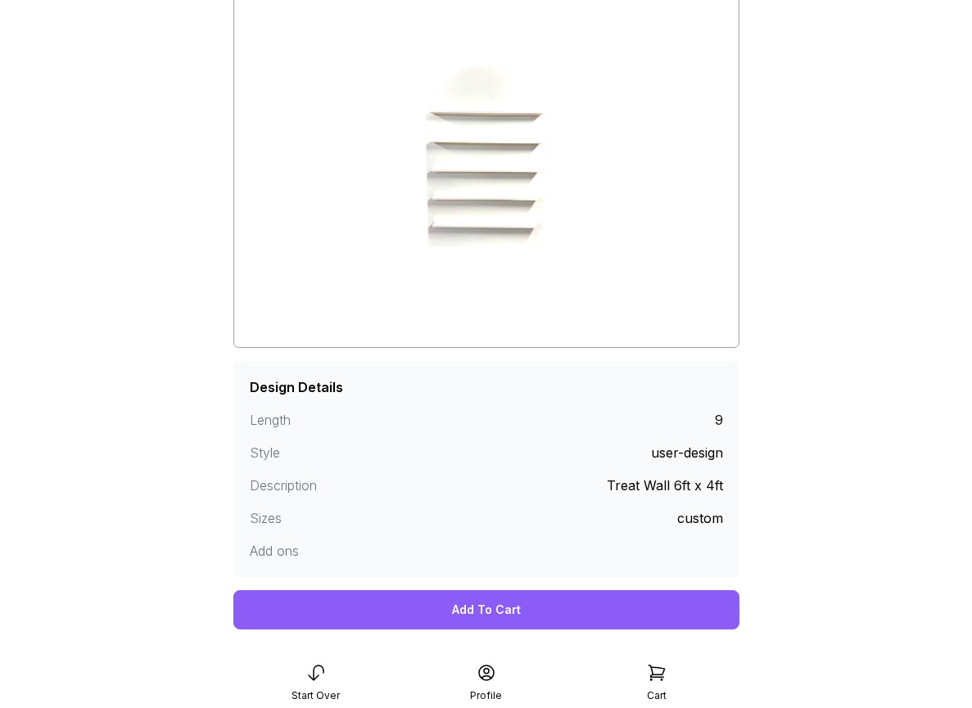
scroll to position [213, 0]
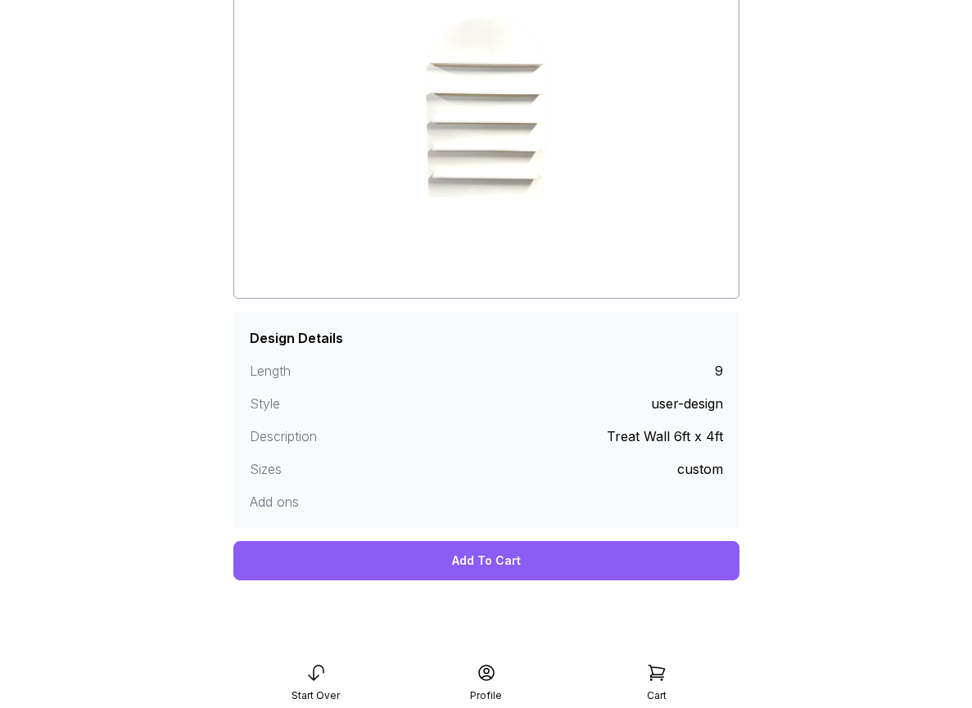
click at [499, 560] on div "Add To Cart" at bounding box center [486, 560] width 506 height 39
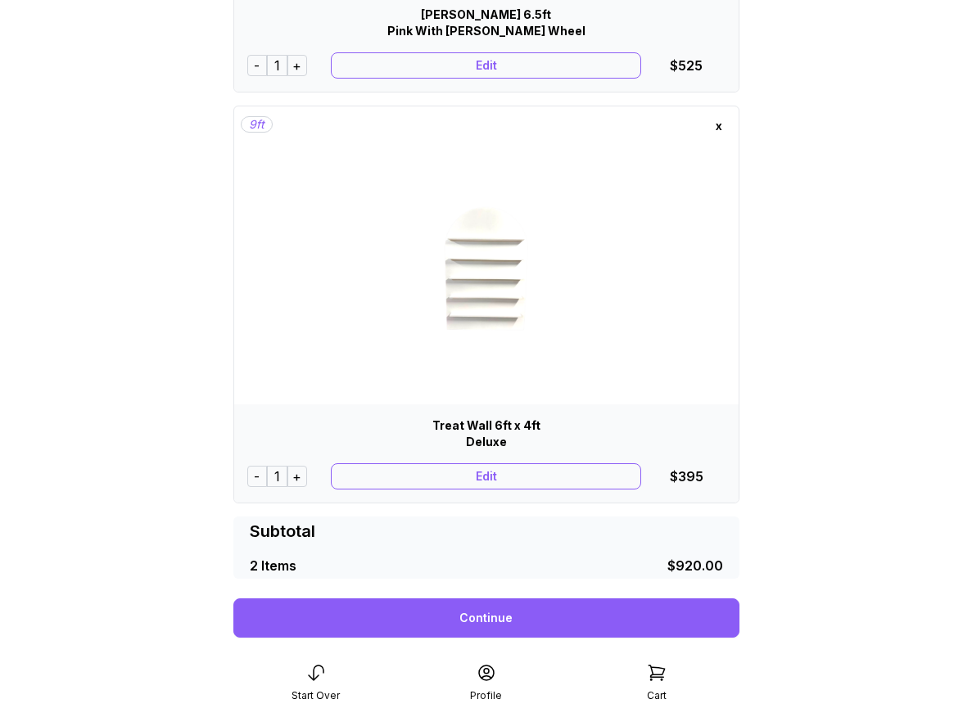
scroll to position [409, 0]
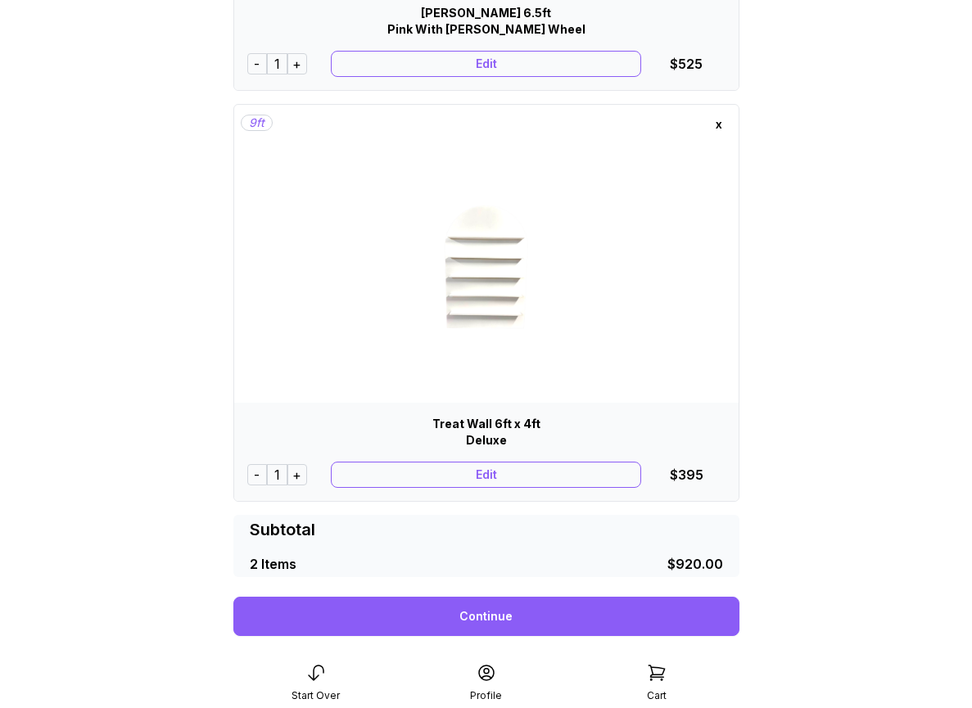
click at [720, 122] on div "x" at bounding box center [719, 124] width 26 height 26
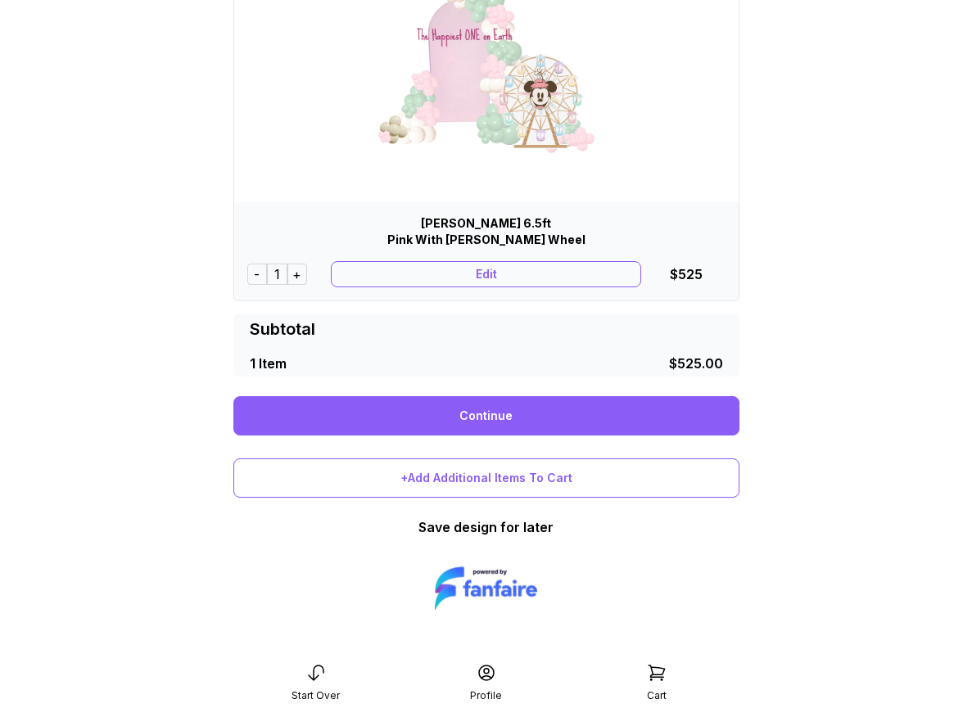
scroll to position [198, 0]
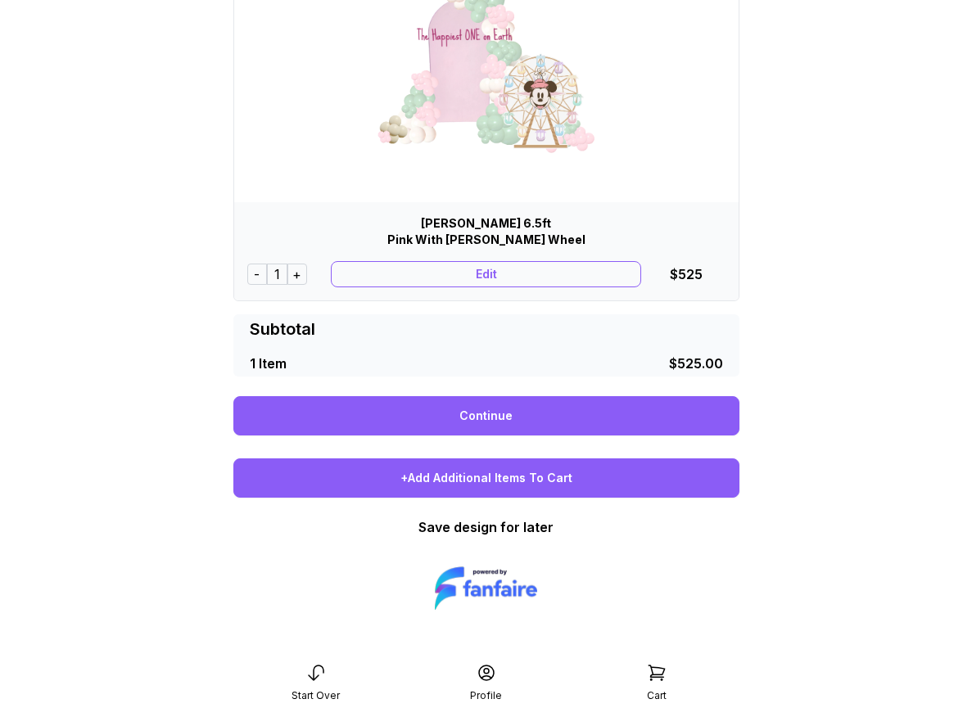
click at [467, 479] on div "+Add Additional Items To Cart" at bounding box center [486, 478] width 506 height 39
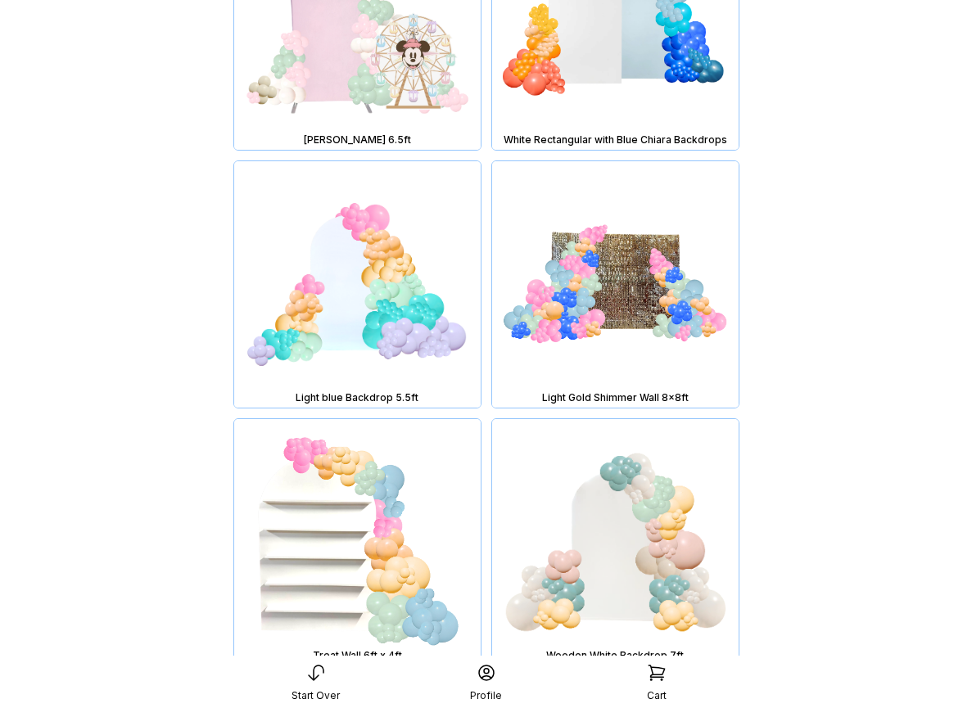
click at [373, 520] on img at bounding box center [357, 542] width 246 height 246
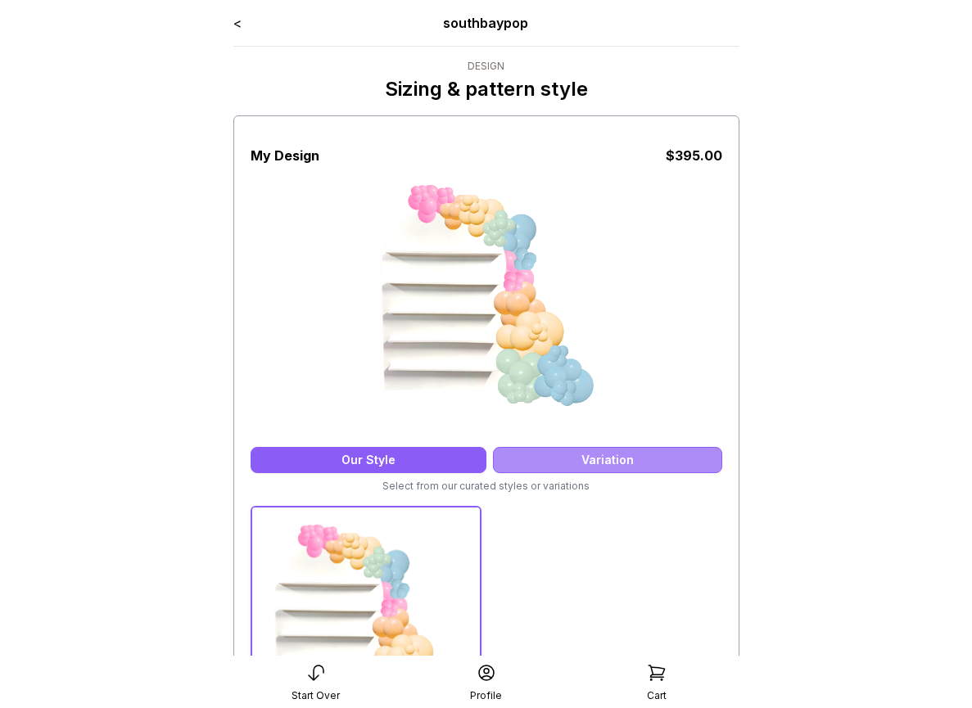
click at [590, 467] on div "Variation" at bounding box center [607, 460] width 229 height 26
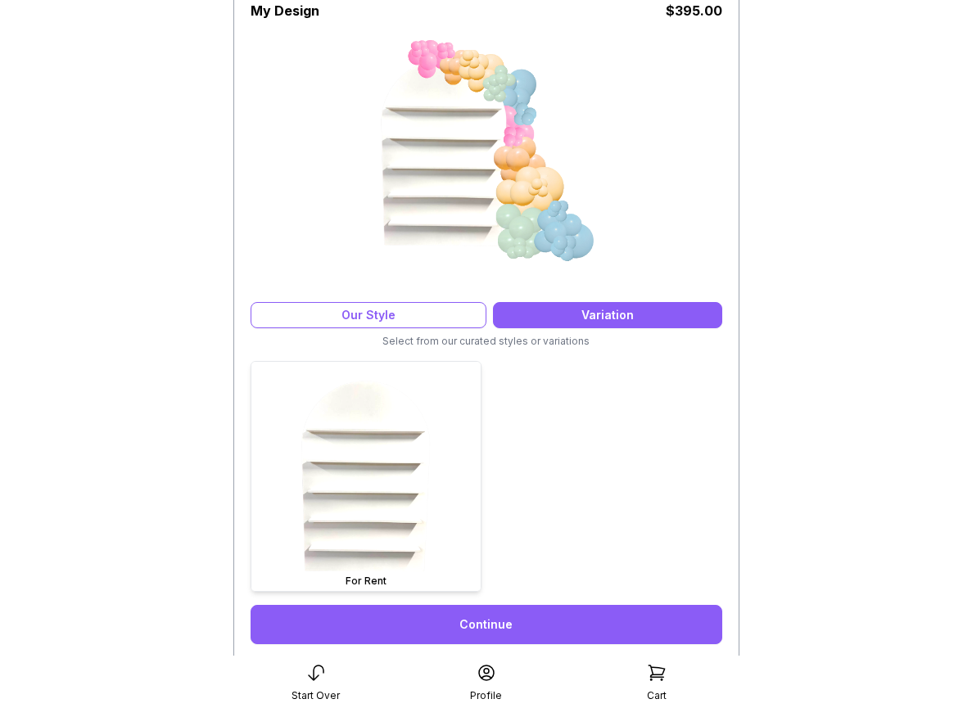
scroll to position [207, 0]
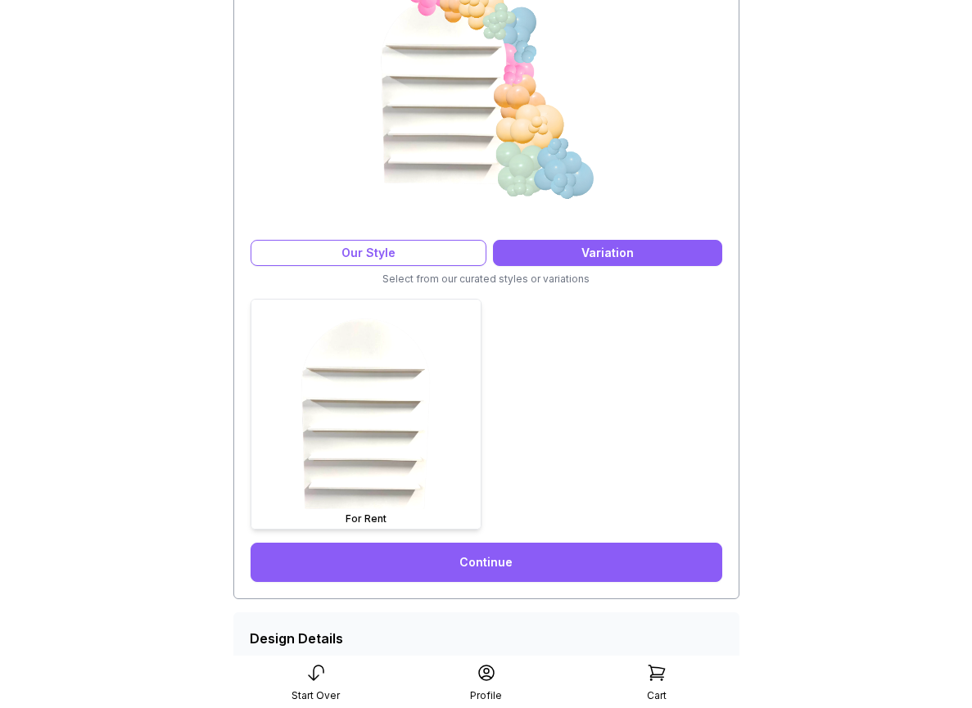
click at [432, 452] on img at bounding box center [365, 414] width 229 height 229
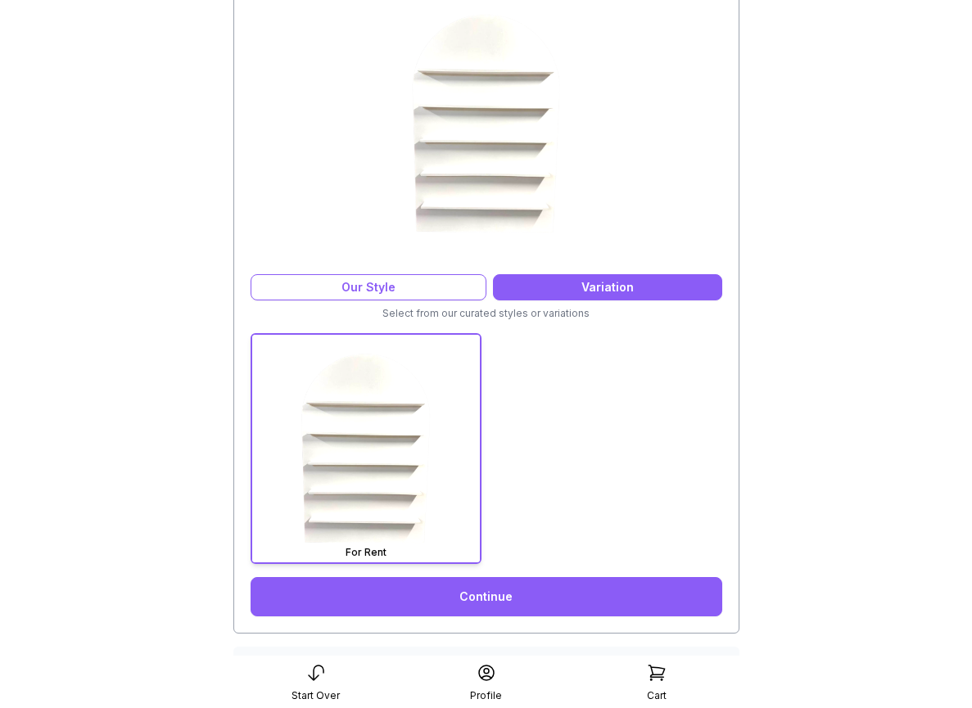
scroll to position [185, 0]
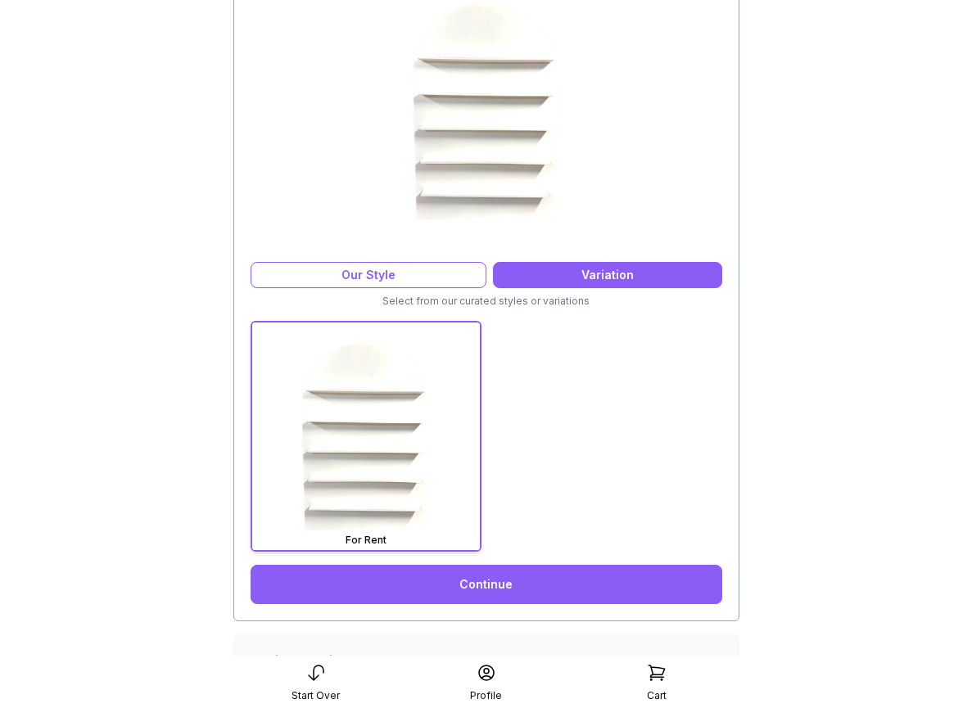
click at [503, 583] on link "Continue" at bounding box center [487, 584] width 472 height 39
